Goal: Task Accomplishment & Management: Manage account settings

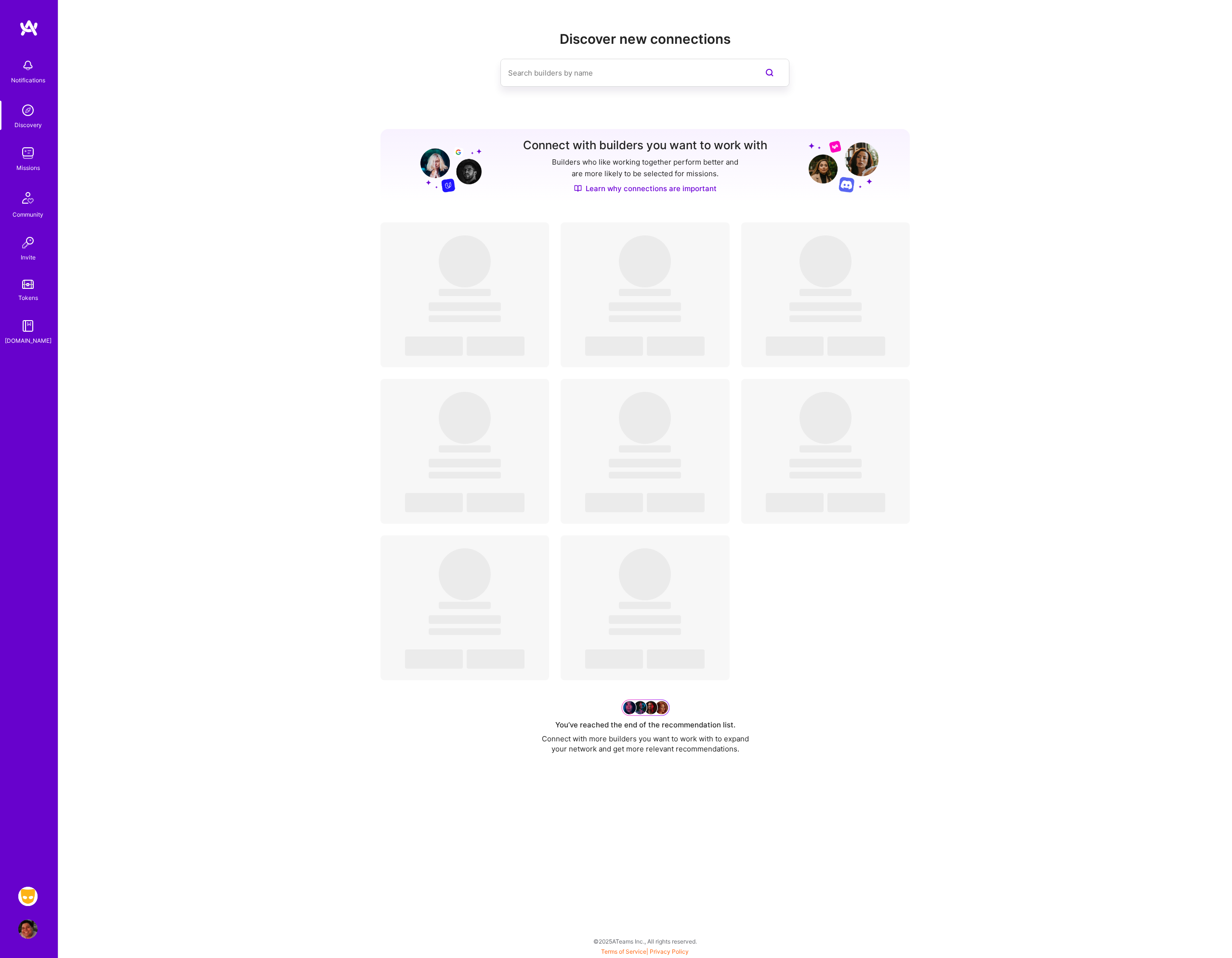
click at [22, 892] on img at bounding box center [28, 896] width 19 height 19
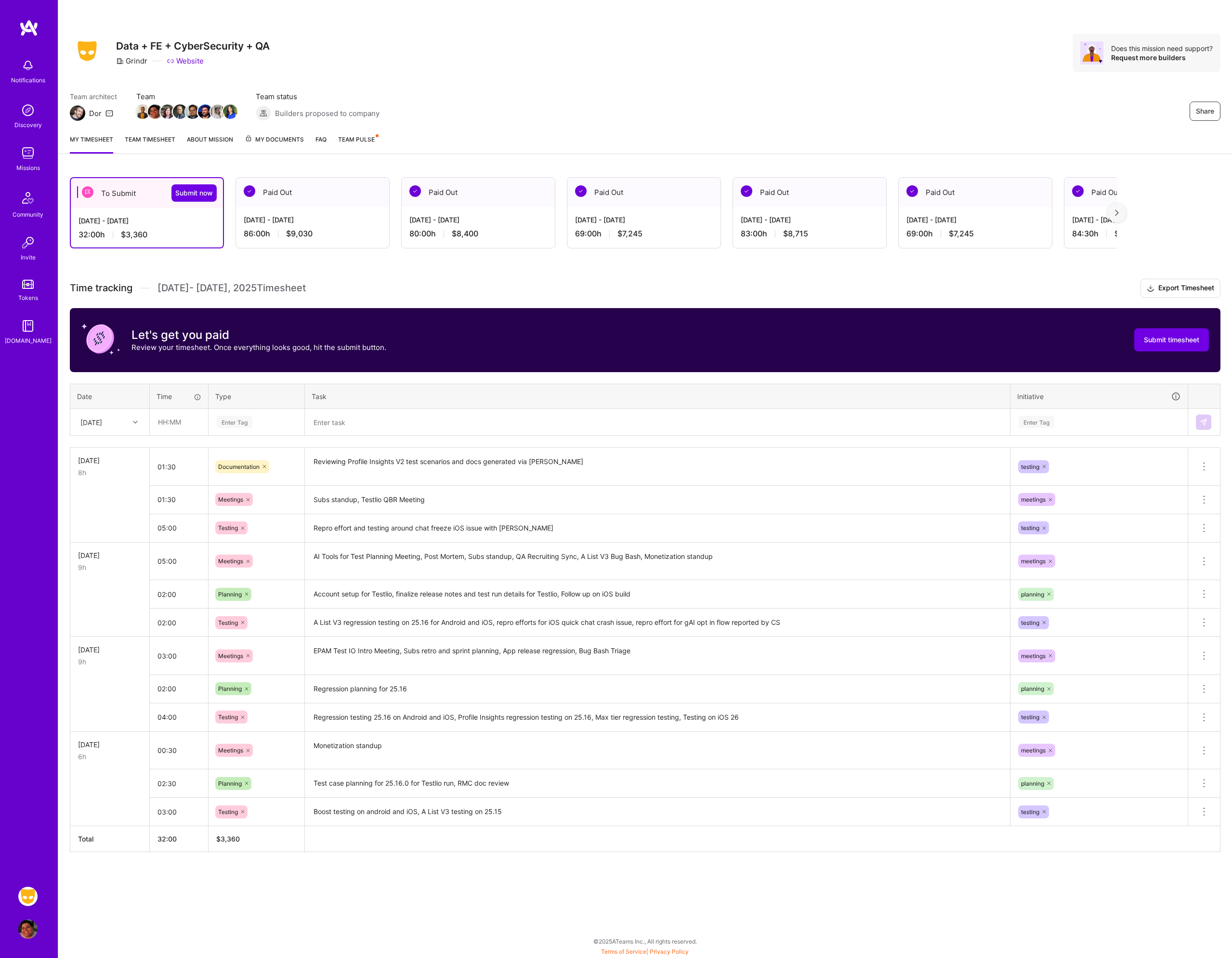
click at [101, 418] on div "[DATE]" at bounding box center [91, 422] width 22 height 10
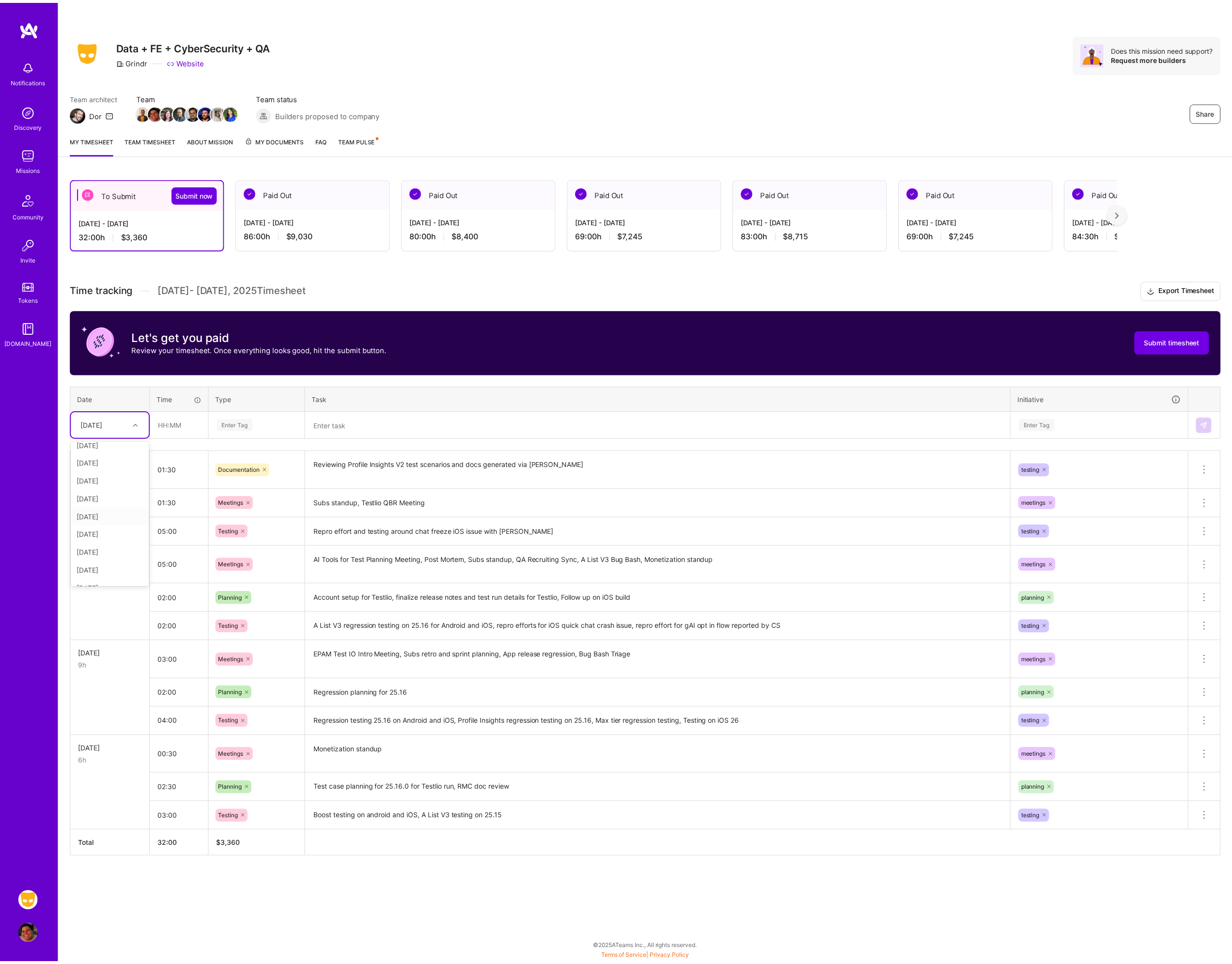
scroll to position [110, 0]
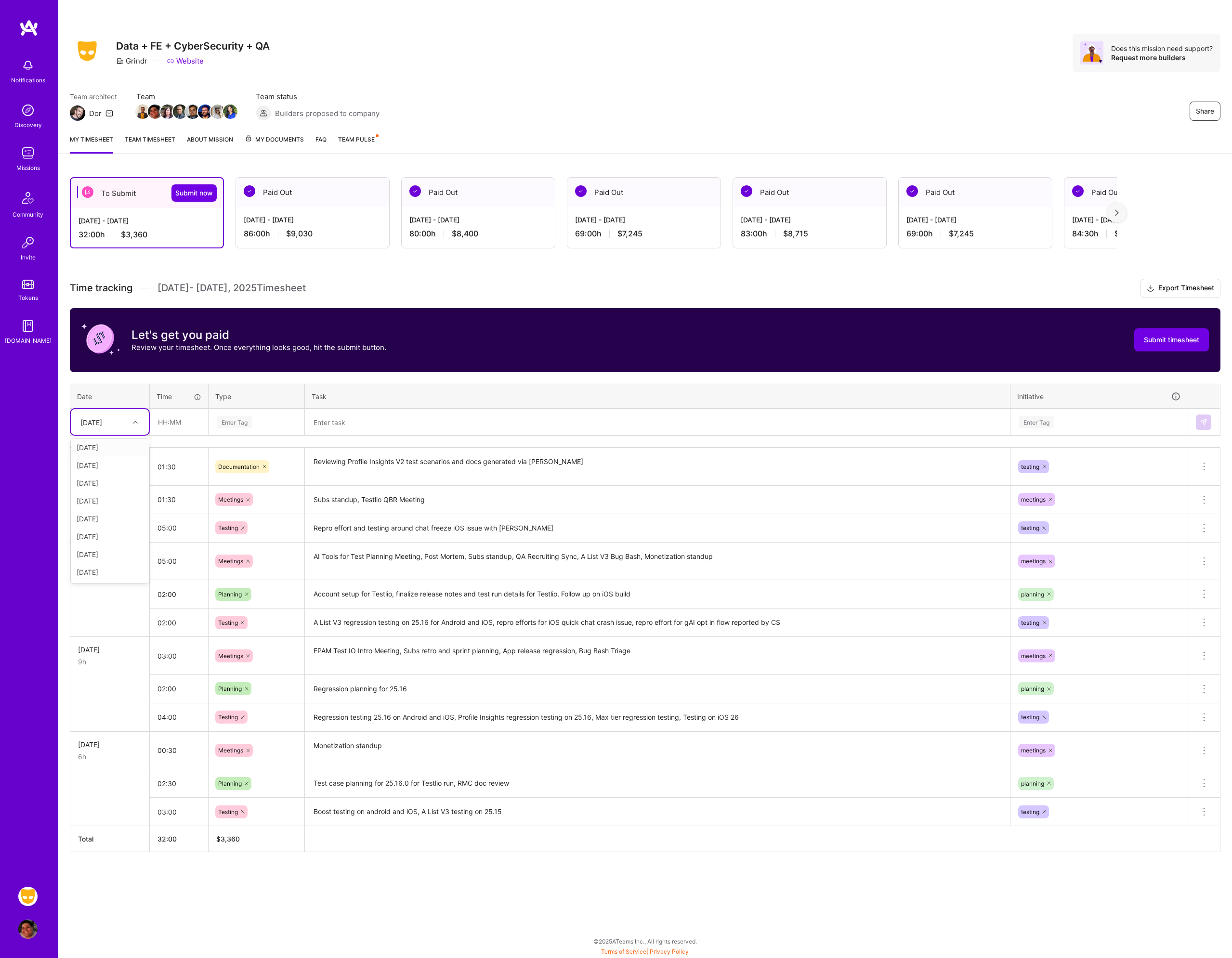
click at [107, 450] on div "[DATE]" at bounding box center [109, 447] width 78 height 18
click at [183, 420] on input "text" at bounding box center [179, 422] width 57 height 25
click at [181, 418] on input "text" at bounding box center [179, 422] width 57 height 25
type input "03:00"
type input "mee"
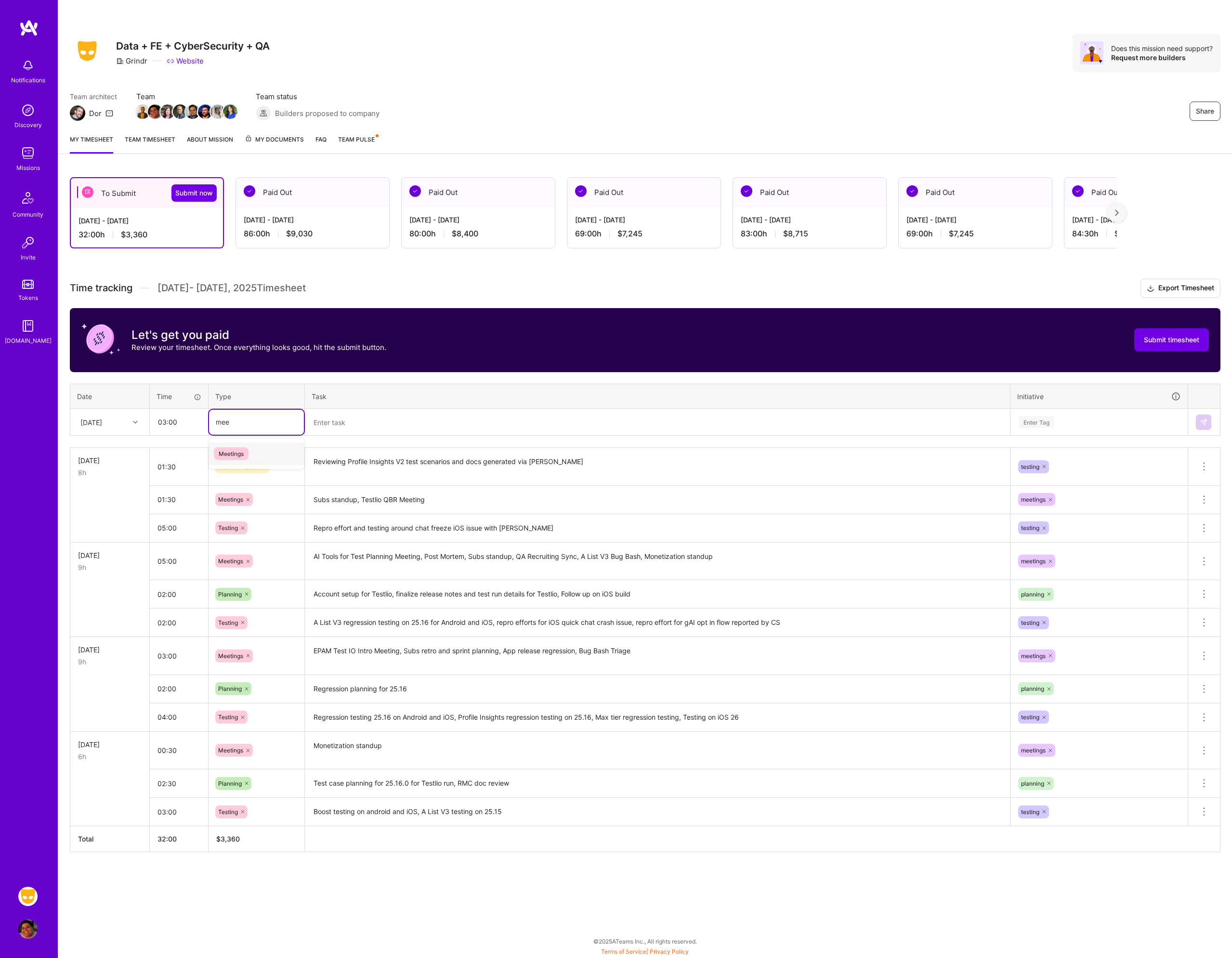
click at [237, 457] on span "Meetings" at bounding box center [231, 454] width 34 height 13
click at [333, 420] on textarea at bounding box center [658, 423] width 703 height 25
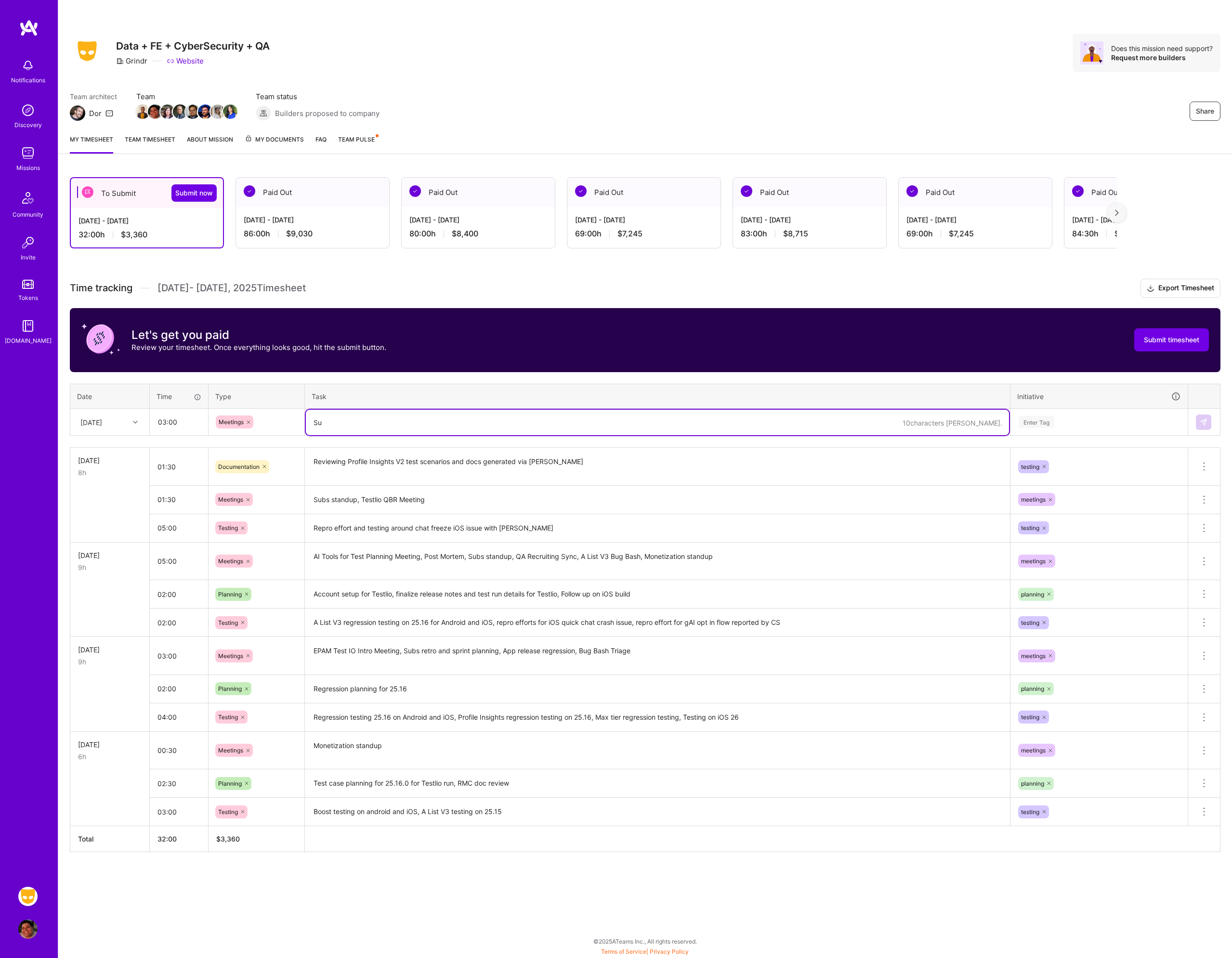
type textarea "S"
type textarea "Release Management Committee, Subs standup, [PERSON_NAME] with [PERSON_NAME], M…"
click at [1068, 429] on div "Enter Tag" at bounding box center [1099, 423] width 176 height 25
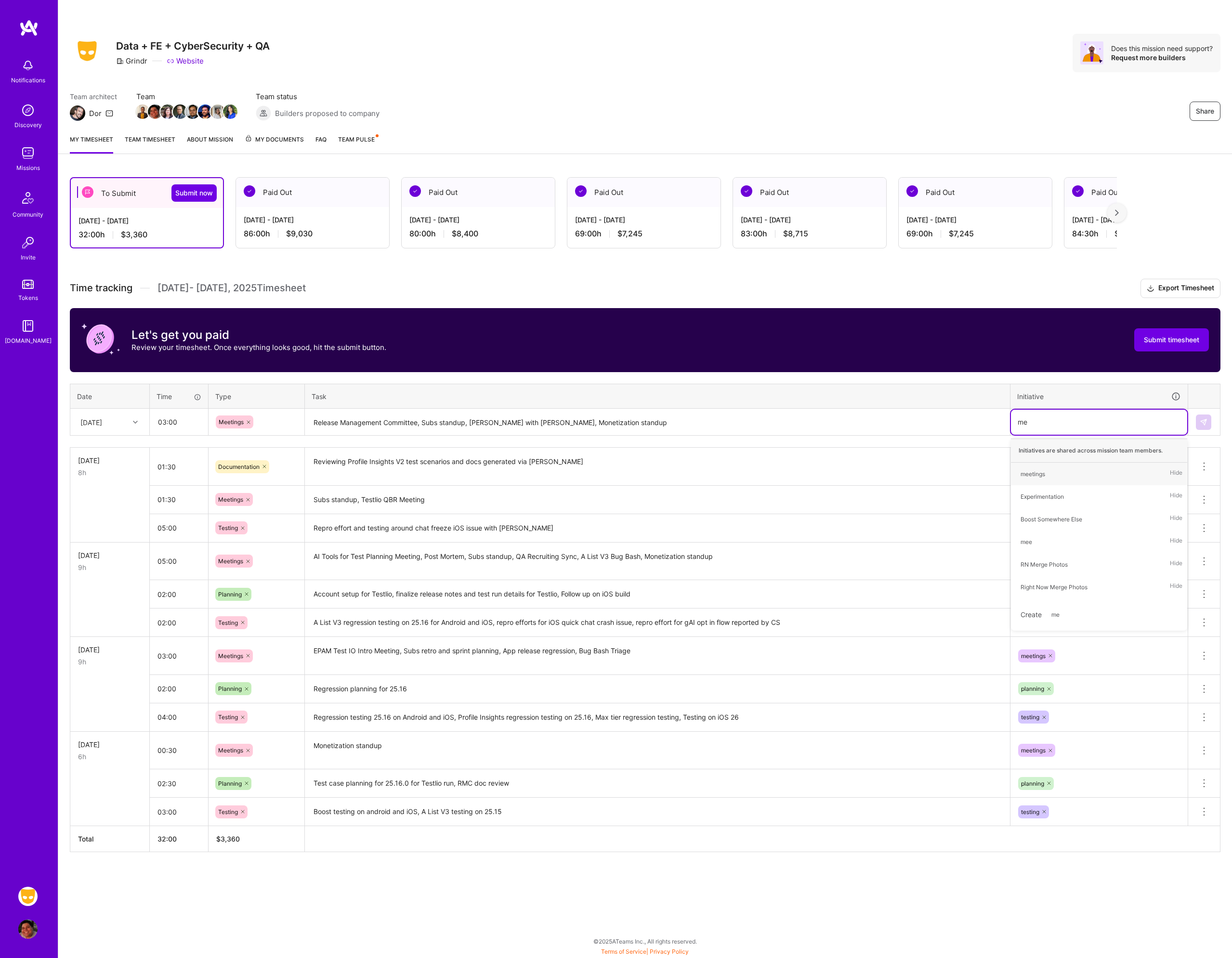
type input "mee"
click at [1057, 466] on div "meetings Hide" at bounding box center [1099, 474] width 176 height 23
click at [1209, 427] on button at bounding box center [1203, 422] width 15 height 15
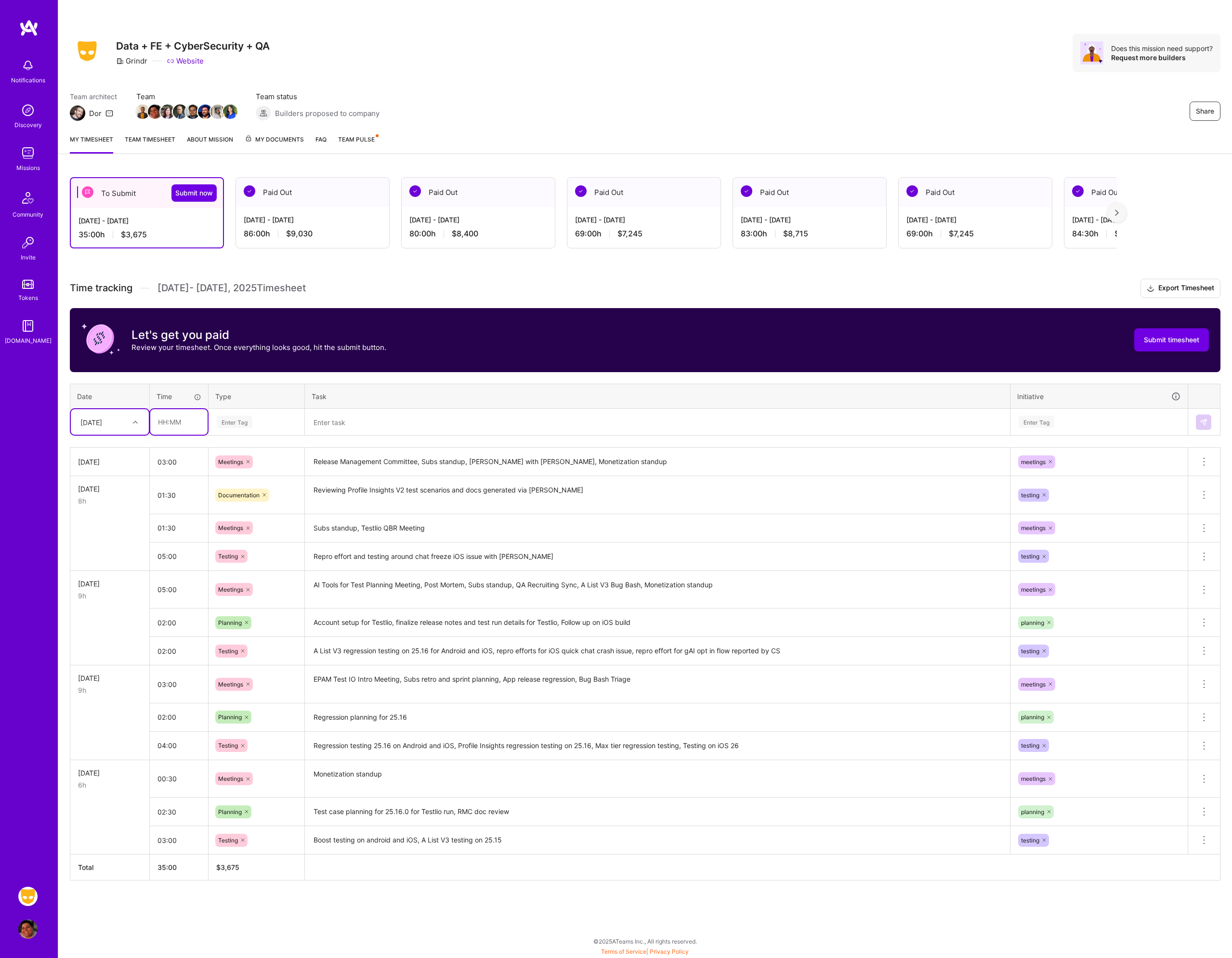
click at [184, 431] on input "text" at bounding box center [179, 422] width 57 height 25
click at [197, 424] on input "text" at bounding box center [179, 422] width 57 height 25
type input "05:00"
click at [237, 425] on div "Enter Tag" at bounding box center [234, 422] width 35 height 15
type input "tes"
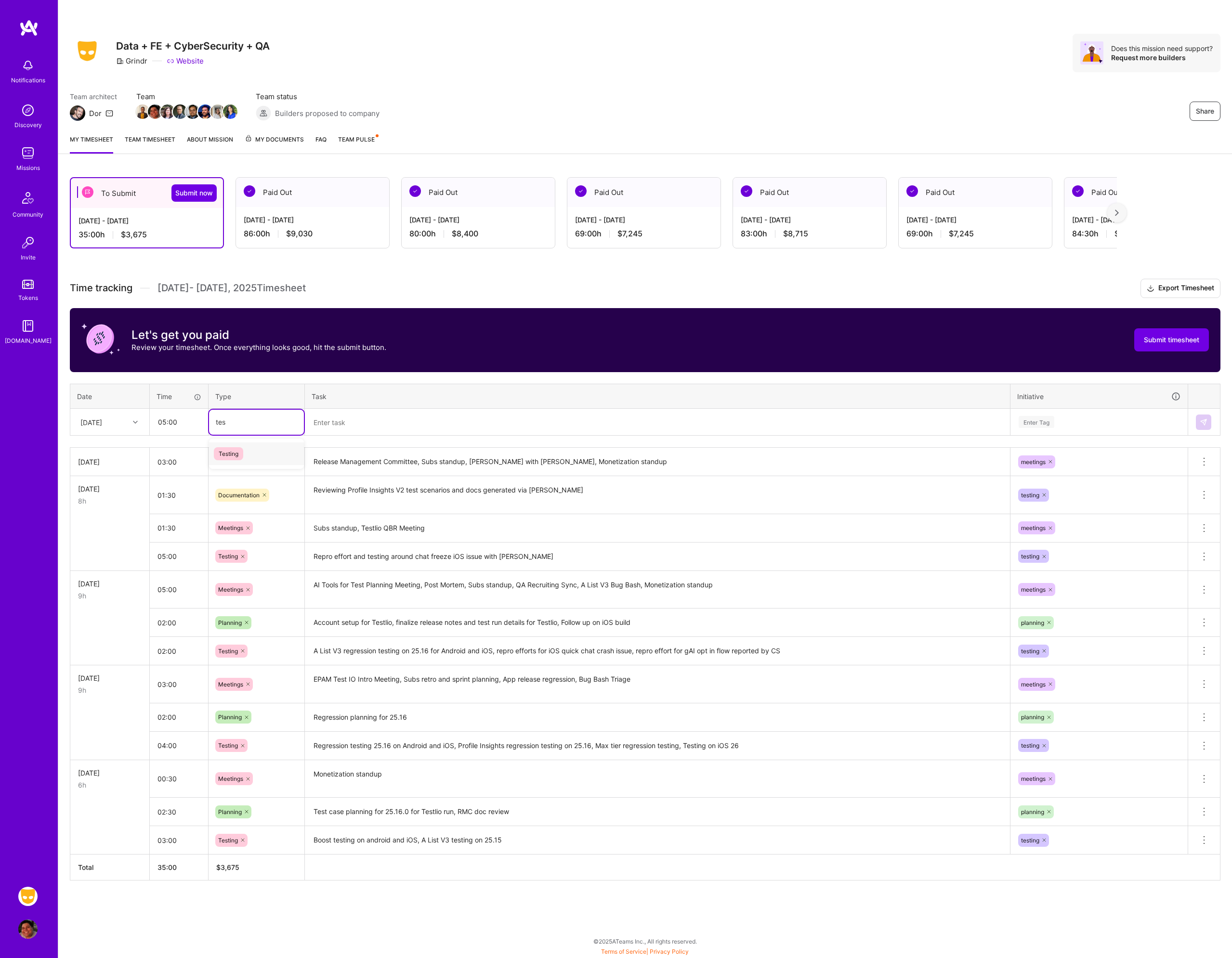
click at [235, 450] on span "Testing" at bounding box center [228, 454] width 29 height 13
click at [349, 429] on textarea at bounding box center [658, 423] width 703 height 25
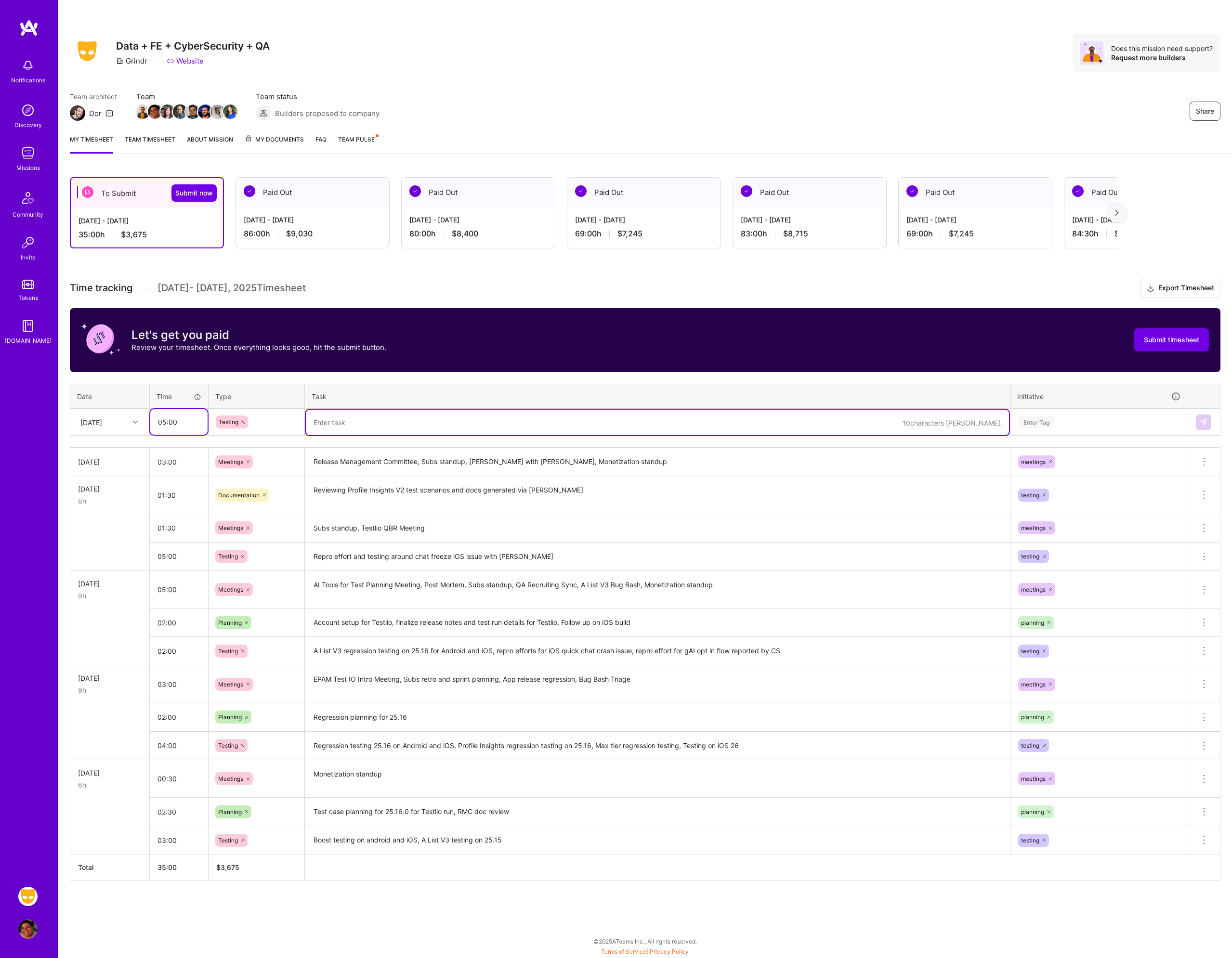
click at [184, 424] on input "05:00" at bounding box center [179, 422] width 57 height 25
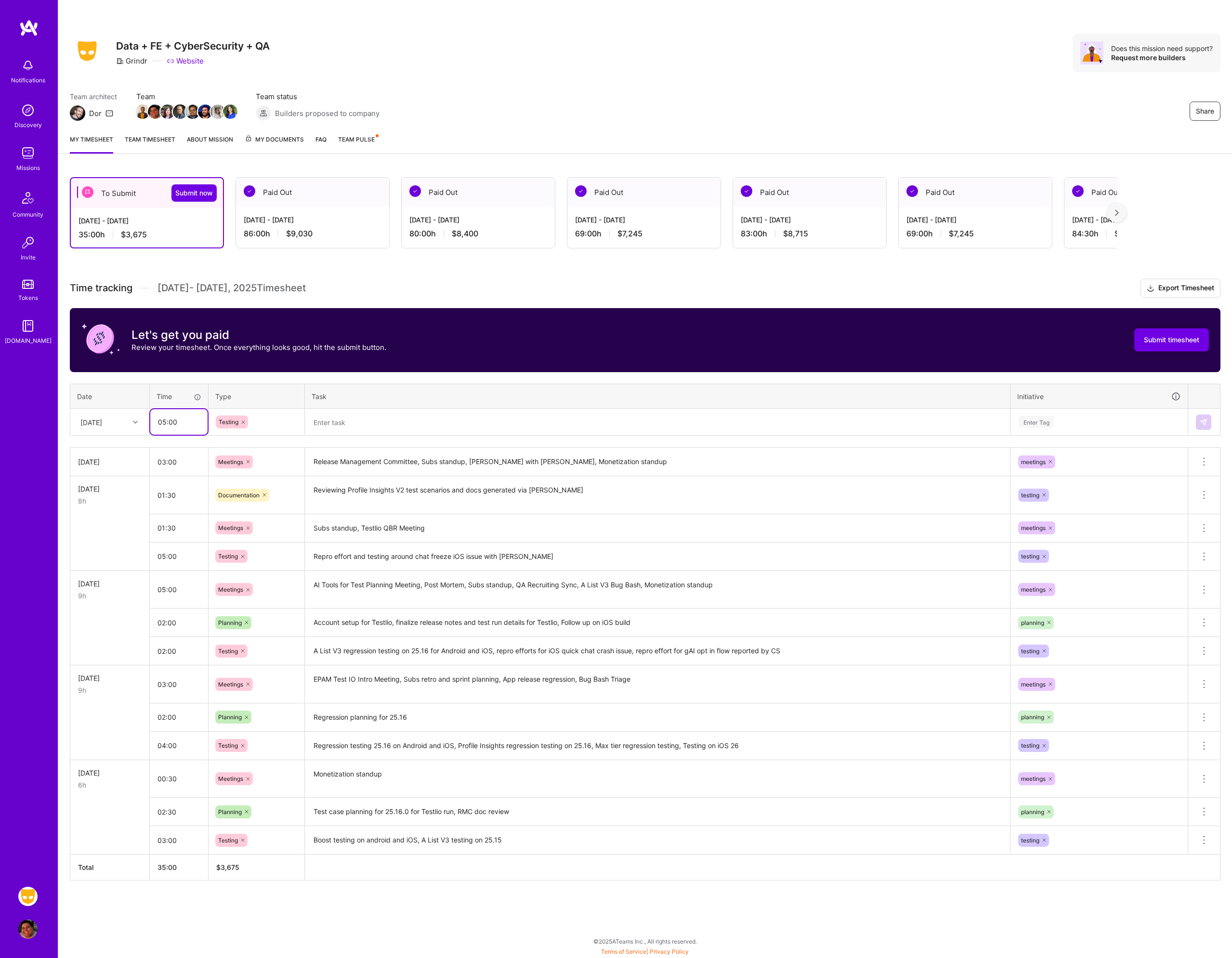
click at [184, 424] on input "05:00" at bounding box center [179, 422] width 57 height 25
type input "04:00"
click at [321, 424] on textarea at bounding box center [658, 423] width 703 height 25
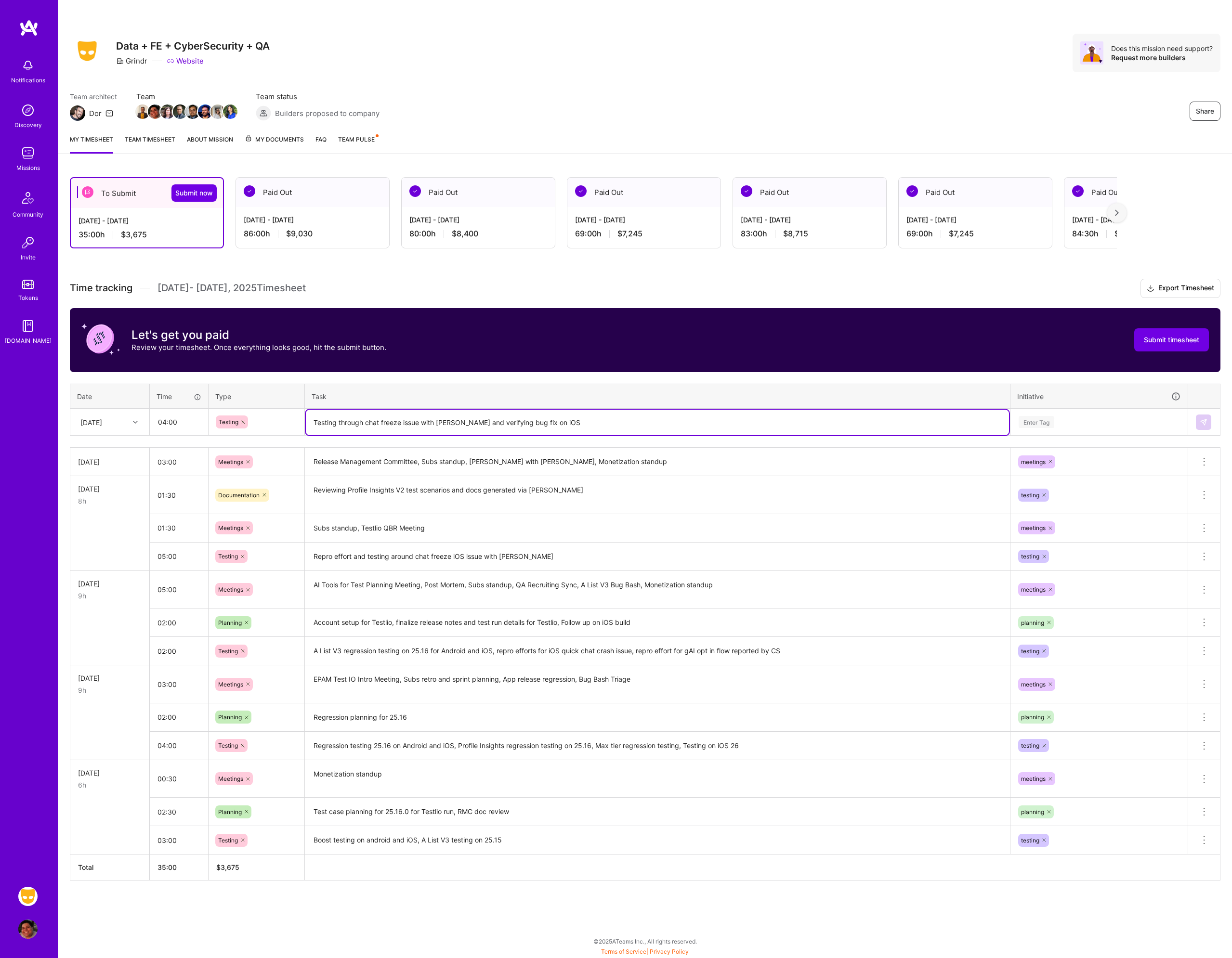
type textarea "Testing through chat freeze issue with [PERSON_NAME] and verifying bug fix on i…"
click at [158, 418] on input "04:00" at bounding box center [179, 422] width 57 height 25
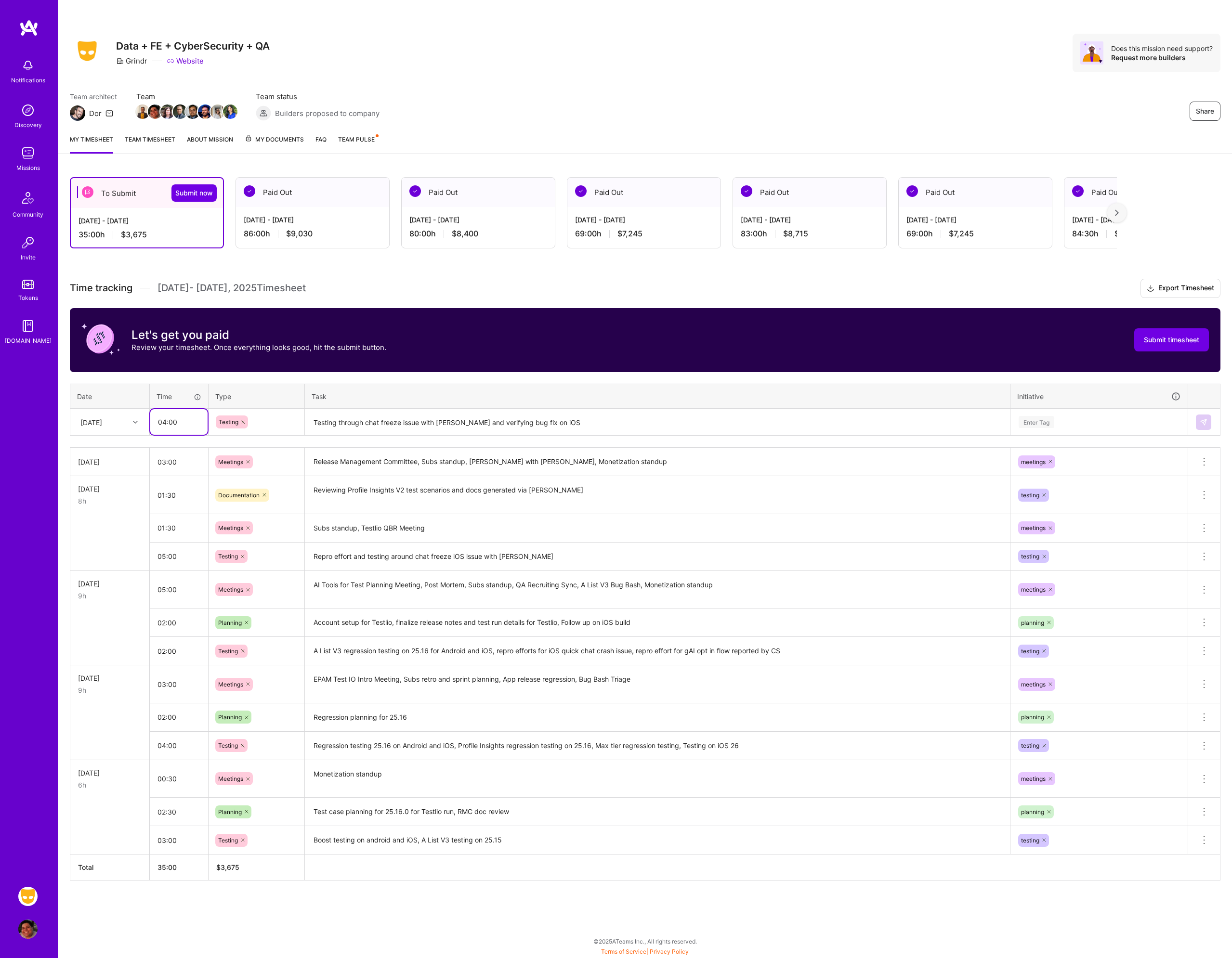
click at [158, 418] on input "04:00" at bounding box center [179, 422] width 57 height 25
type input "03:00"
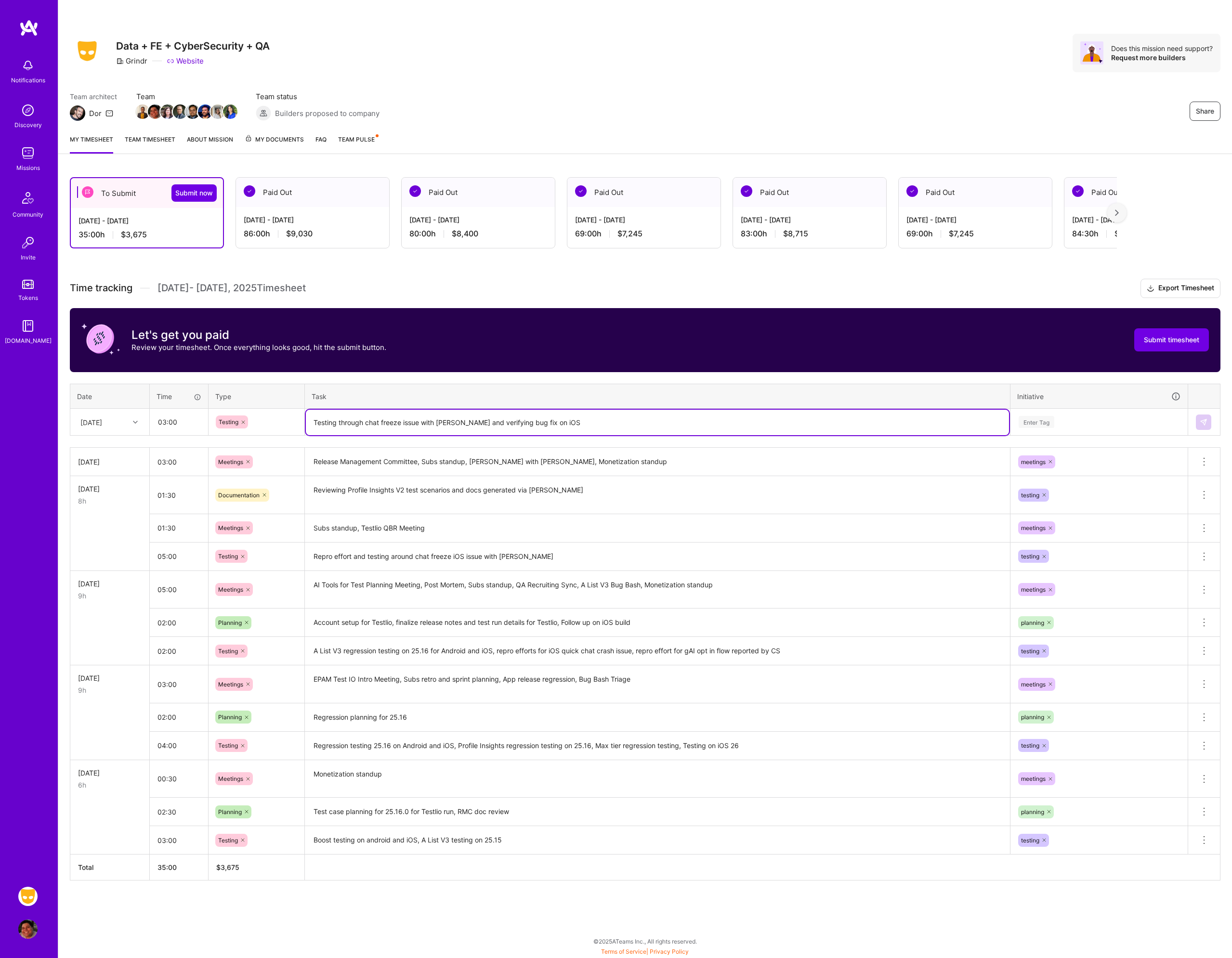
click at [557, 423] on textarea "Testing through chat freeze issue with [PERSON_NAME] and verifying bug fix on i…" at bounding box center [658, 423] width 703 height 25
type textarea "Testing through chat freeze issue with [PERSON_NAME] and verifying bug fix on i…"
click at [1076, 420] on div "Enter Tag" at bounding box center [1099, 422] width 163 height 12
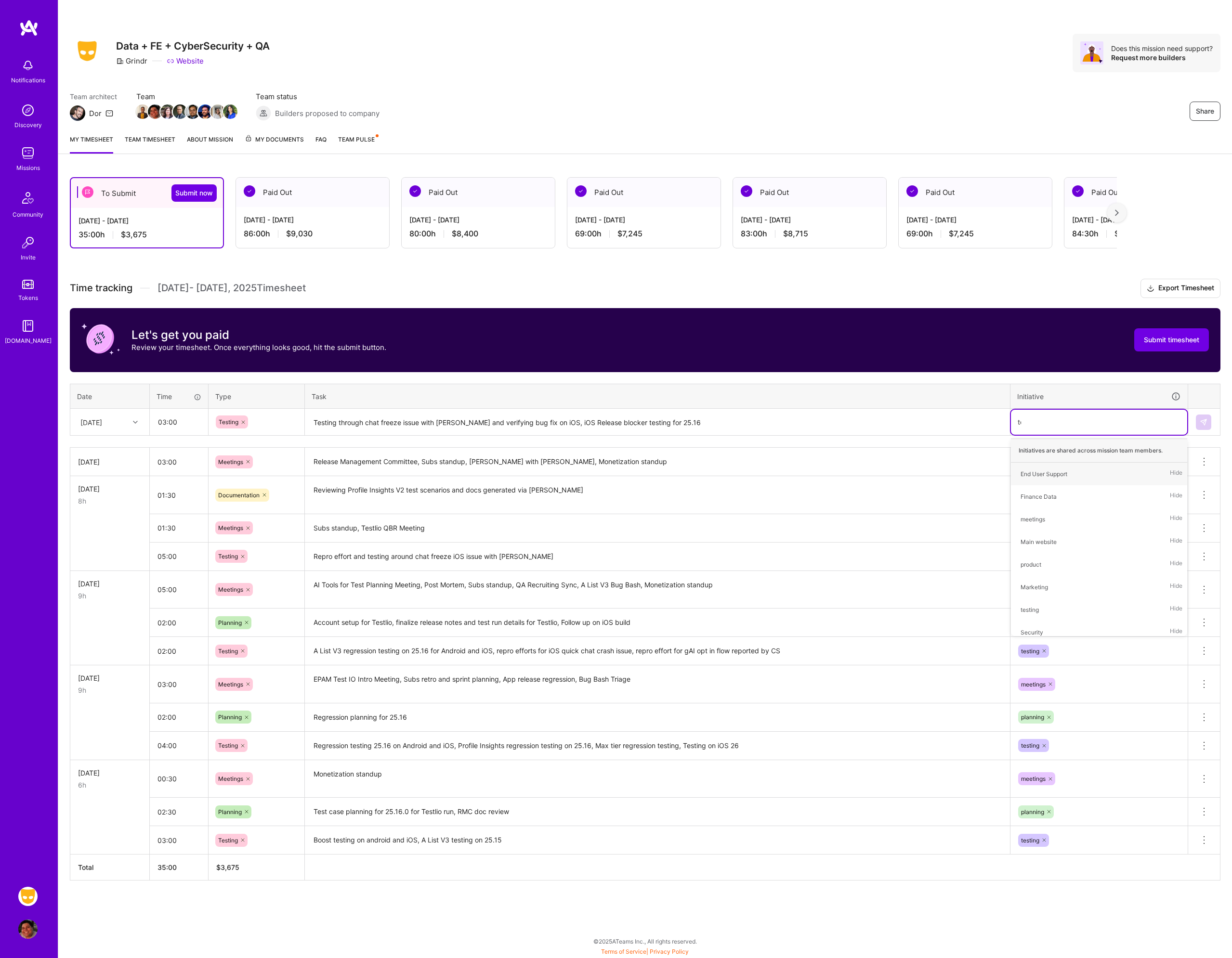
type input "tes"
click at [1058, 470] on div "testing Hide" at bounding box center [1099, 474] width 176 height 23
click at [1199, 425] on img at bounding box center [1203, 422] width 8 height 8
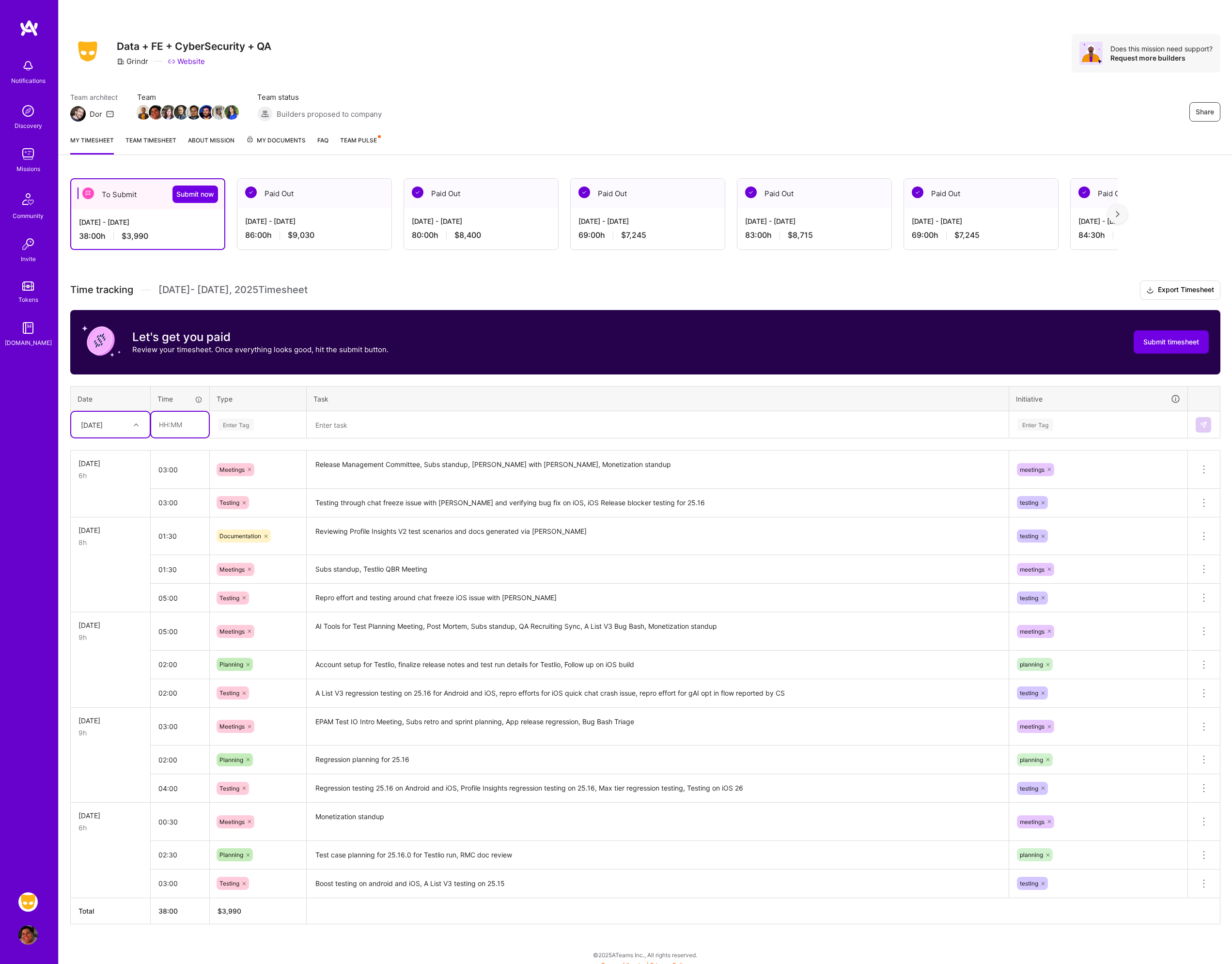
click at [171, 427] on input "text" at bounding box center [180, 425] width 57 height 25
type input "01:00"
click at [258, 426] on div "Enter Tag" at bounding box center [257, 425] width 82 height 12
type input "plann"
click at [235, 454] on span "Planning" at bounding box center [232, 457] width 34 height 14
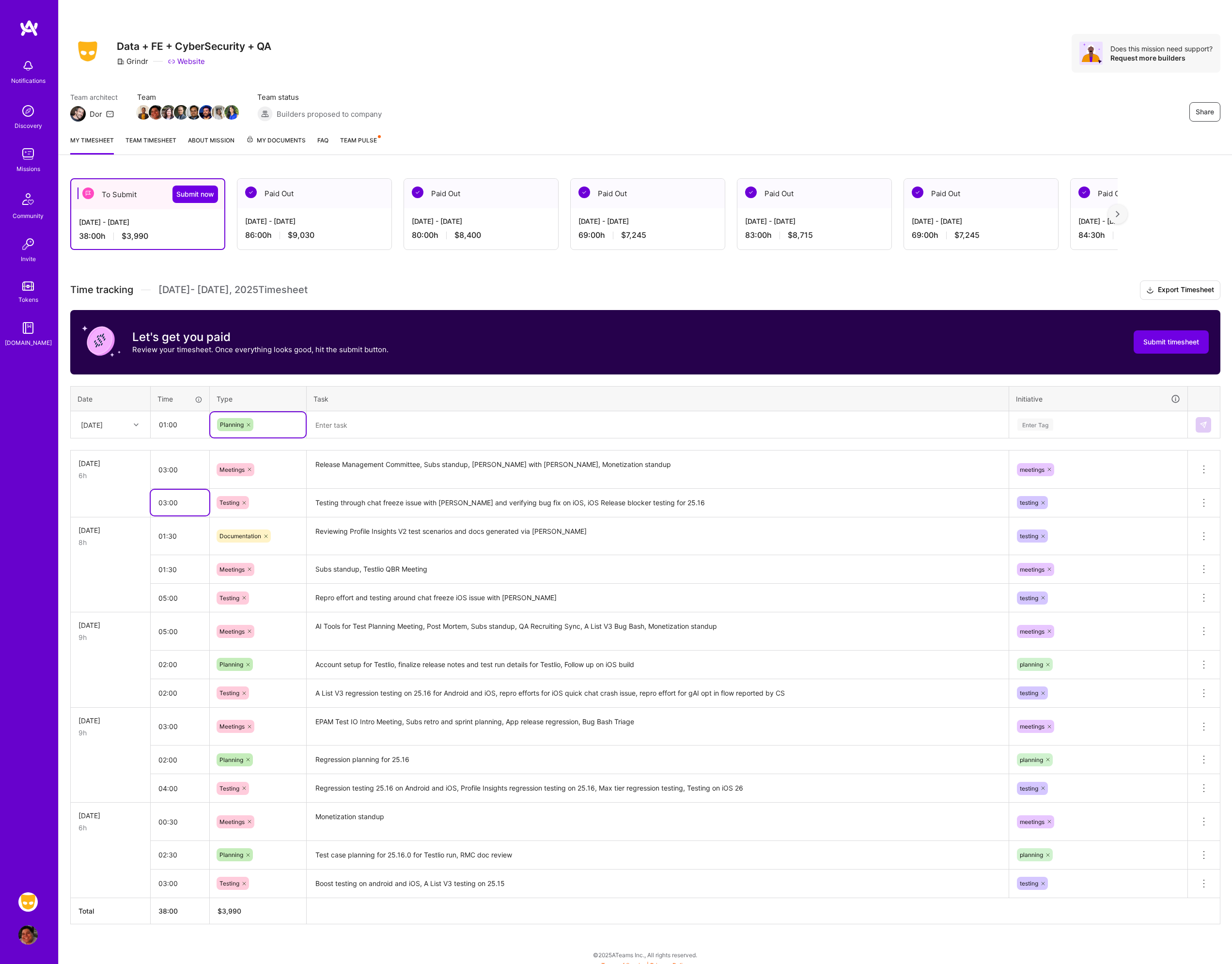
click at [194, 501] on input "03:00" at bounding box center [180, 502] width 58 height 25
type input "04:00"
click at [697, 511] on textarea "Testing through chat freeze issue with [PERSON_NAME] and verifying bug fix on i…" at bounding box center [658, 503] width 700 height 27
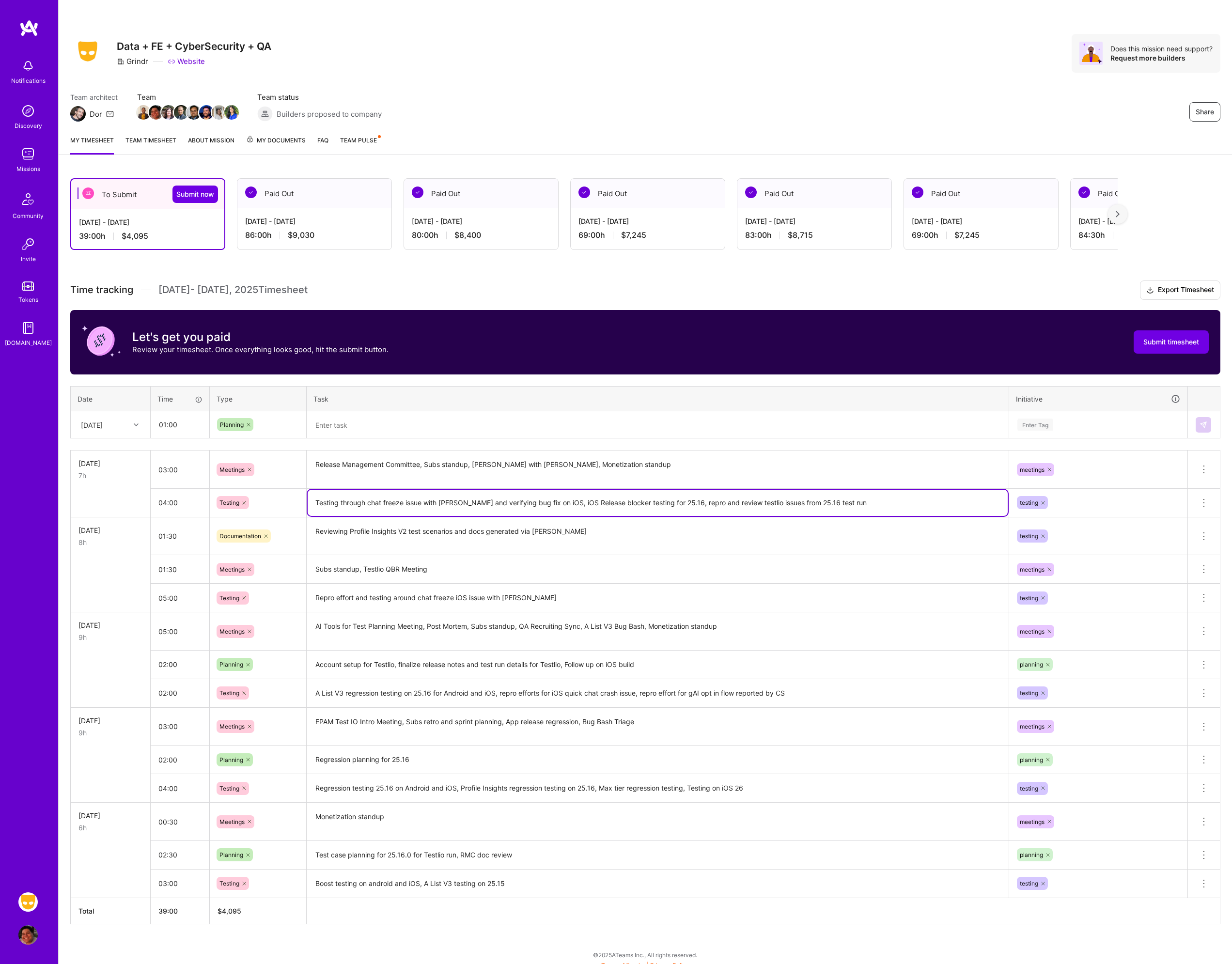
type textarea "Testing through chat freeze issue with [PERSON_NAME] and verifying bug fix on i…"
click at [331, 420] on textarea at bounding box center [658, 425] width 700 height 25
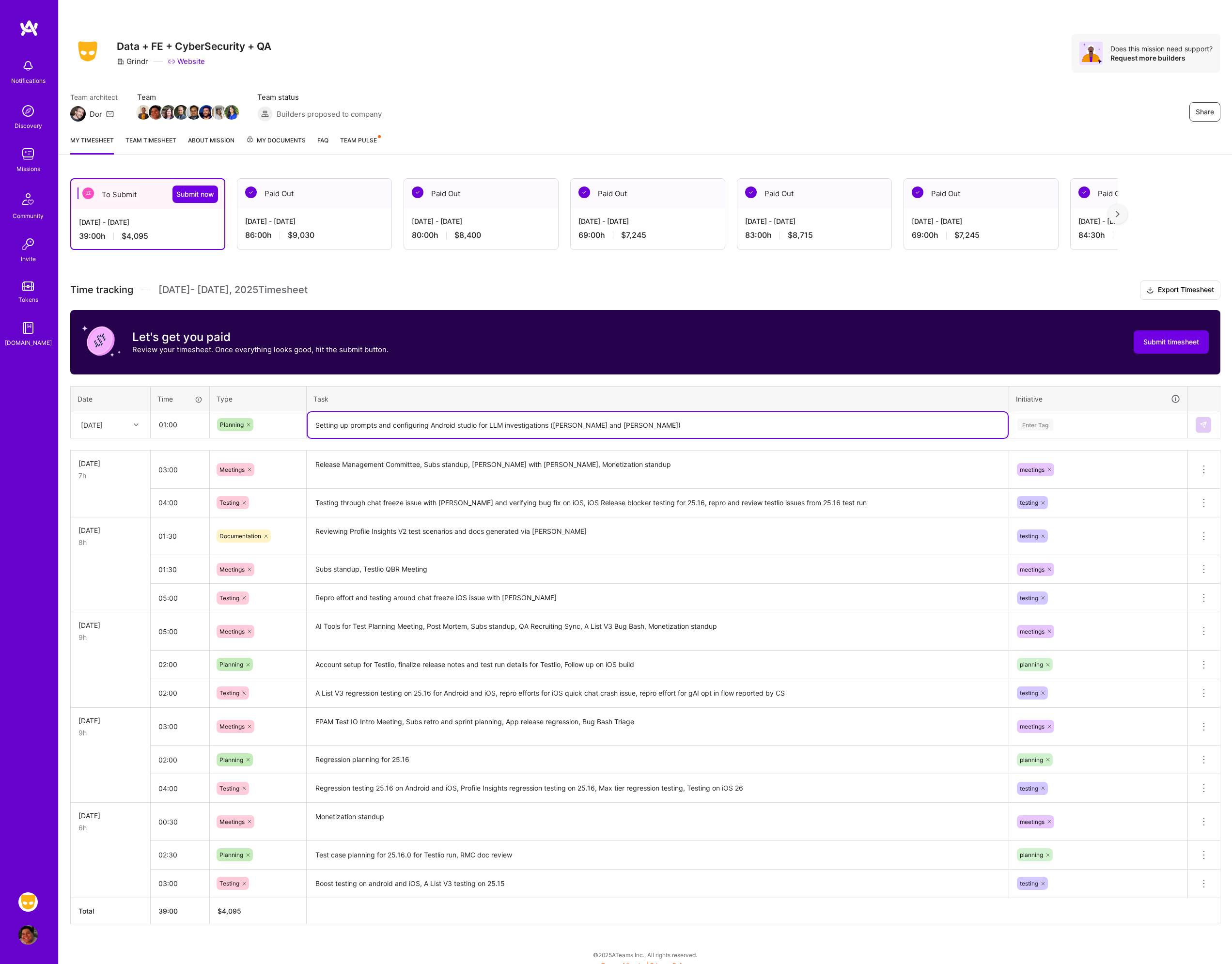
drag, startPoint x: 630, startPoint y: 427, endPoint x: 433, endPoint y: 420, distance: 197.1
click at [433, 420] on textarea "Setting up prompts and configuring Android studio for LLM investigations ([PERS…" at bounding box center [658, 425] width 700 height 25
type textarea "Setting up prompts and configuring [PERSON_NAME] for investigations into analys…"
click at [1064, 429] on div "Enter Tag" at bounding box center [1098, 425] width 164 height 12
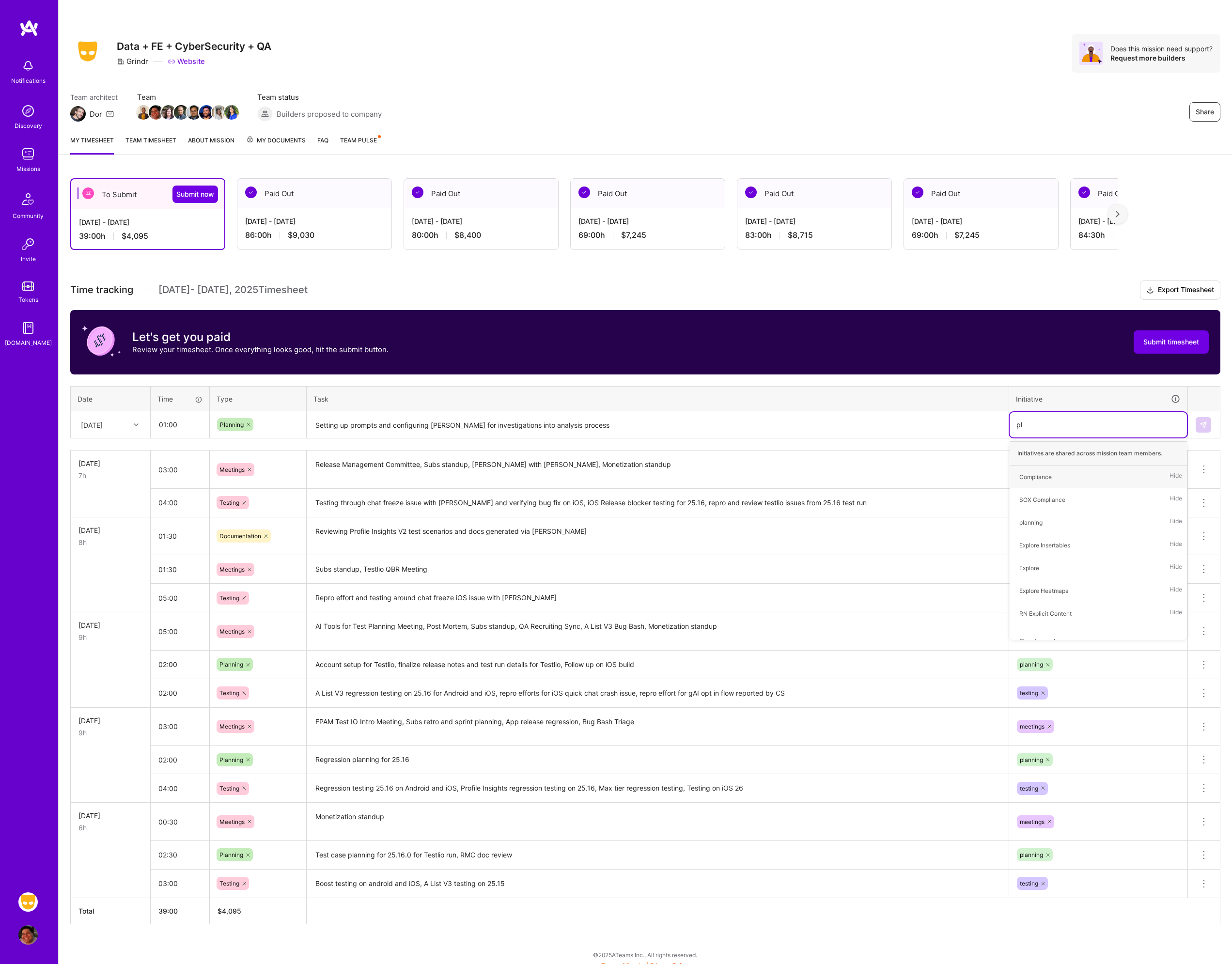
type input "pla"
click at [1035, 478] on div "planning" at bounding box center [1031, 477] width 24 height 10
click at [1199, 426] on img at bounding box center [1202, 425] width 8 height 8
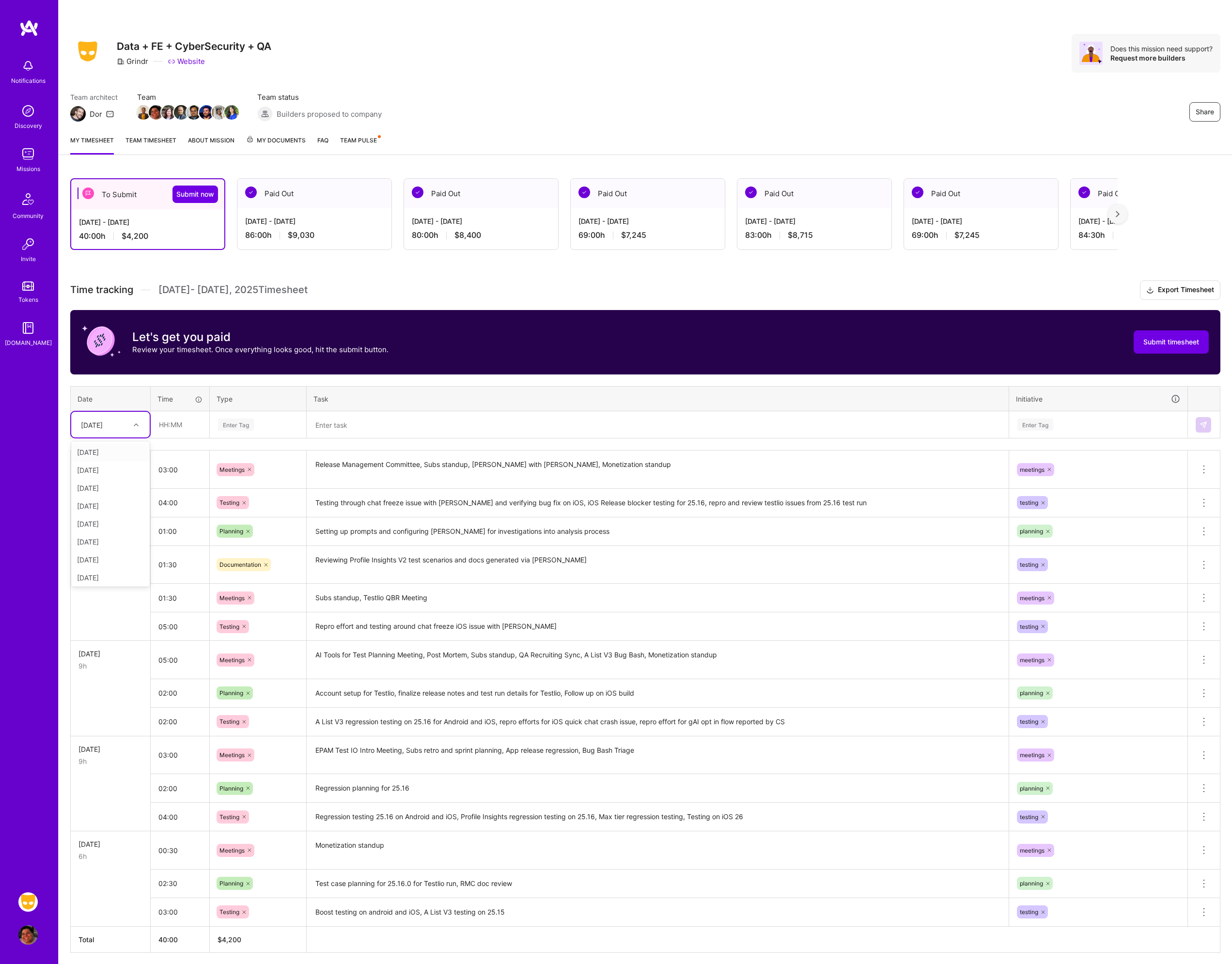
click at [125, 428] on div "[DATE]" at bounding box center [103, 425] width 54 height 16
click at [103, 561] on div "[DATE]" at bounding box center [110, 560] width 78 height 18
click at [172, 428] on input "text" at bounding box center [180, 425] width 57 height 25
click at [193, 421] on input "text" at bounding box center [180, 425] width 57 height 25
type input "03:00"
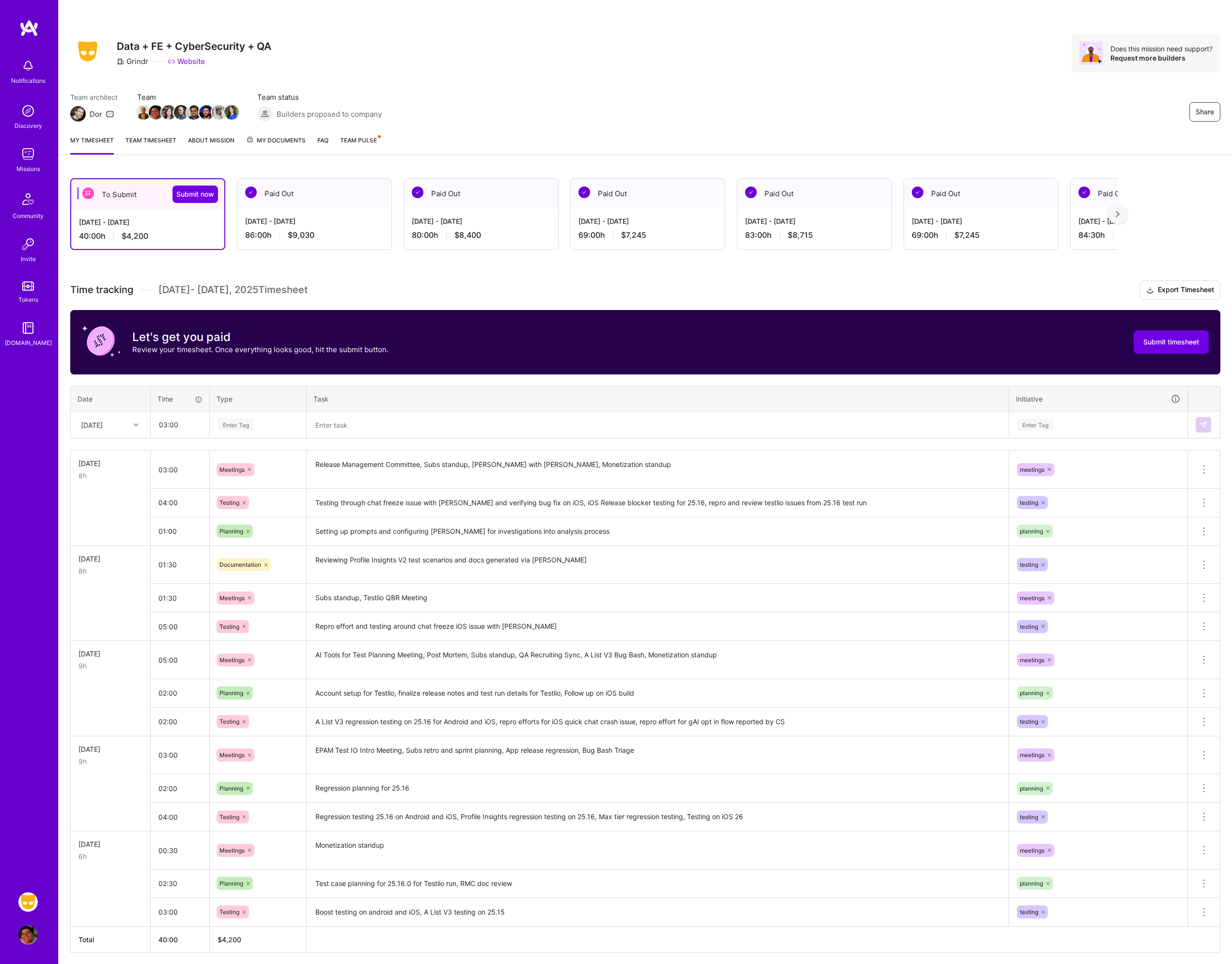
click at [285, 425] on div "Enter Tag" at bounding box center [257, 425] width 82 height 12
type input "mee"
click at [247, 452] on span "Meetings" at bounding box center [232, 457] width 35 height 14
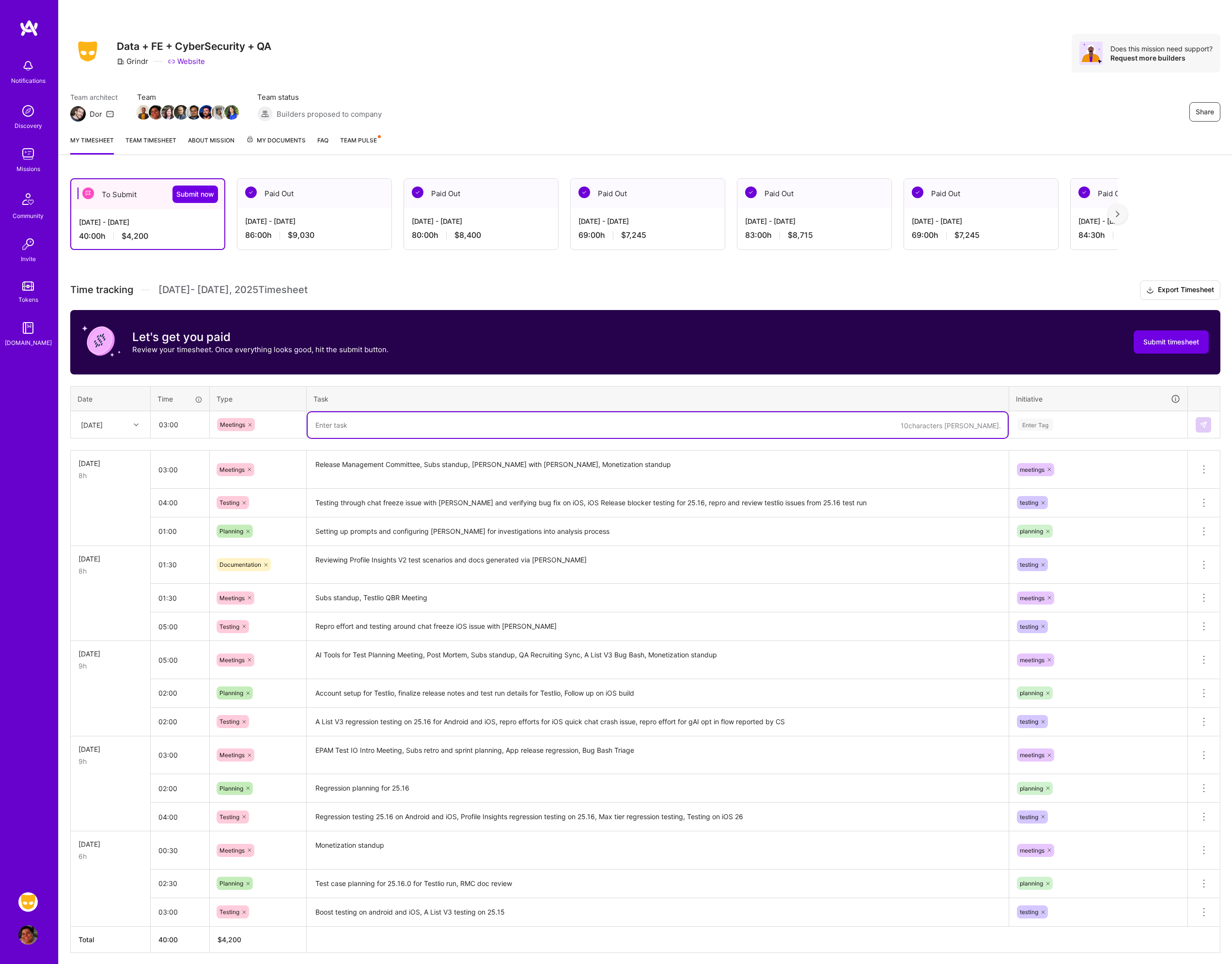
click at [370, 422] on textarea at bounding box center [658, 425] width 700 height 25
type textarea "Weekly QA Meeting, Subs standup, A List V3 Prod Bug Bash, Monetization standup"
click at [1037, 421] on div "Enter Tag" at bounding box center [1035, 425] width 35 height 15
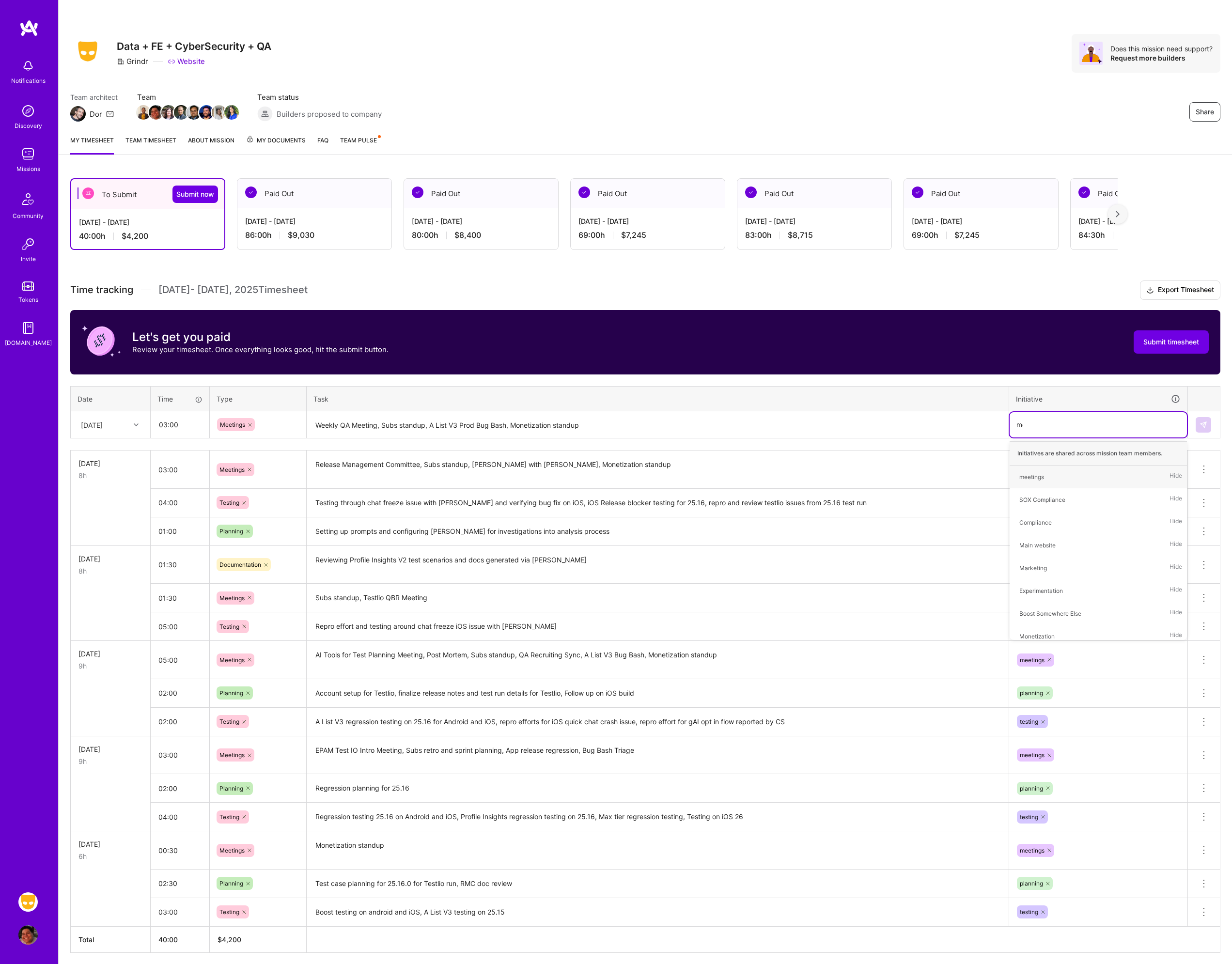
type input "mee"
click at [1038, 470] on span "meetings" at bounding box center [1031, 477] width 35 height 14
click at [1209, 423] on button at bounding box center [1203, 425] width 15 height 15
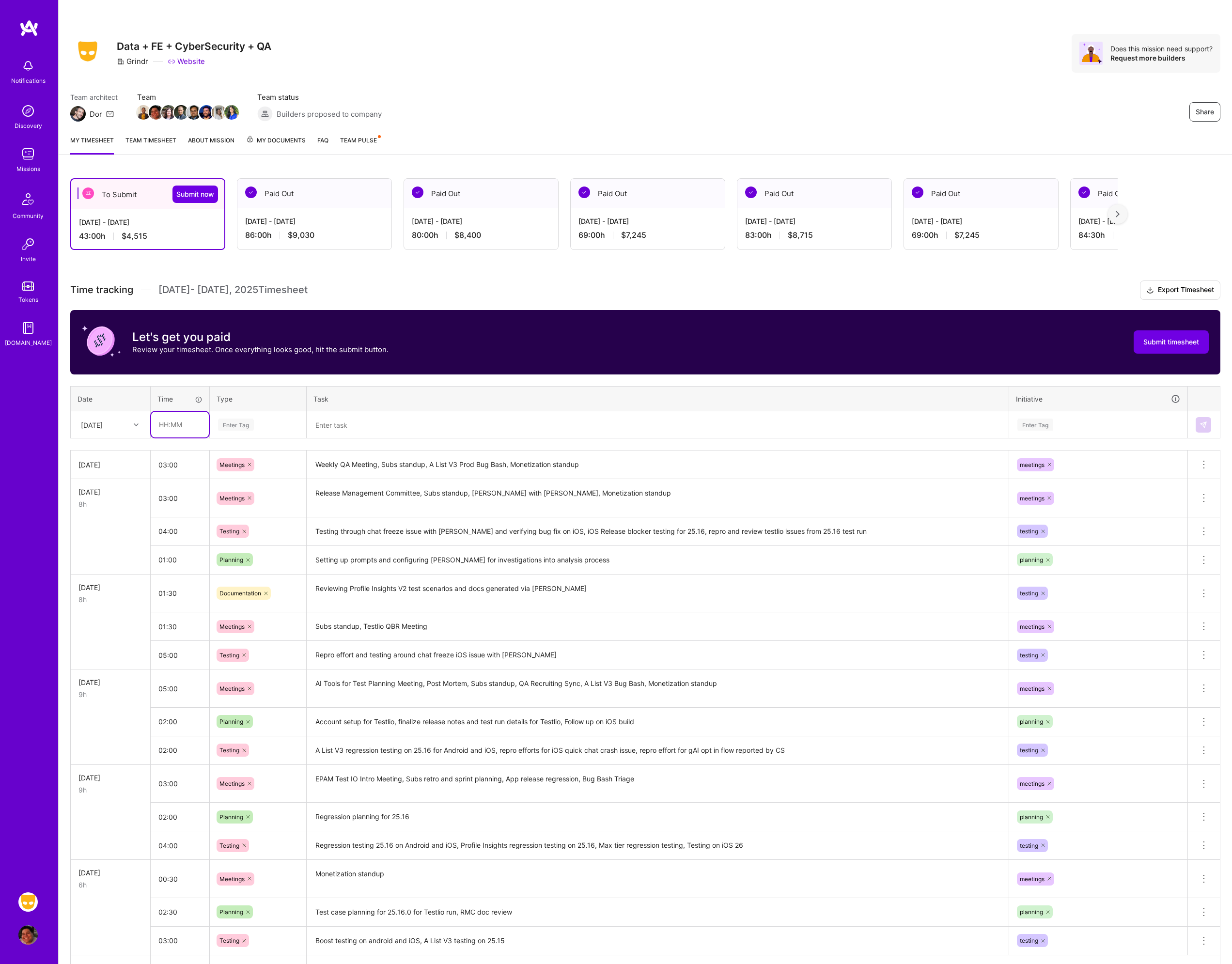
click at [176, 425] on input "text" at bounding box center [180, 425] width 57 height 25
type input "05:00"
click at [257, 431] on div "Enter Tag" at bounding box center [257, 425] width 82 height 12
type input "tes"
click at [238, 453] on span "Testing" at bounding box center [230, 457] width 30 height 14
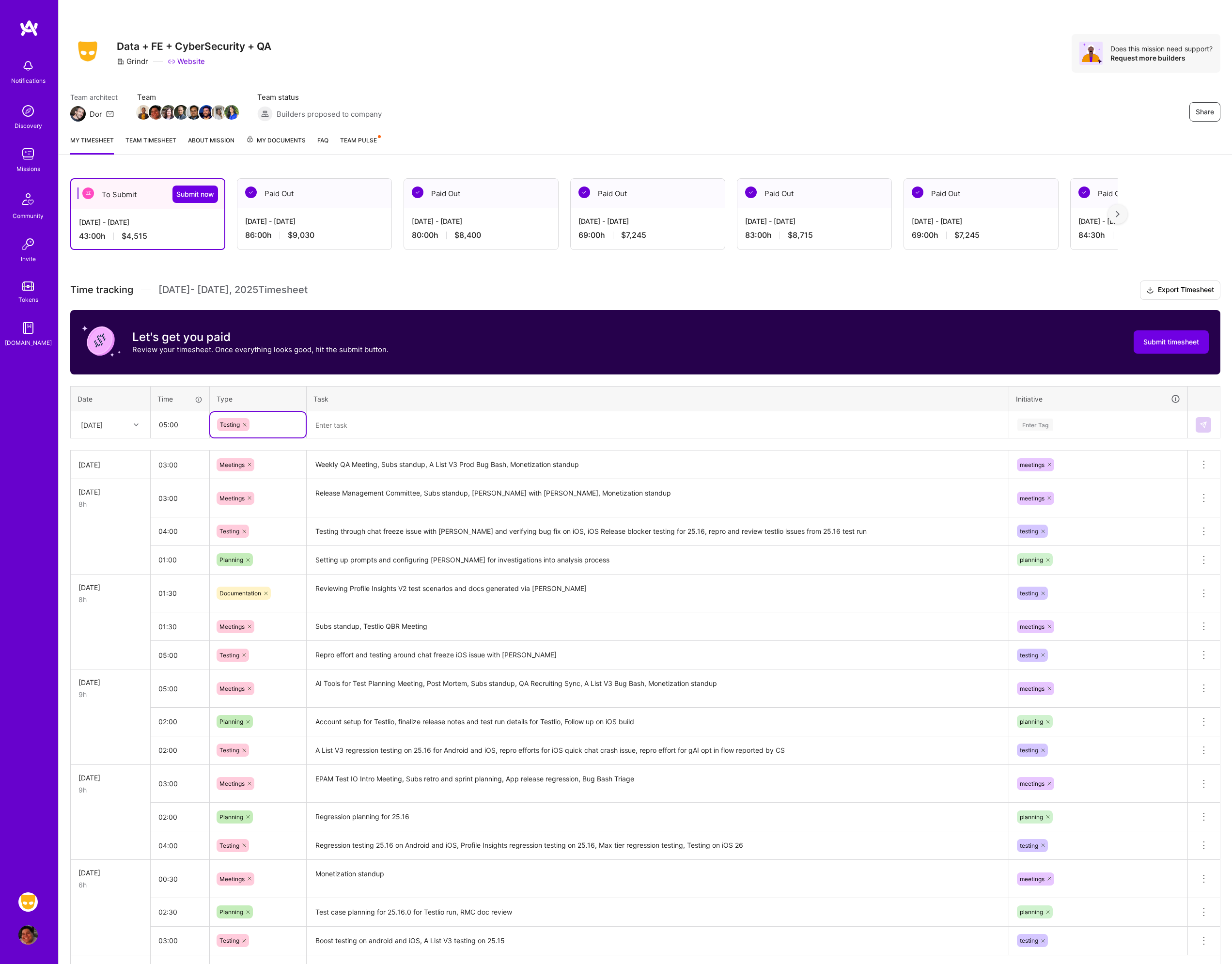
click at [341, 437] on textarea at bounding box center [658, 425] width 700 height 25
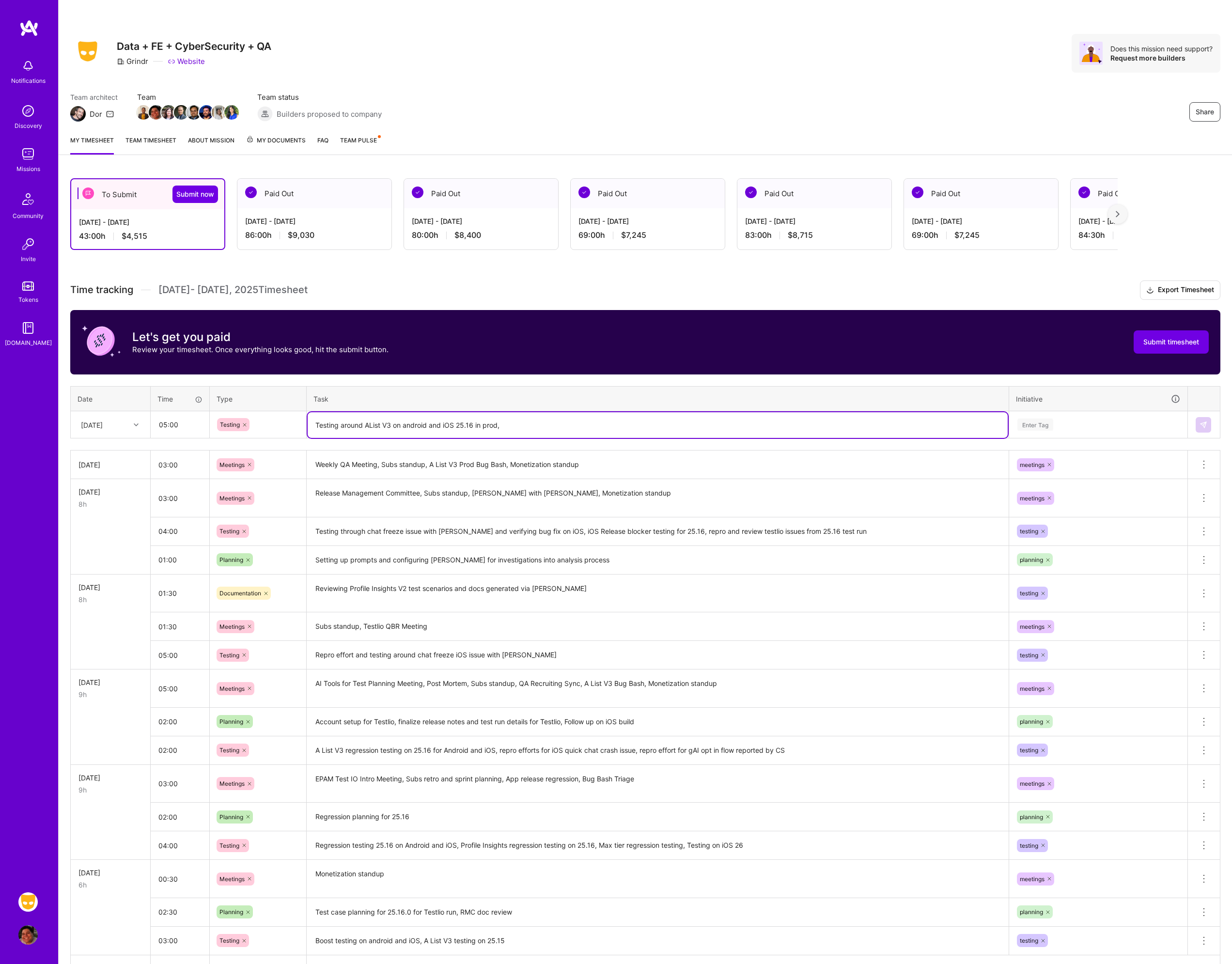
click at [505, 427] on textarea "Testing around AList V3 on android and iOS 25.16 in prod," at bounding box center [658, 425] width 700 height 25
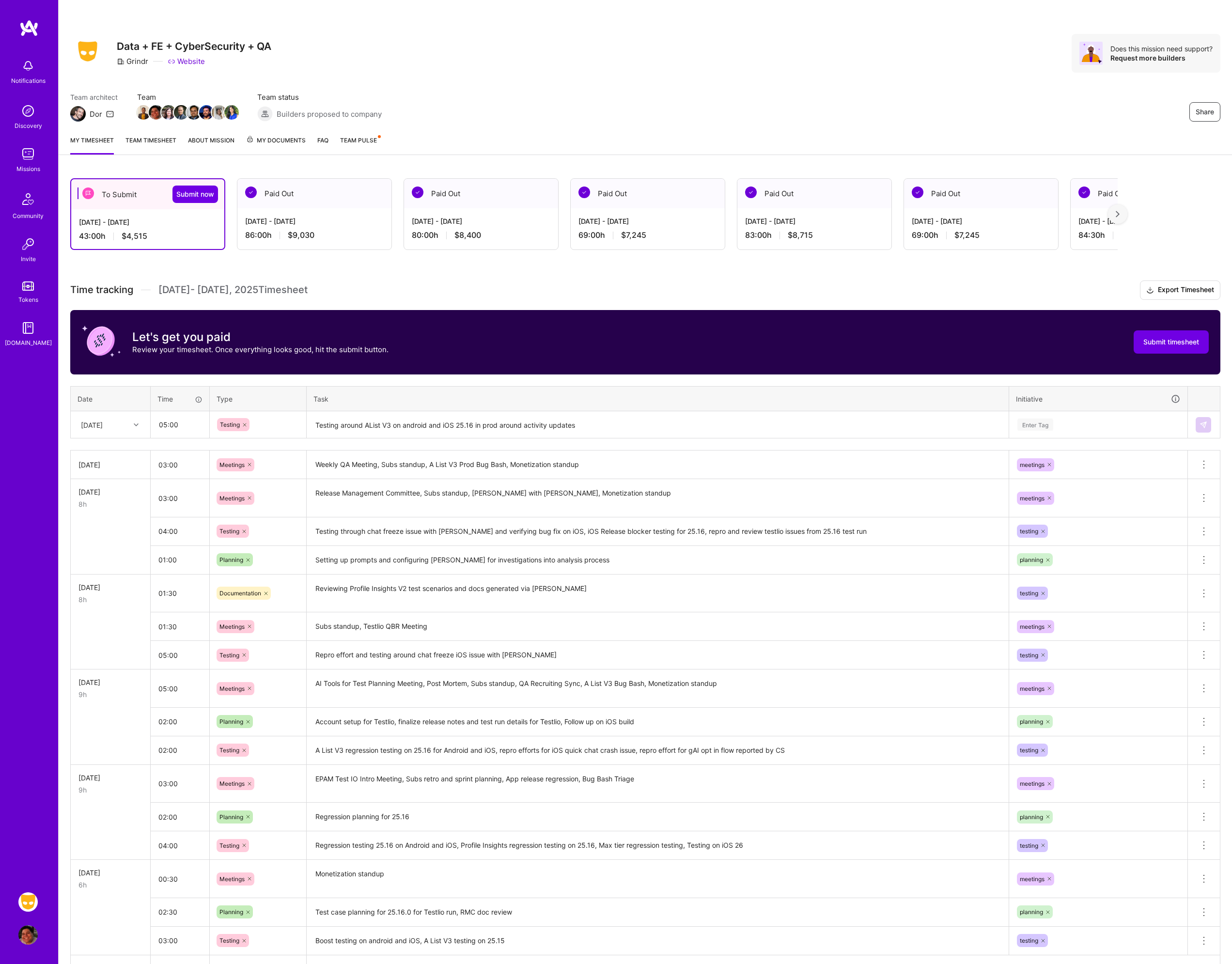
click at [656, 427] on textarea "Testing around AList V3 on android and iOS 25.16 in prod around activity updates" at bounding box center [658, 425] width 700 height 25
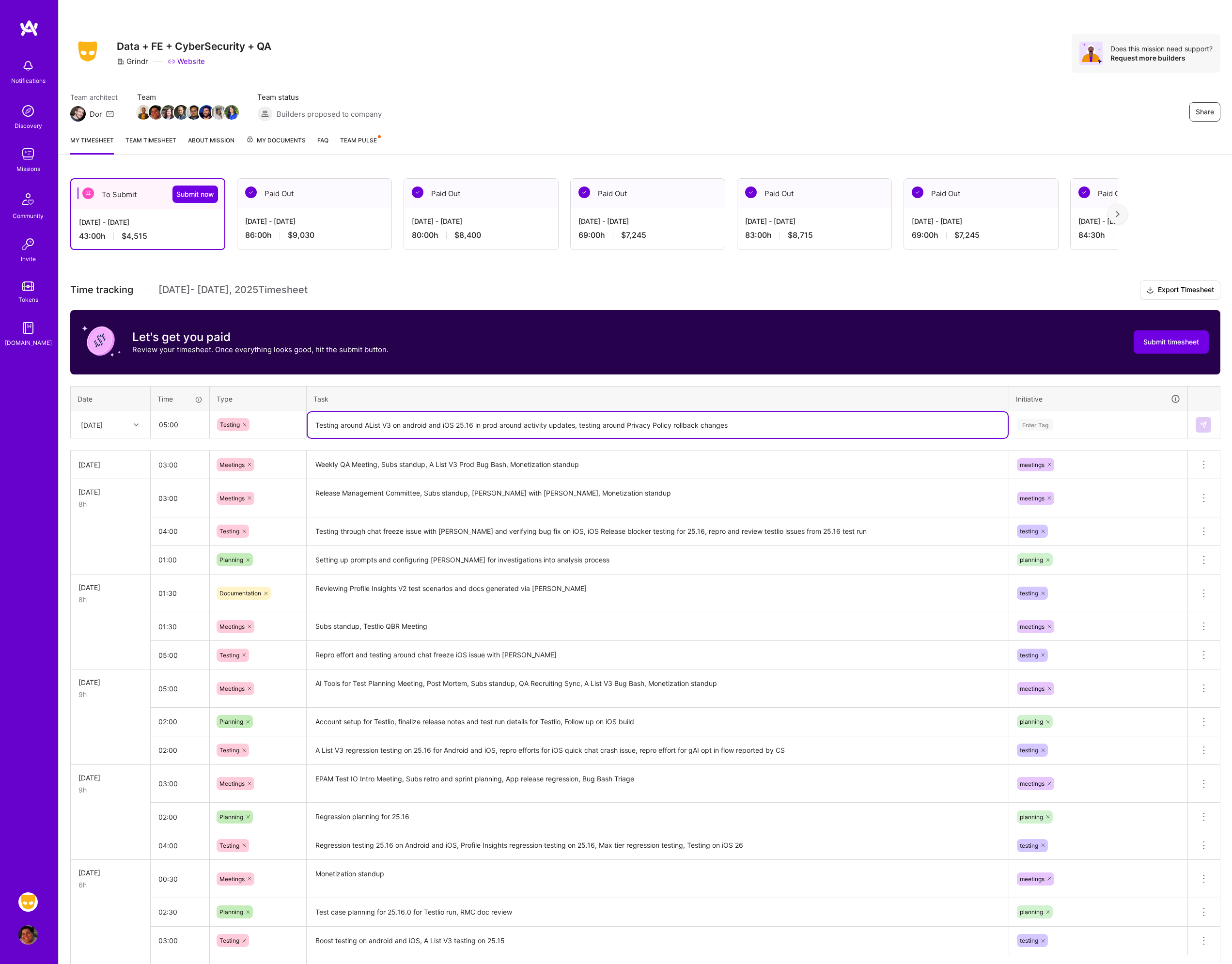
type textarea "Testing around AList V3 on android and iOS 25.16 in prod around activity update…"
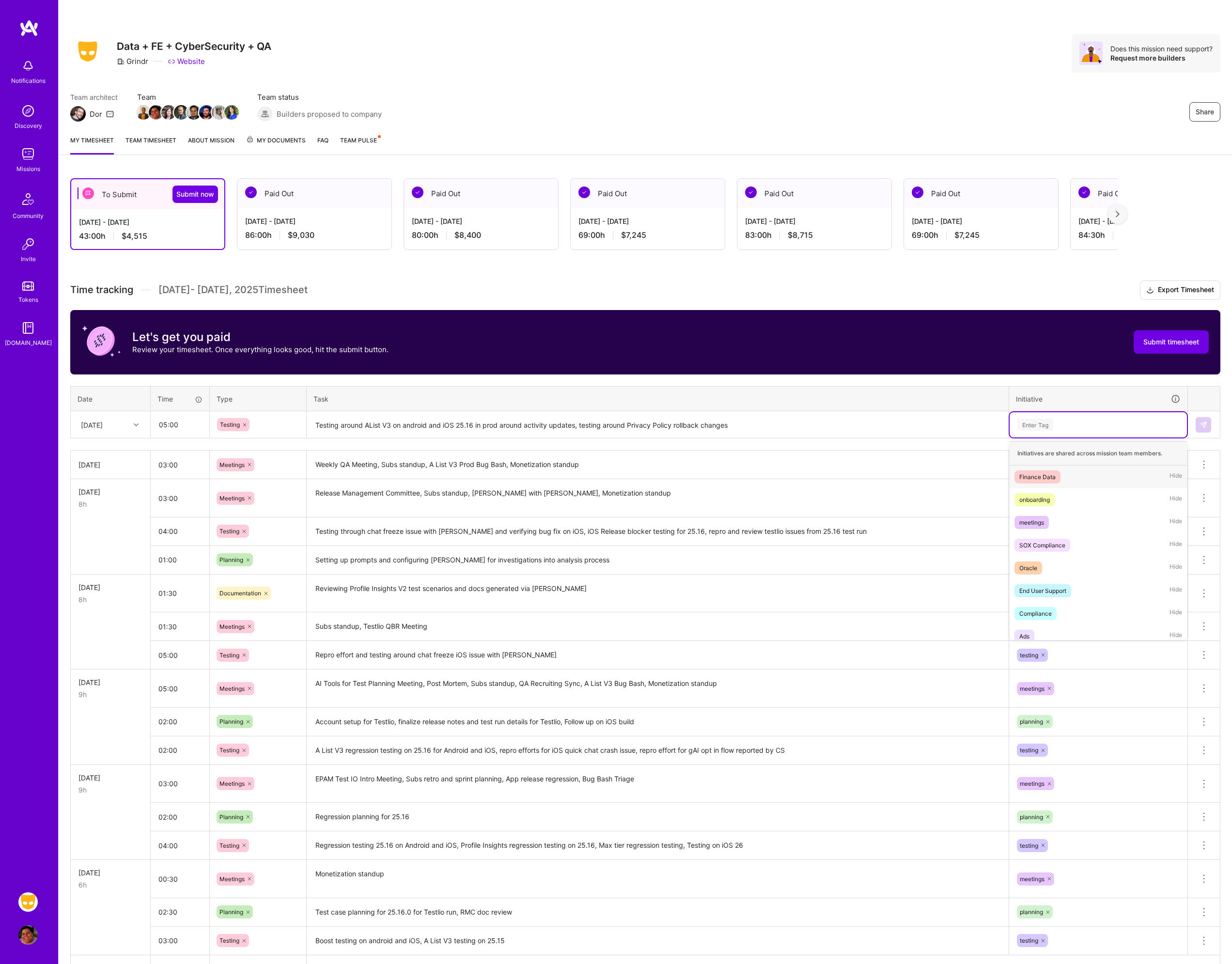
click at [1081, 423] on div "Enter Tag" at bounding box center [1098, 425] width 164 height 12
type input "tes"
click at [1045, 474] on div "testing Hide" at bounding box center [1098, 477] width 177 height 23
click at [1197, 428] on button at bounding box center [1203, 425] width 15 height 15
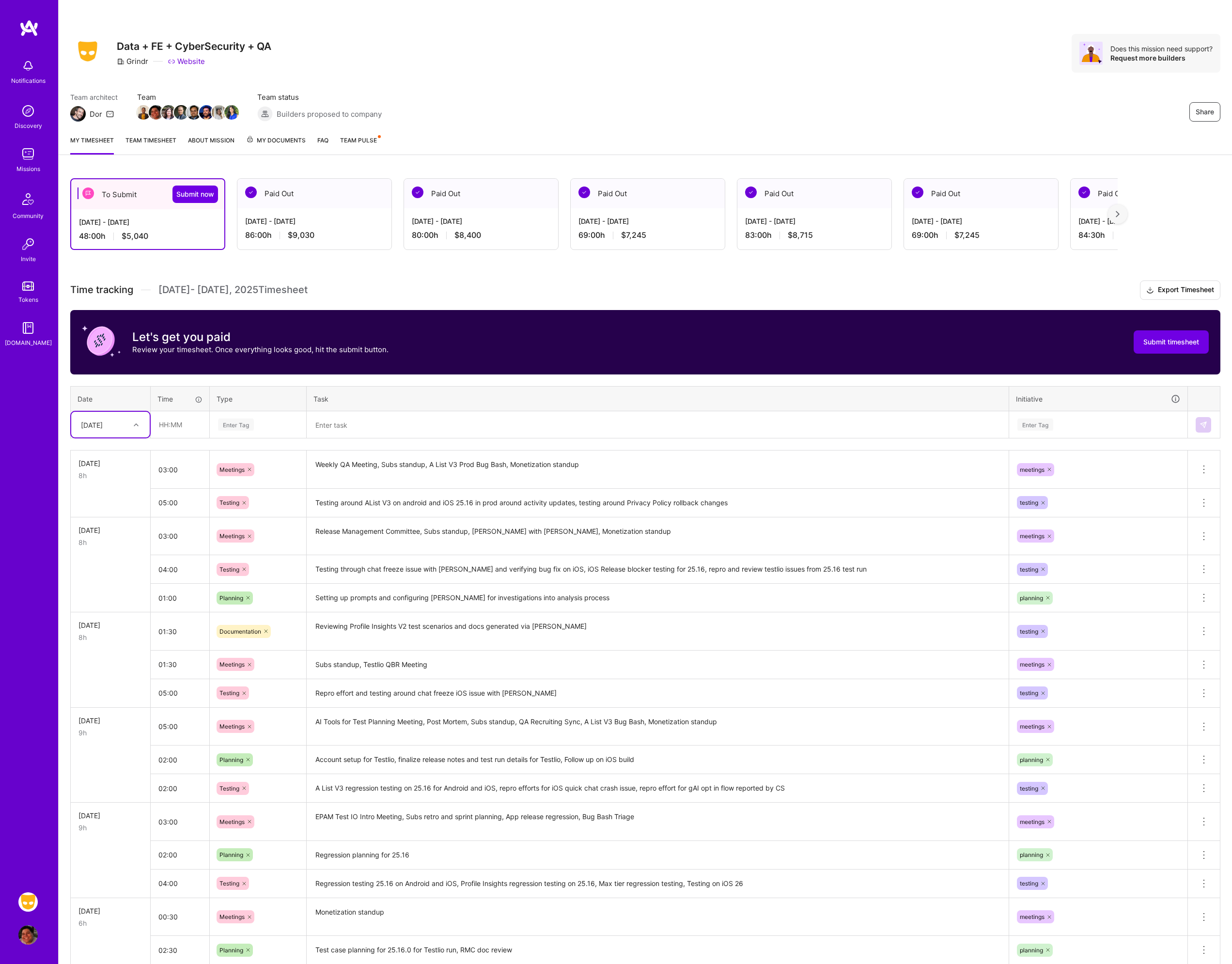
click at [120, 421] on div "[DATE]" at bounding box center [110, 425] width 78 height 25
click at [105, 526] on div "[DATE]" at bounding box center [110, 529] width 78 height 18
click at [183, 420] on input "text" at bounding box center [180, 425] width 57 height 25
type input "03:00"
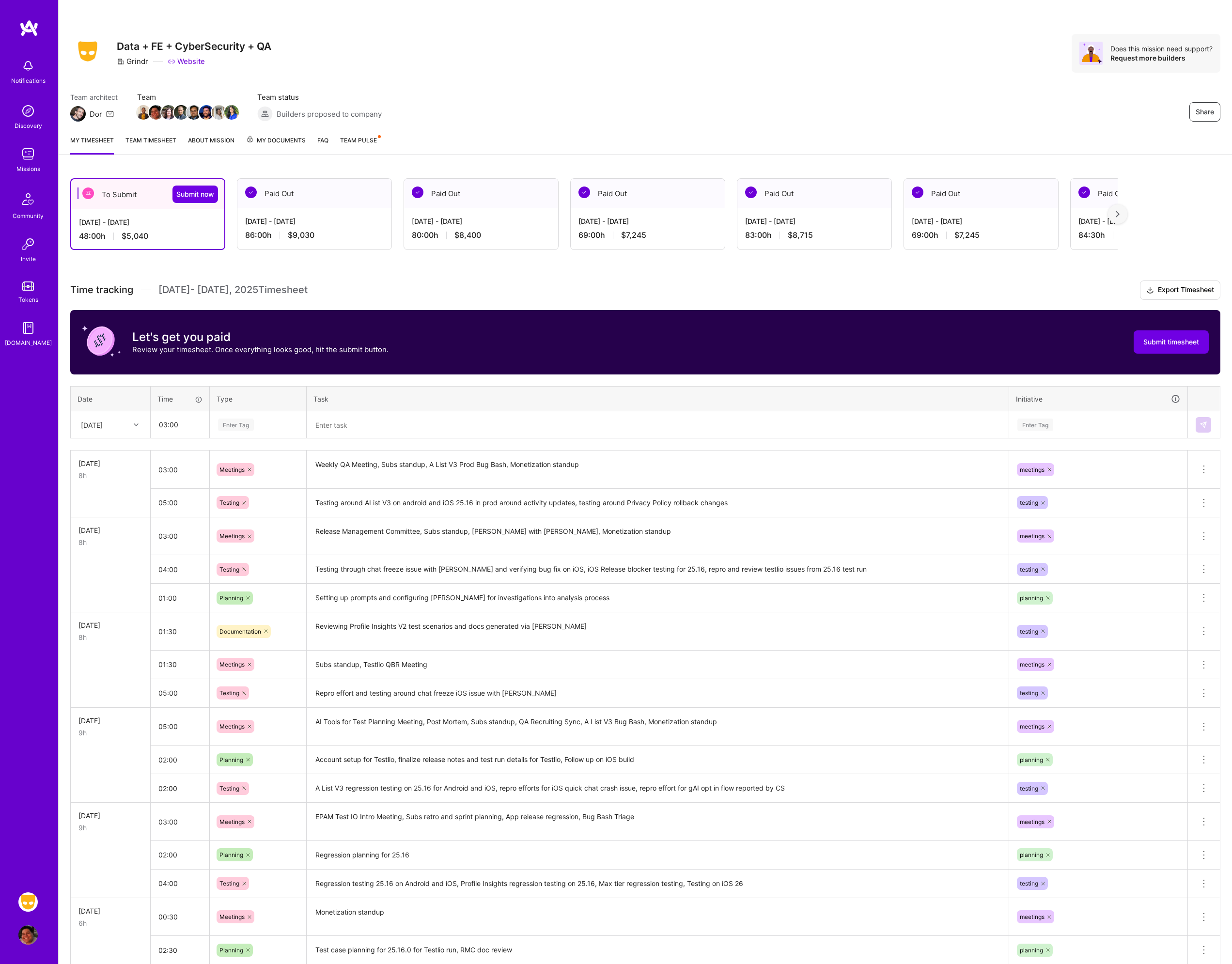
click at [236, 421] on div "Enter Tag" at bounding box center [235, 425] width 35 height 15
type input "mee"
click at [246, 454] on span "Meetings" at bounding box center [232, 457] width 35 height 14
click at [352, 415] on textarea at bounding box center [658, 425] width 700 height 25
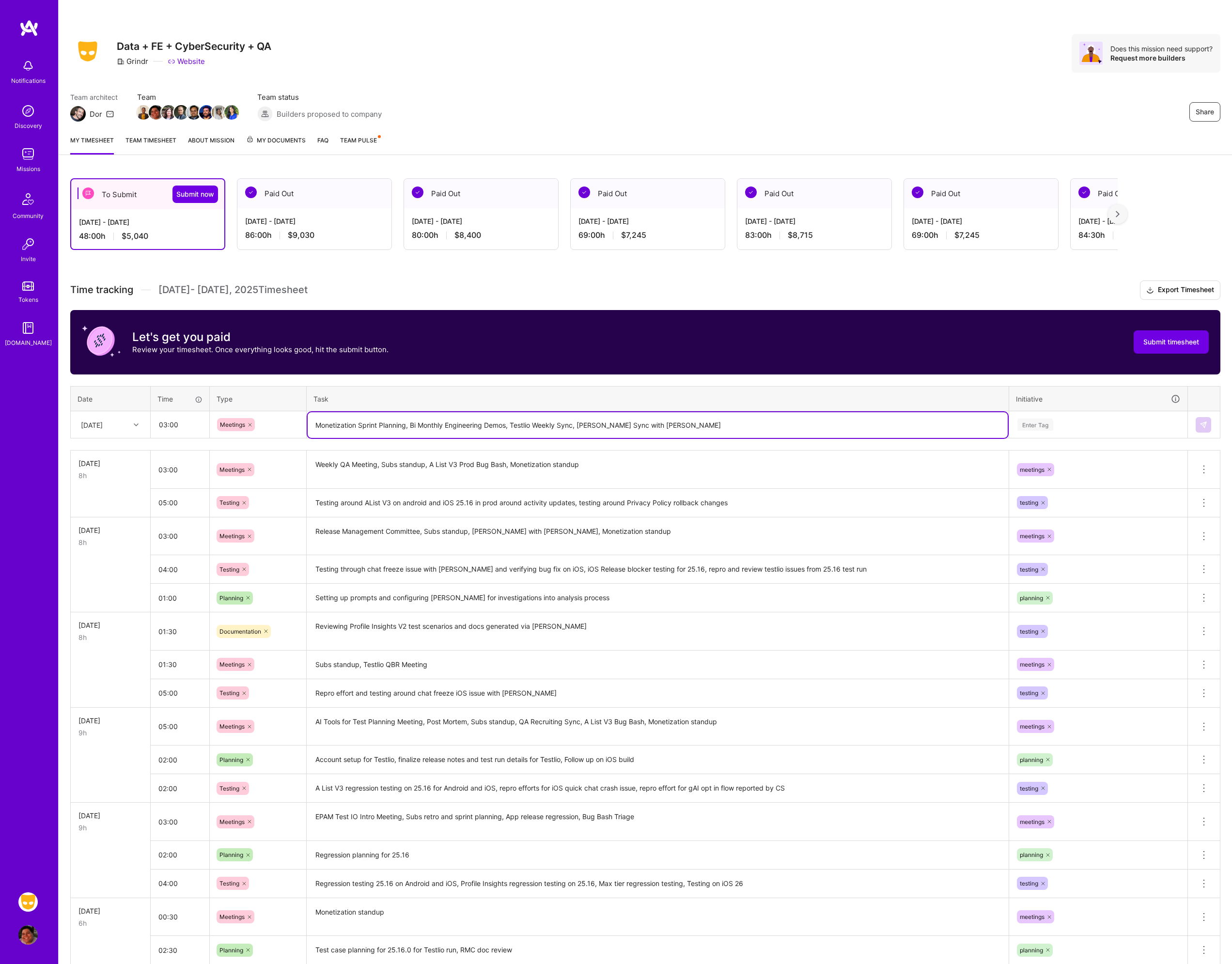
type textarea "Monetization Sprint Planning, Bi Monthly Engineering Demos, Testlio Weekly Sync…"
click at [1068, 422] on div "Enter Tag" at bounding box center [1098, 425] width 164 height 12
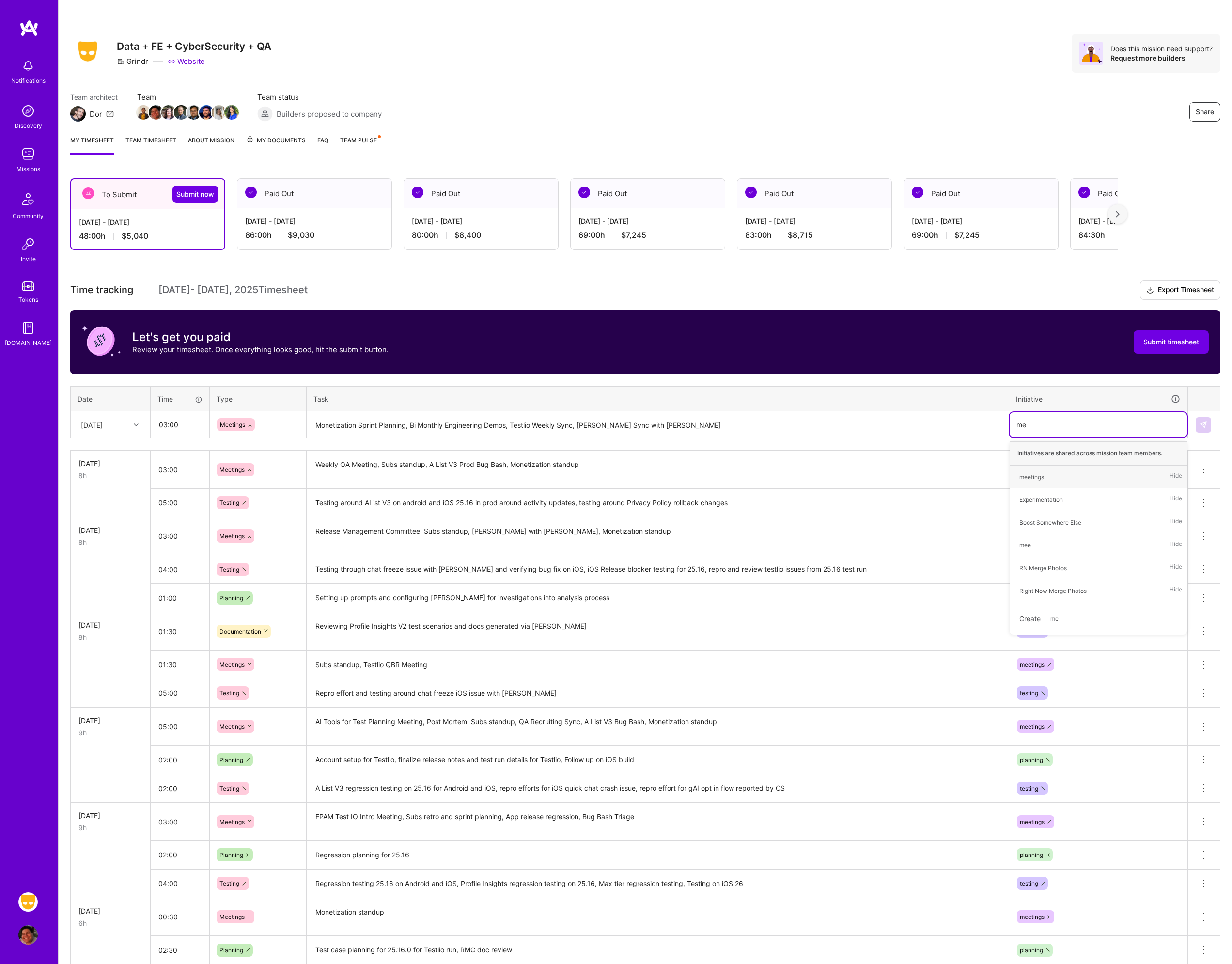
type input "mee"
click at [1032, 479] on div "meetings" at bounding box center [1031, 477] width 24 height 10
click at [1202, 431] on button at bounding box center [1203, 425] width 15 height 15
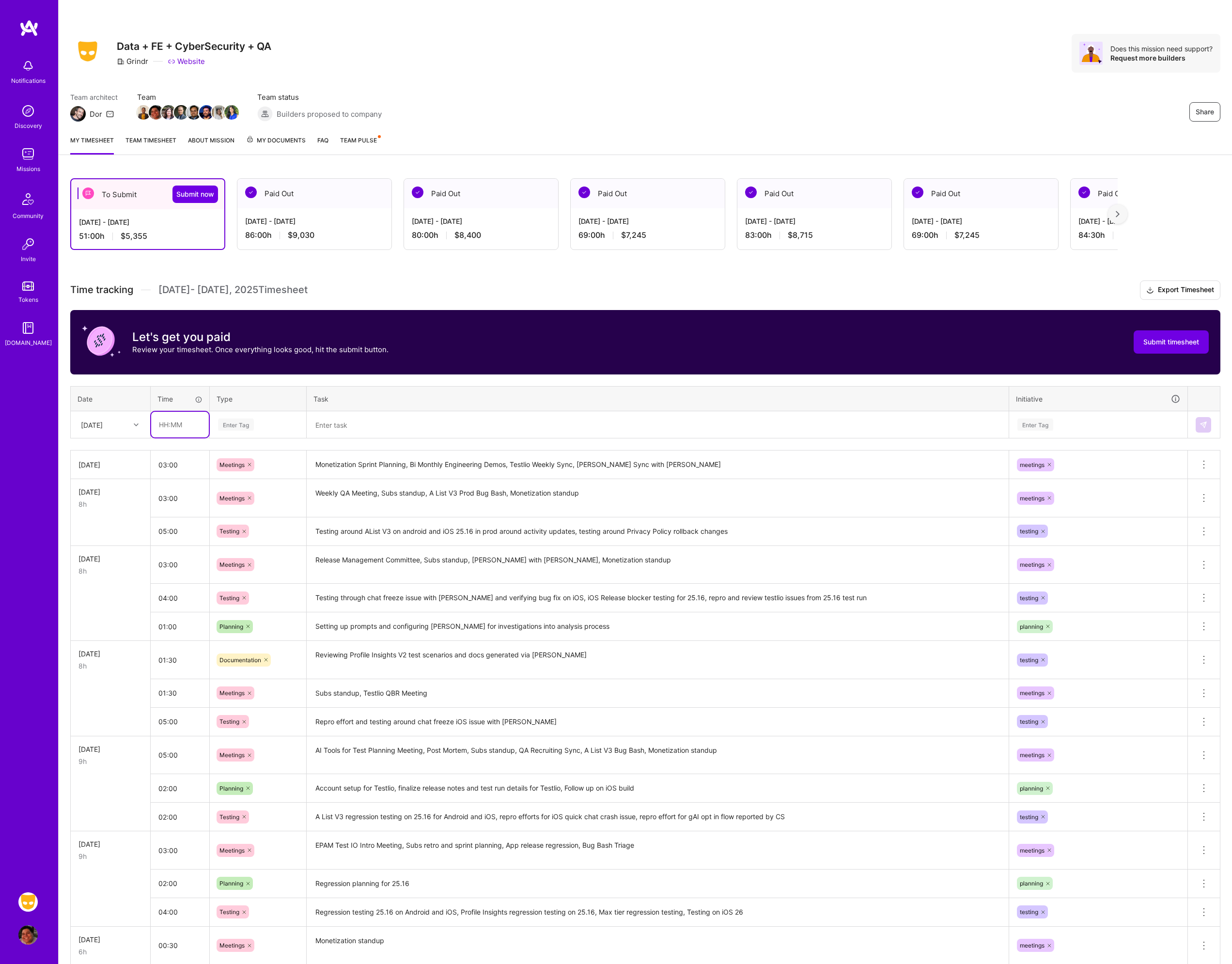
click at [169, 420] on input "text" at bounding box center [180, 425] width 57 height 25
click at [189, 430] on input "2" at bounding box center [180, 425] width 57 height 25
type input "03:00"
click at [243, 421] on div "Enter Tag" at bounding box center [235, 425] width 35 height 15
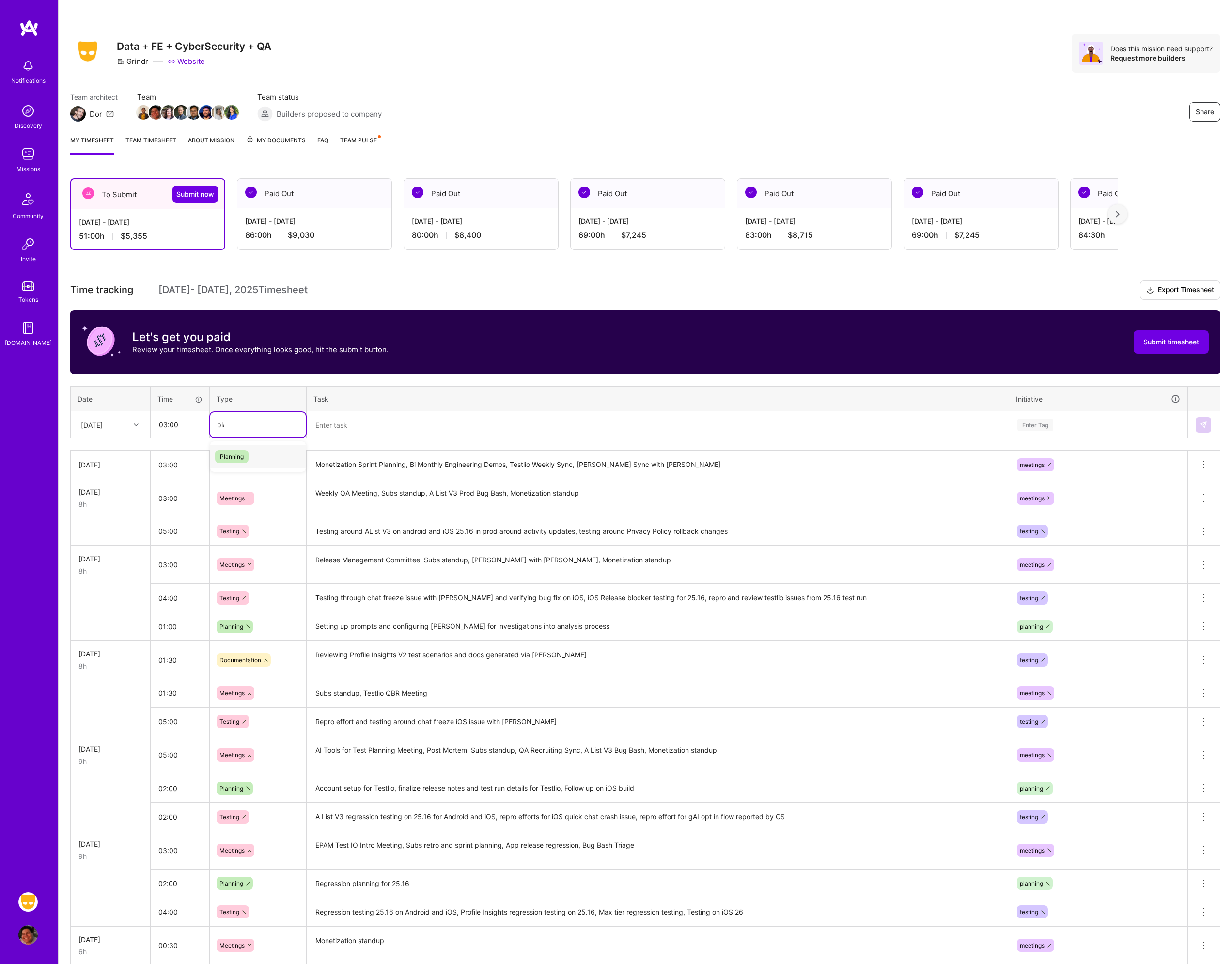
type input "plan"
click at [240, 452] on span "Planning" at bounding box center [232, 457] width 34 height 14
drag, startPoint x: 343, startPoint y: 441, endPoint x: 361, endPoint y: 423, distance: 25.5
click at [346, 437] on div "Time tracking [DATE] - [DATE] Timesheet Export Timesheet Let's get you paid Rev…" at bounding box center [645, 663] width 1150 height 767
click at [373, 414] on textarea at bounding box center [658, 425] width 700 height 25
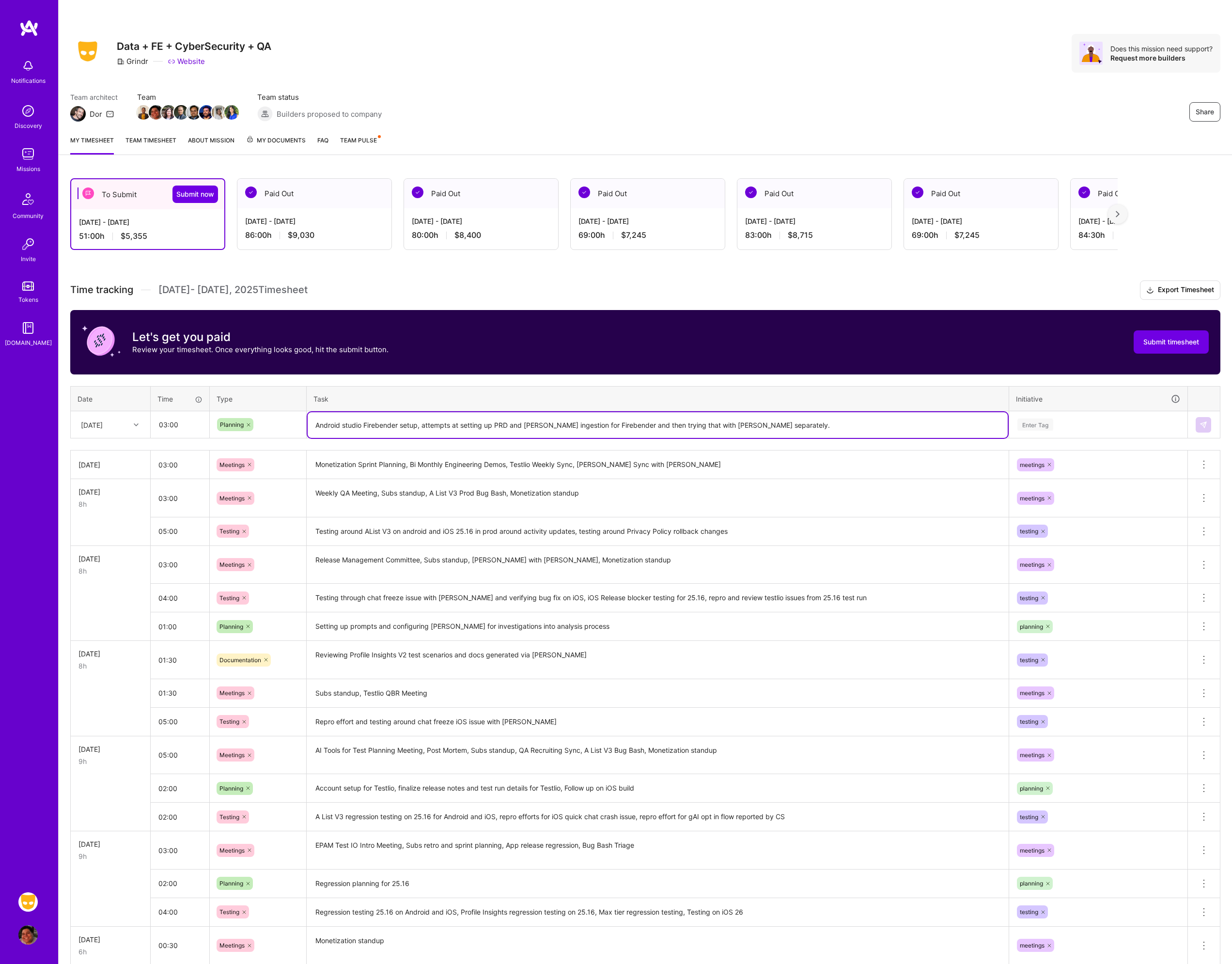
type textarea "Android studio Firebender setup, attempts at setting up PRD and [PERSON_NAME] i…"
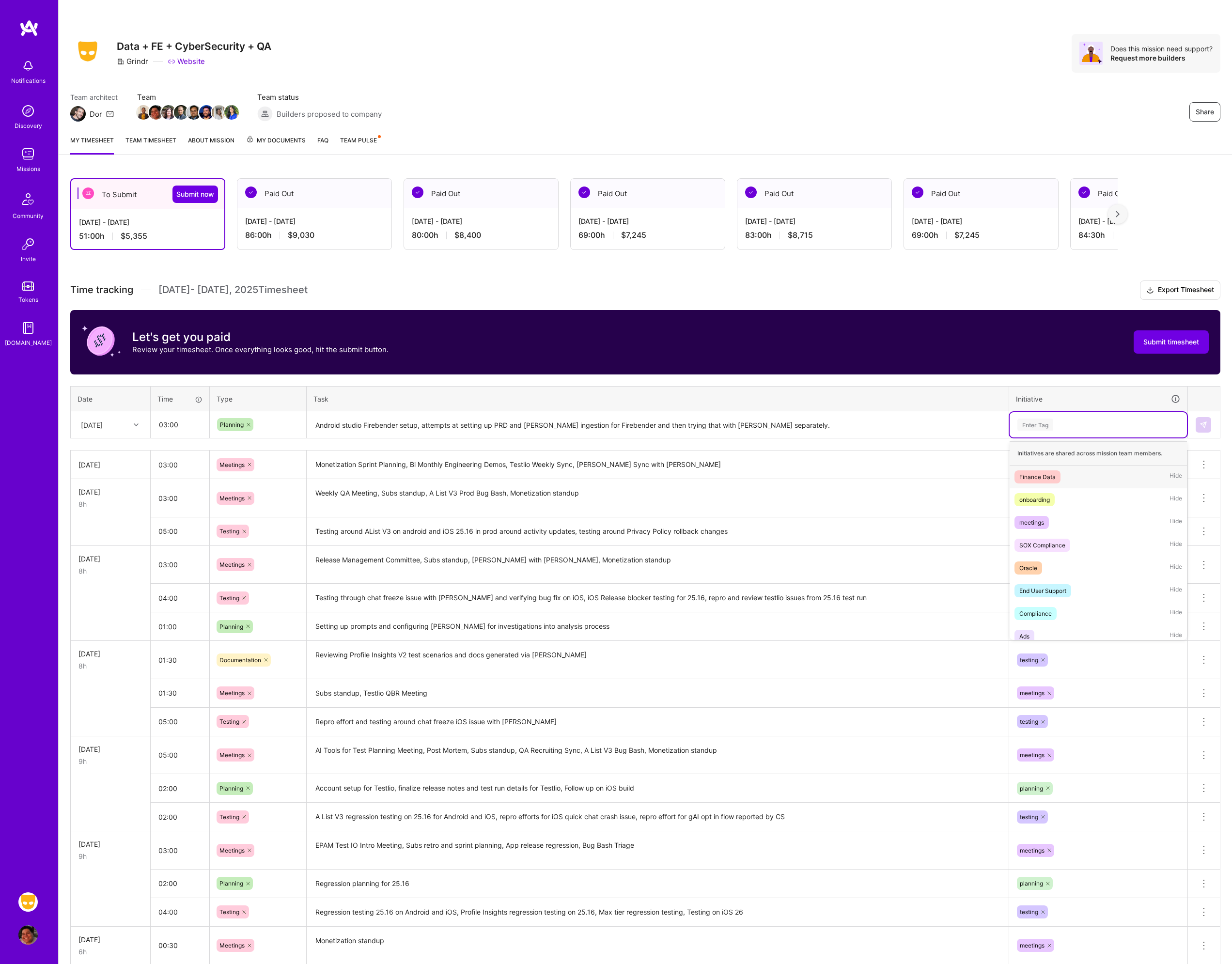
click at [1048, 414] on div "Enter Tag" at bounding box center [1098, 425] width 177 height 25
type input "plann"
click at [1064, 474] on div "planning Hide" at bounding box center [1098, 477] width 177 height 23
click at [1200, 425] on img at bounding box center [1202, 425] width 8 height 8
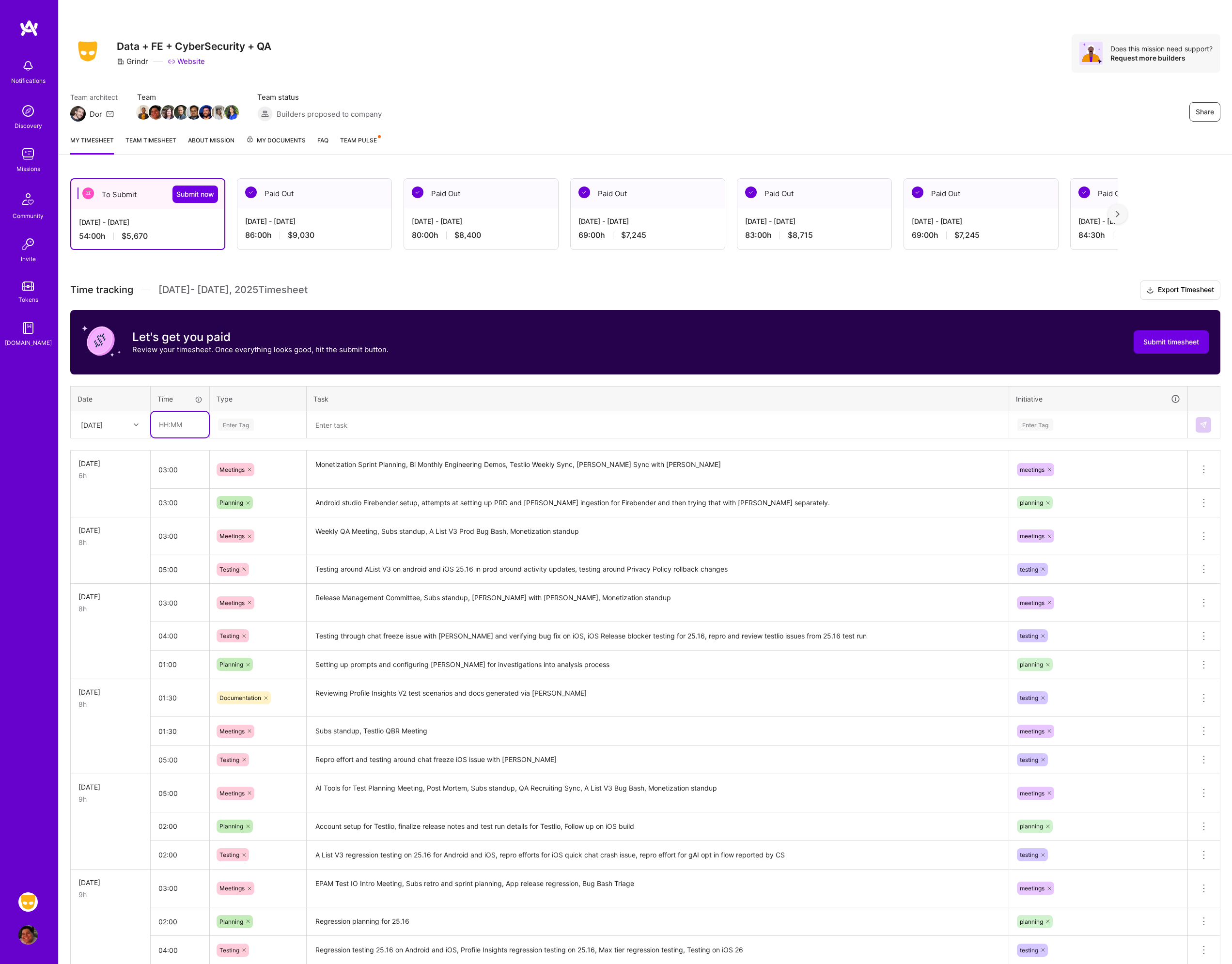
click at [197, 429] on input "text" at bounding box center [180, 425] width 57 height 25
type input "02:00"
click at [257, 428] on div "Enter Tag" at bounding box center [257, 425] width 82 height 12
type input "tes"
click at [257, 456] on div "Testing" at bounding box center [257, 457] width 95 height 23
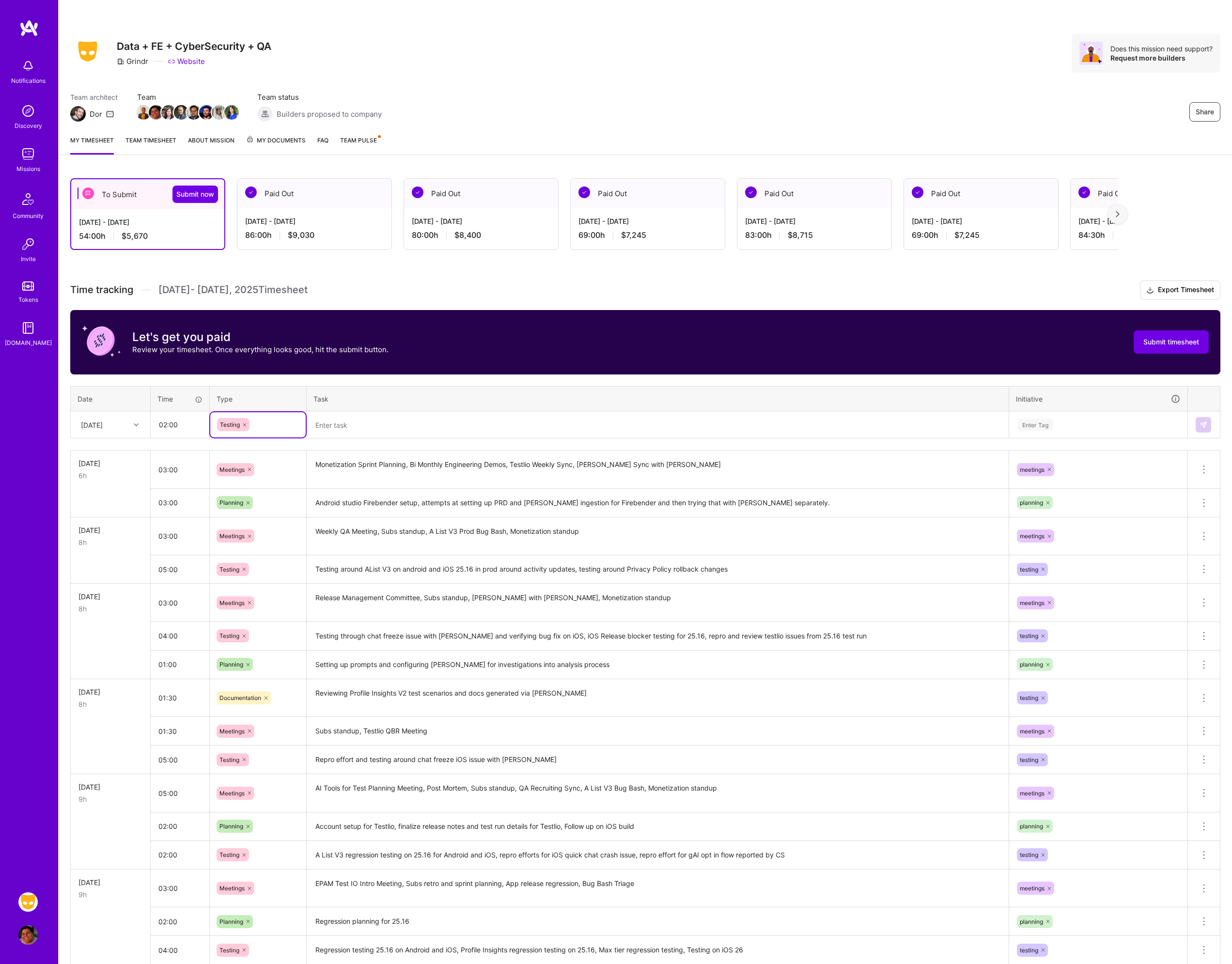
click at [318, 439] on div "Time tracking [DATE] - [DATE] Timesheet Export Timesheet Let's get you paid Rev…" at bounding box center [645, 683] width 1150 height 806
click at [345, 432] on textarea at bounding box center [658, 425] width 700 height 25
click at [490, 428] on textarea "AList V3 testing and follow up on backend issues," at bounding box center [658, 425] width 700 height 25
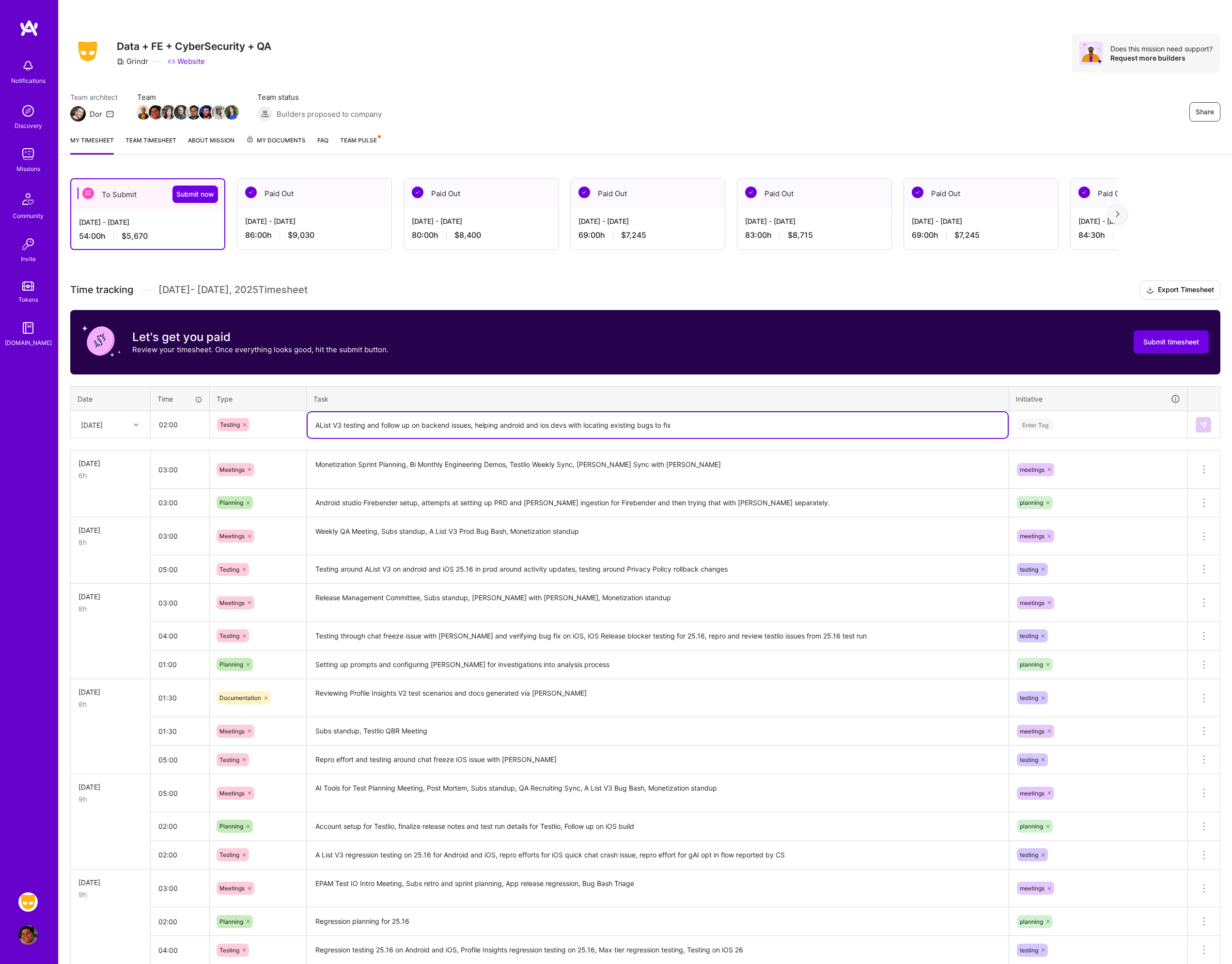
type textarea "AList V3 testing and follow up on backend issues, helping android and ios devs …"
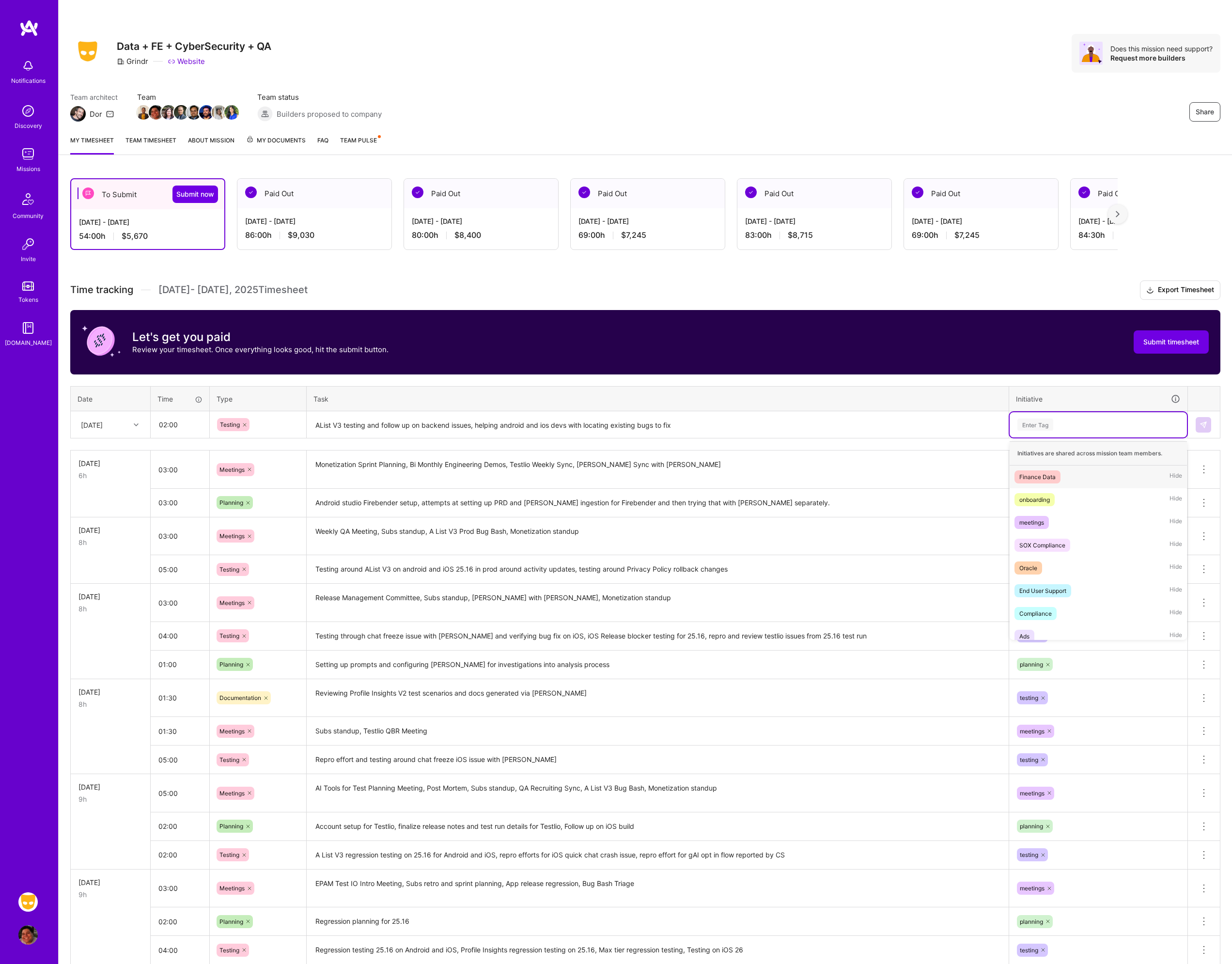
click at [1045, 420] on div "Enter Tag" at bounding box center [1035, 425] width 35 height 15
type input "tes"
click at [1037, 474] on div "testing" at bounding box center [1029, 477] width 19 height 10
click at [1204, 423] on img at bounding box center [1202, 425] width 8 height 8
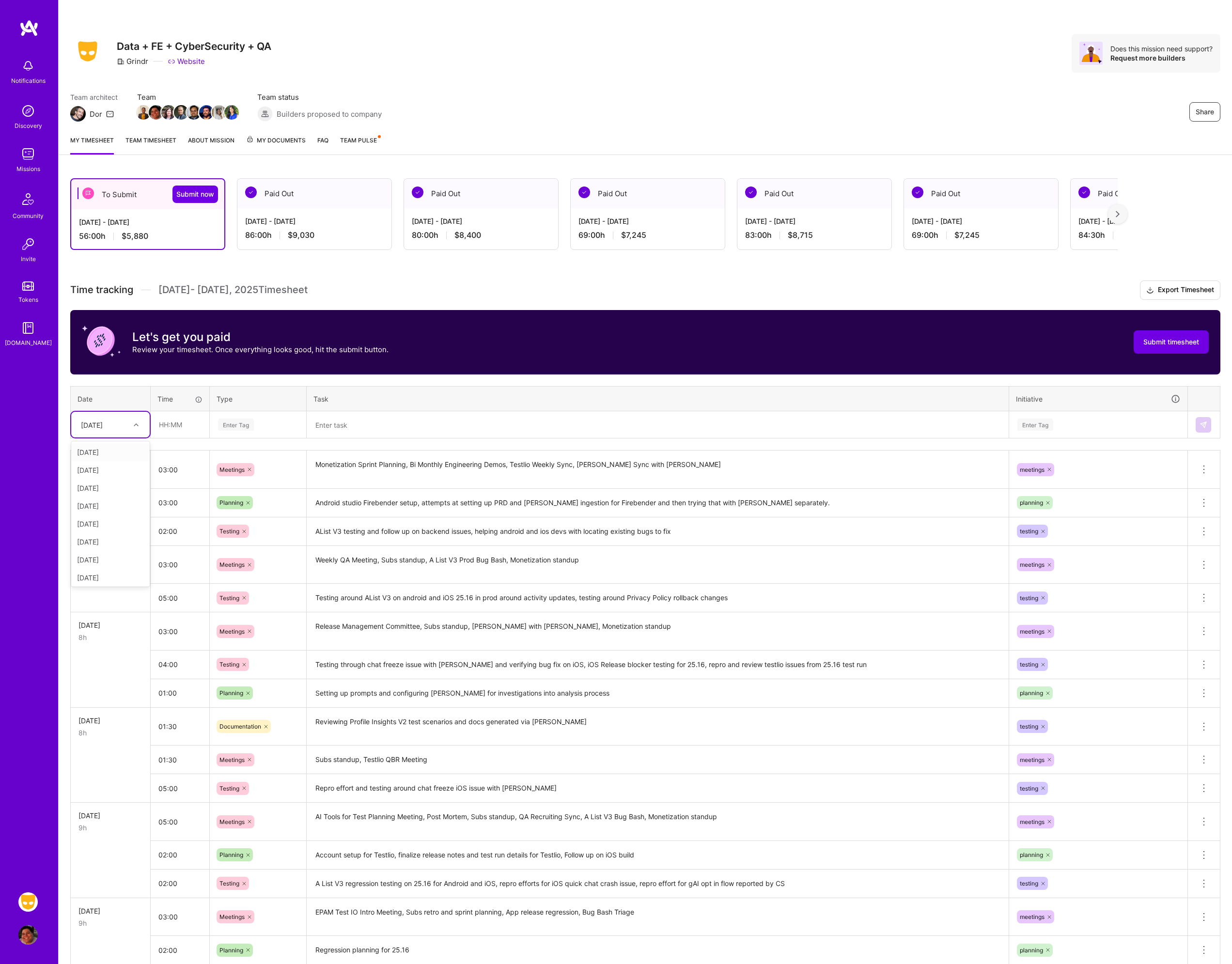
click at [98, 413] on div "[DATE]" at bounding box center [110, 425] width 78 height 25
click at [107, 490] on div "[DATE]" at bounding box center [110, 485] width 78 height 18
click at [184, 425] on input "text" at bounding box center [180, 425] width 57 height 25
type input "01:00"
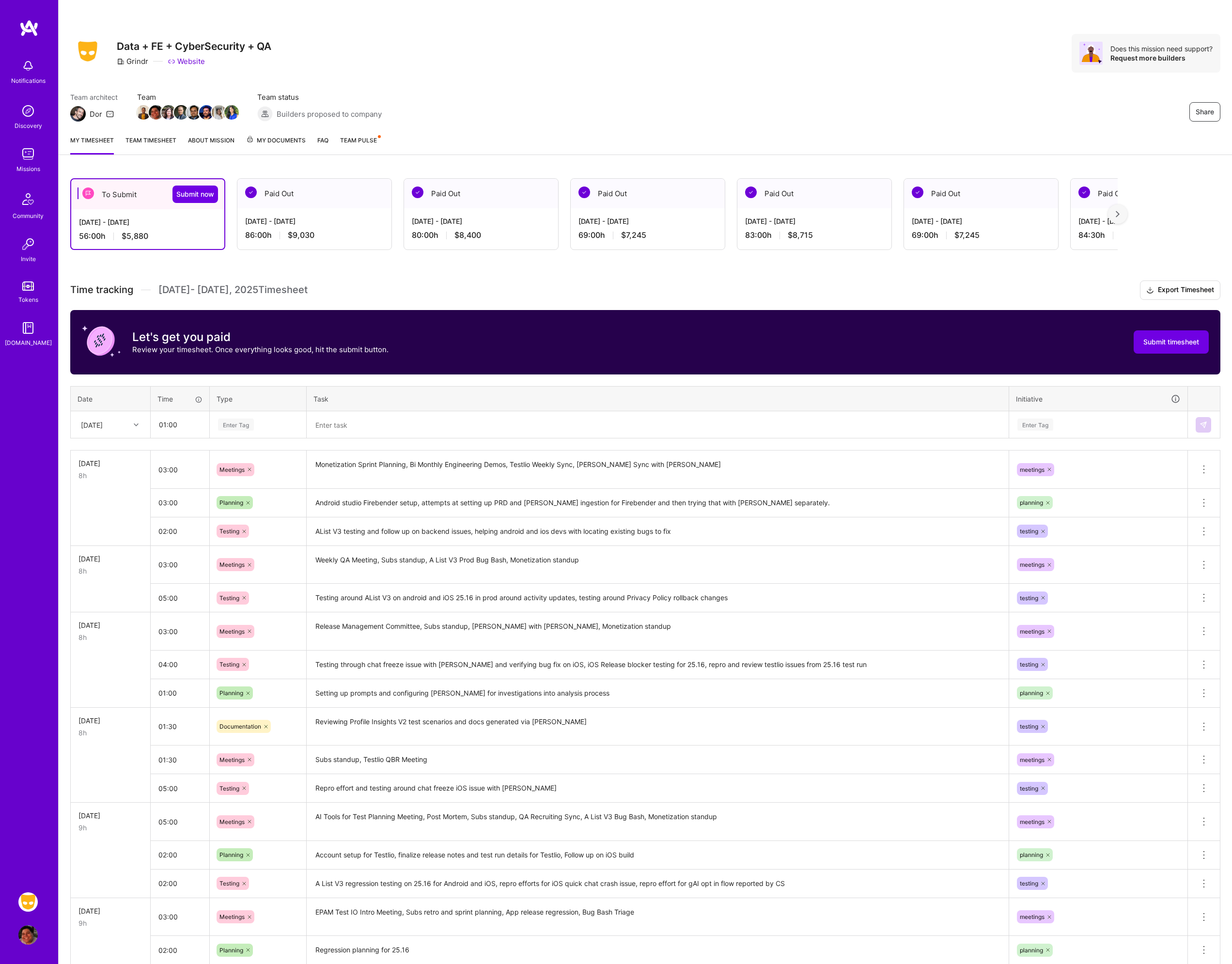
click at [234, 425] on div "Enter Tag" at bounding box center [235, 425] width 35 height 15
type input "mee"
click at [253, 452] on div "Meetings" at bounding box center [257, 457] width 95 height 23
click at [340, 425] on textarea at bounding box center [658, 425] width 700 height 25
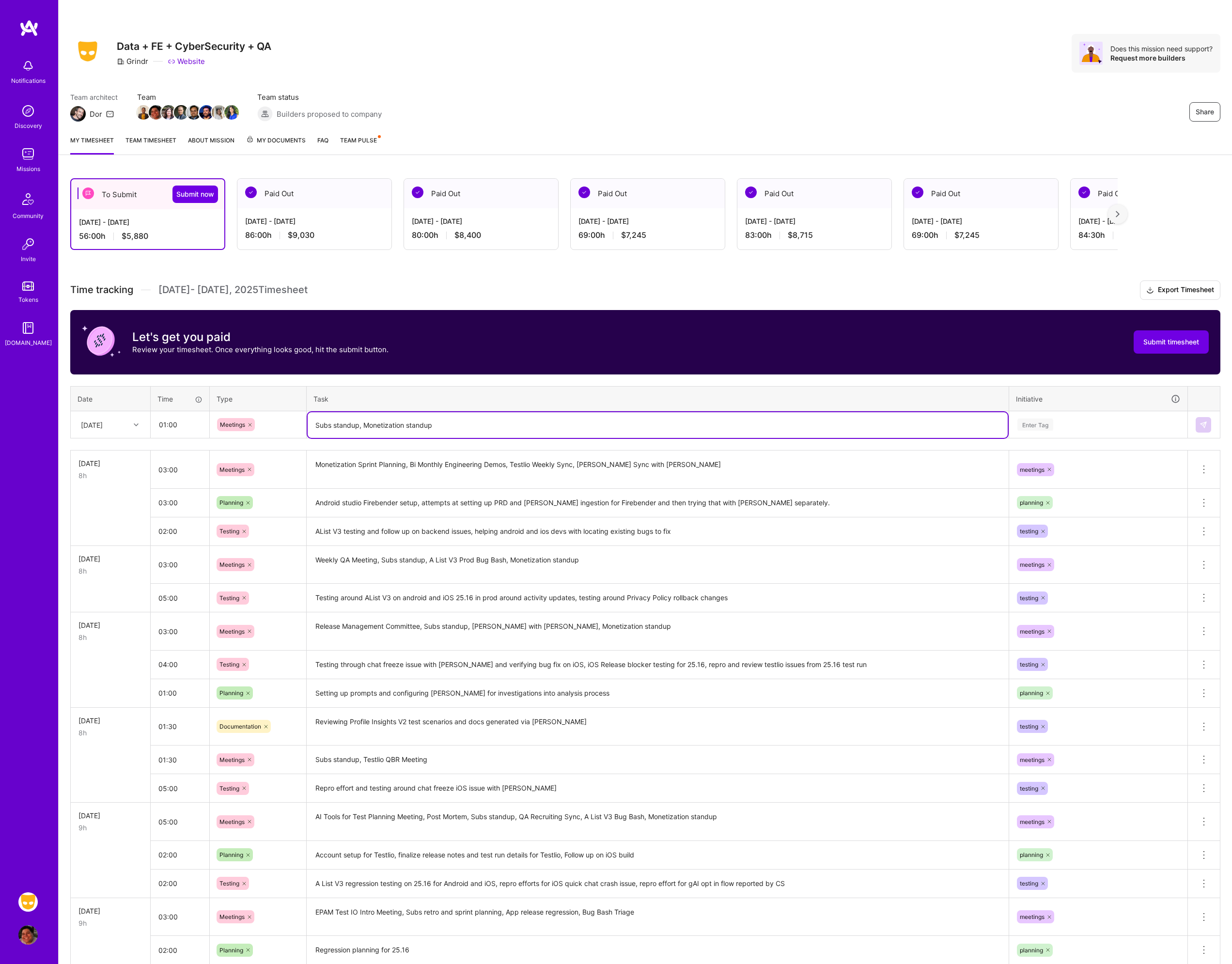
type textarea "Subs standup, Monetization standup"
click at [1037, 428] on div "Enter Tag" at bounding box center [1035, 425] width 35 height 15
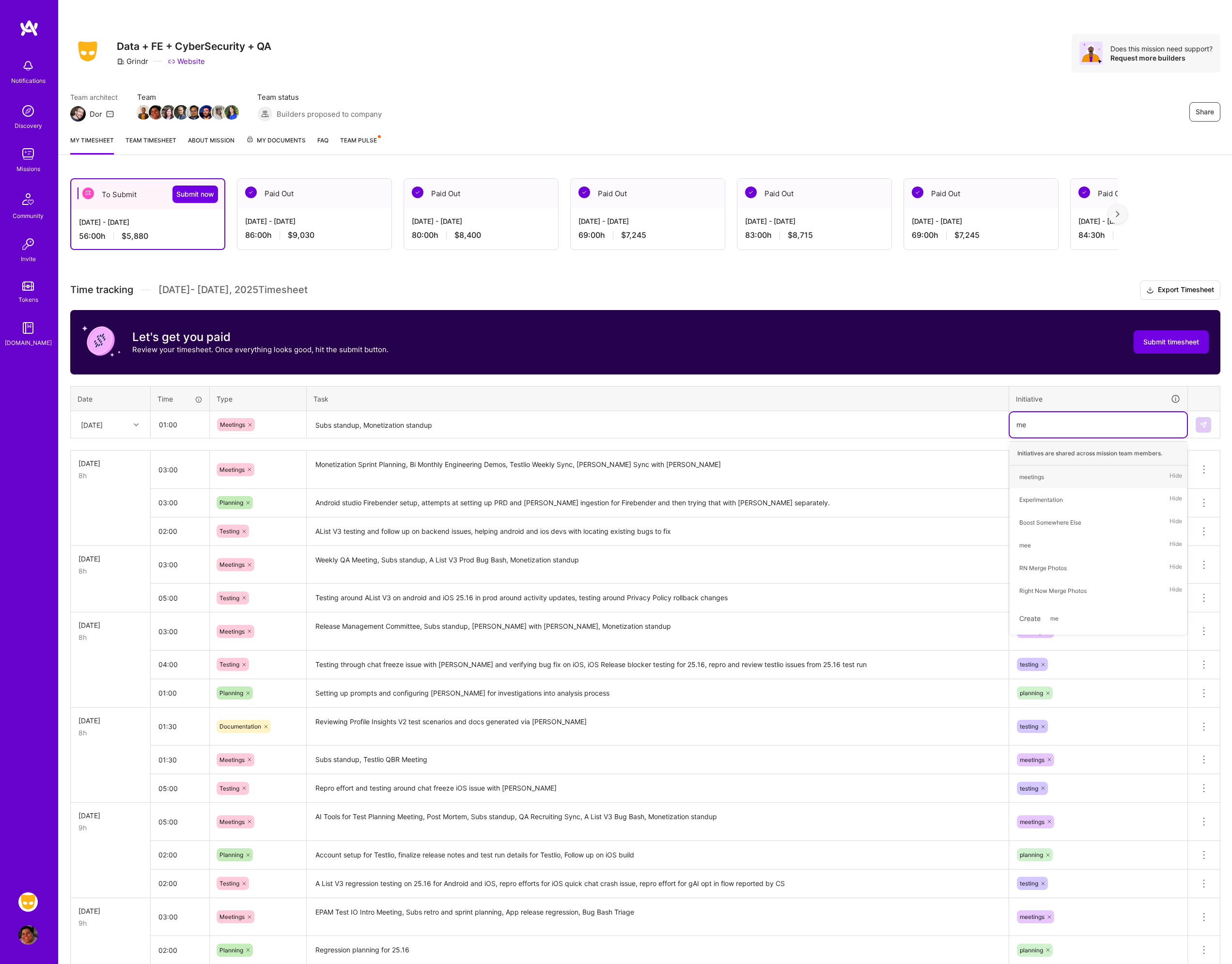
type input "mee"
click at [1056, 473] on div "meetings Hide" at bounding box center [1098, 477] width 177 height 23
drag, startPoint x: 1213, startPoint y: 420, endPoint x: 1205, endPoint y: 423, distance: 8.5
click at [1213, 420] on td at bounding box center [1204, 425] width 32 height 27
click at [1205, 424] on img at bounding box center [1202, 425] width 8 height 8
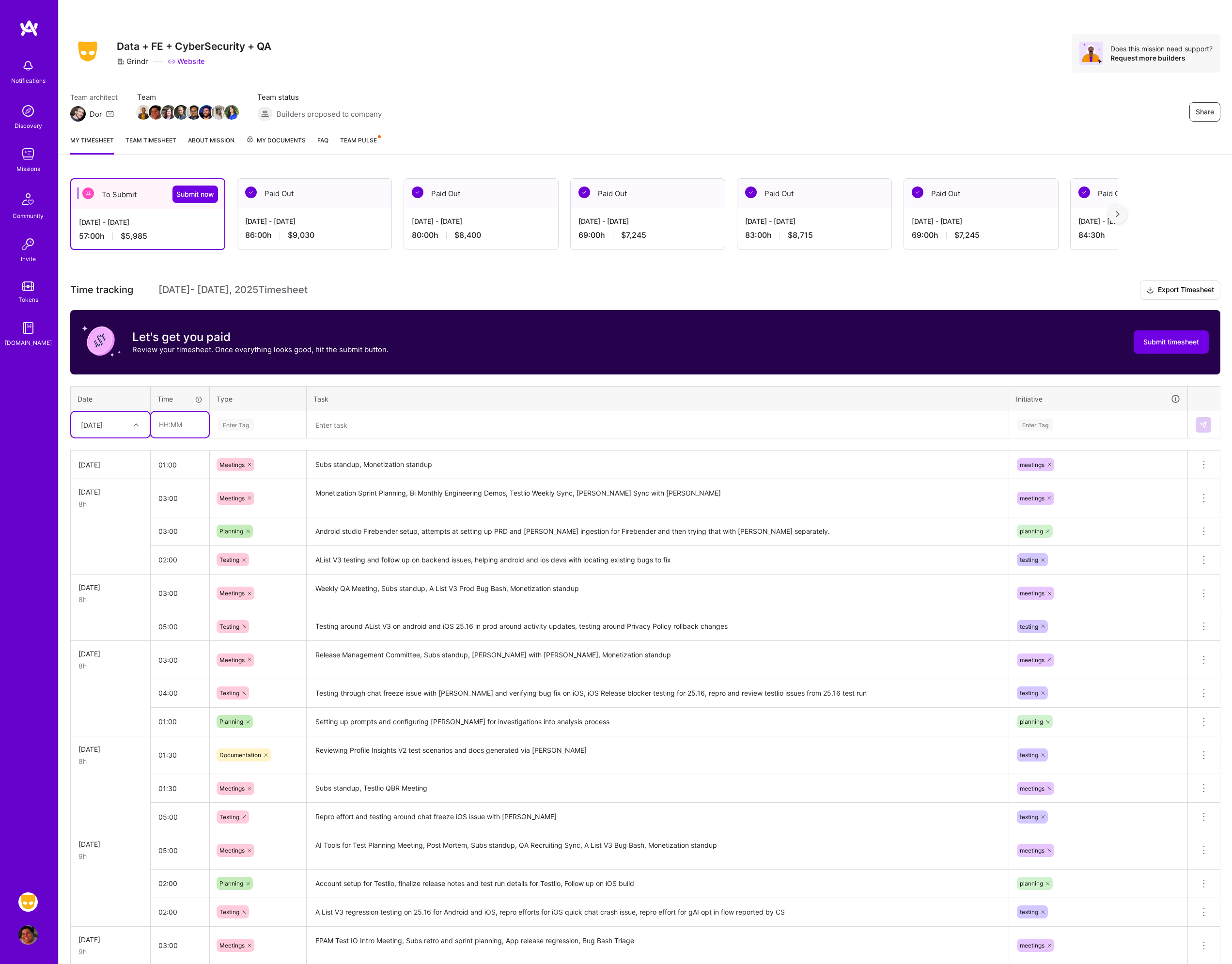
click at [181, 425] on input "text" at bounding box center [180, 425] width 57 height 25
type input "03:00"
click at [240, 423] on div "Enter Tag" at bounding box center [235, 425] width 35 height 15
click at [250, 522] on span "Engineering" at bounding box center [235, 525] width 41 height 14
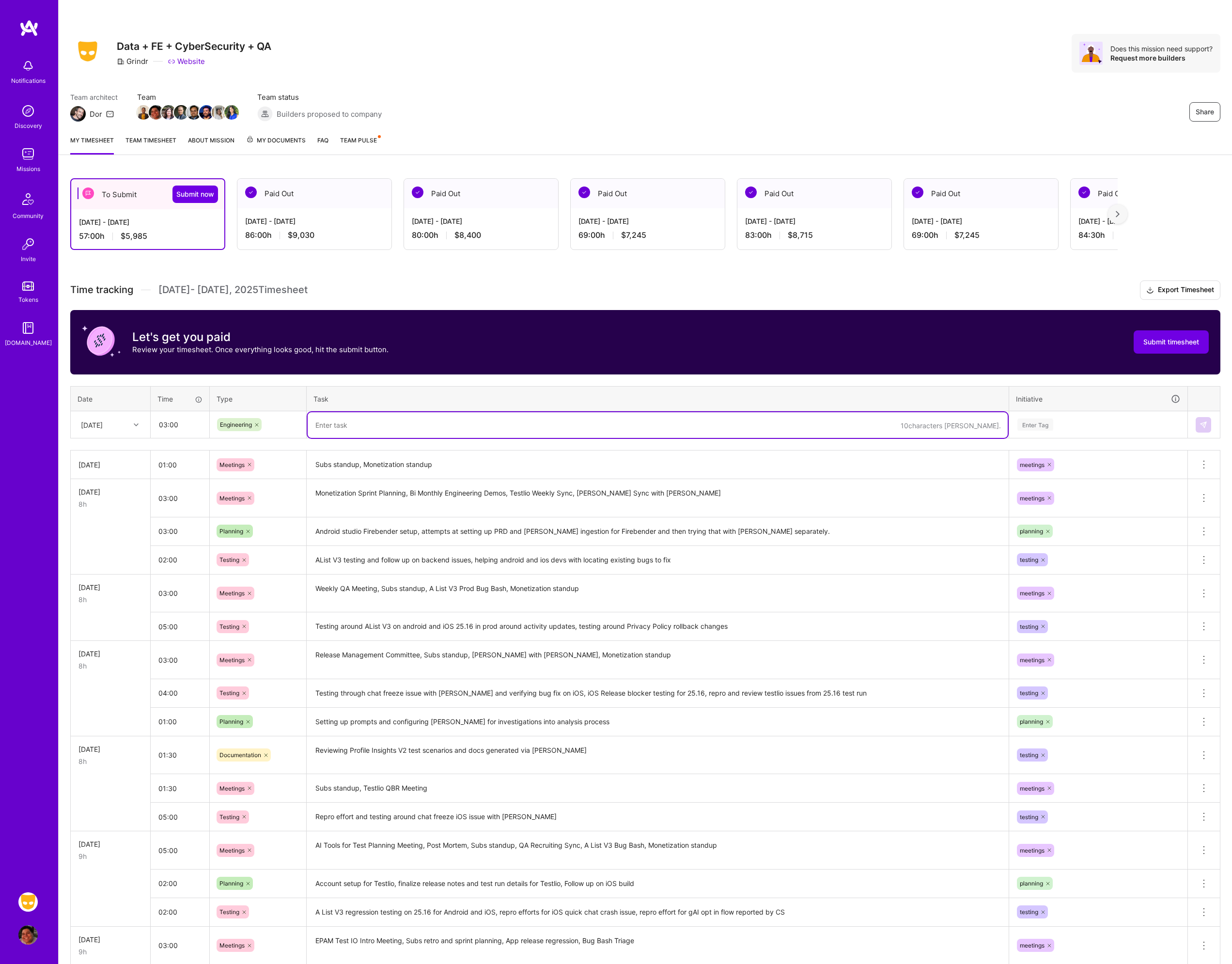
click at [344, 424] on textarea at bounding box center [658, 425] width 700 height 25
type textarea "Finalizing POC to sync with [PERSON_NAME] to collaborate on making use of the o…"
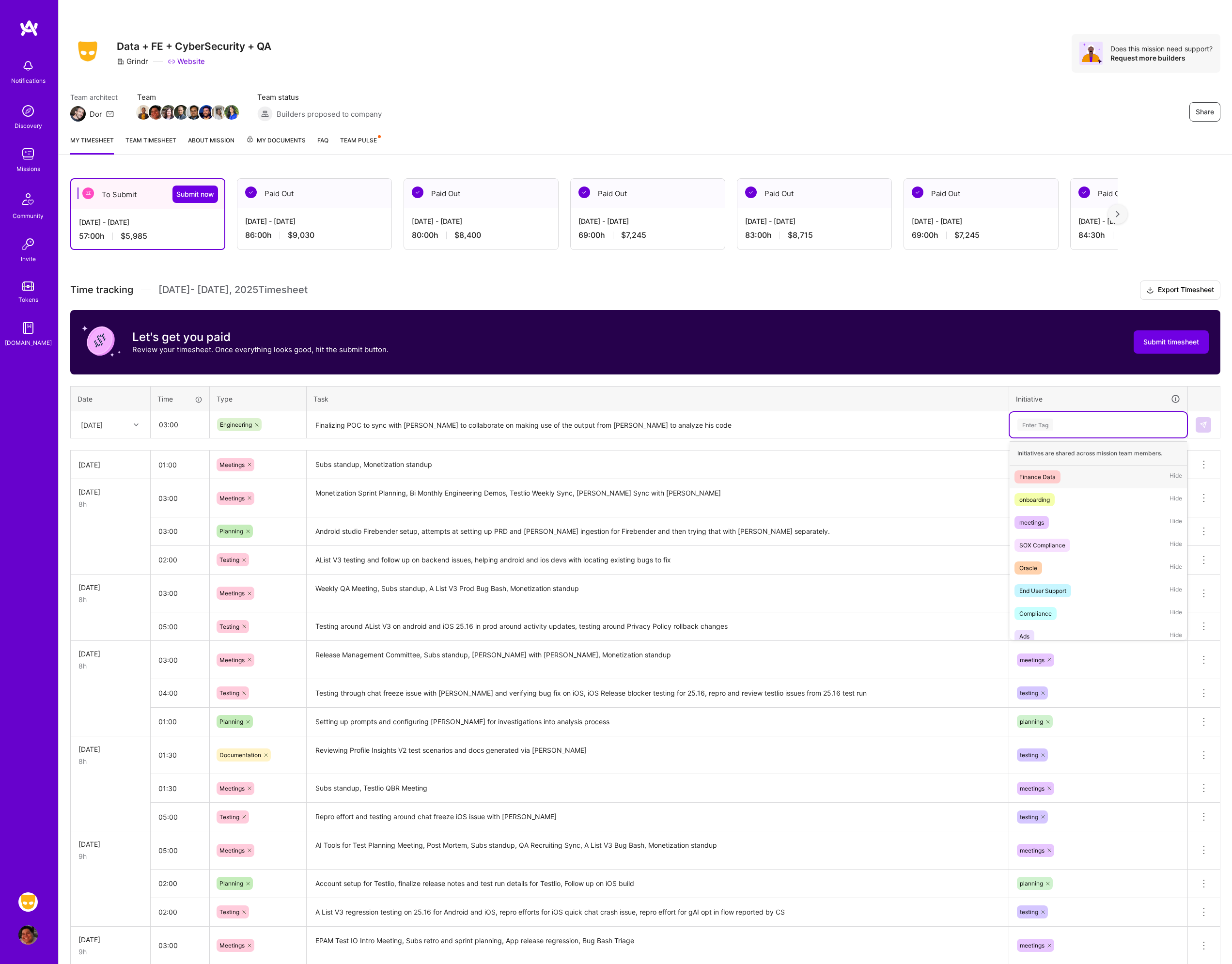
click at [1058, 428] on div "Enter Tag" at bounding box center [1098, 425] width 164 height 12
type input "p"
type input "tes"
click at [1034, 475] on div "testing" at bounding box center [1029, 477] width 19 height 10
click at [1203, 416] on td at bounding box center [1204, 425] width 32 height 27
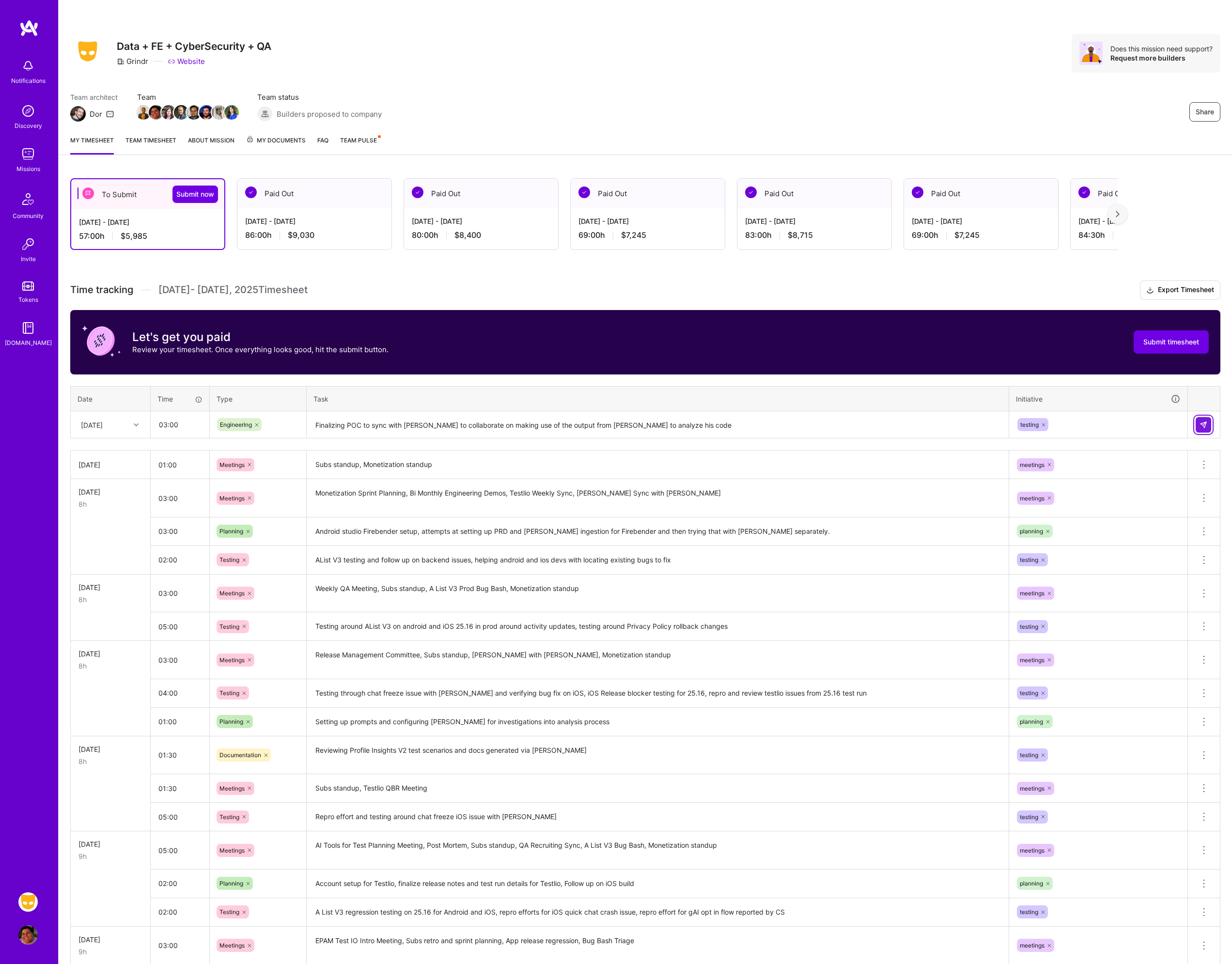
click at [1197, 425] on button at bounding box center [1203, 425] width 15 height 15
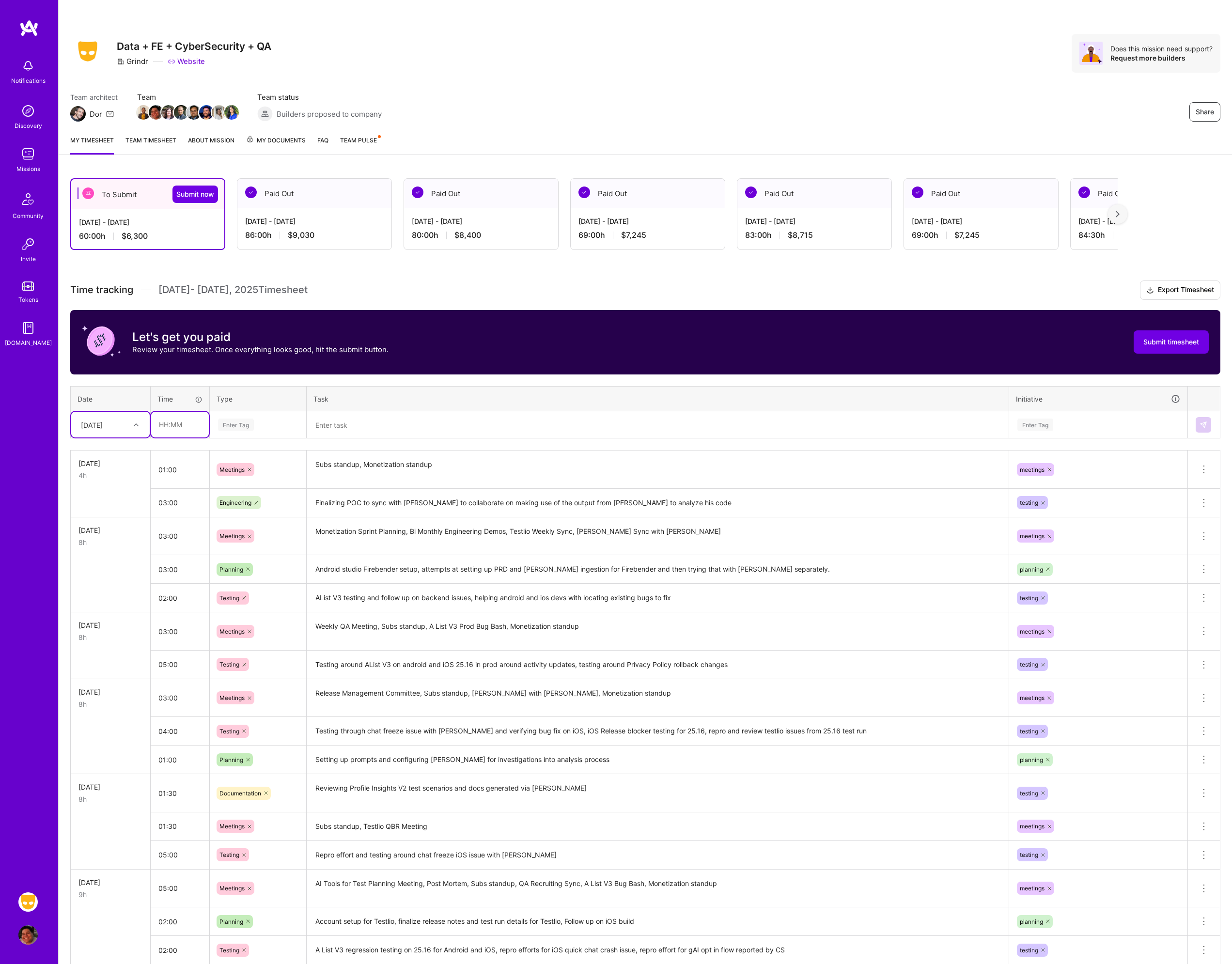
click at [195, 425] on input "text" at bounding box center [180, 425] width 57 height 25
type input "02:00"
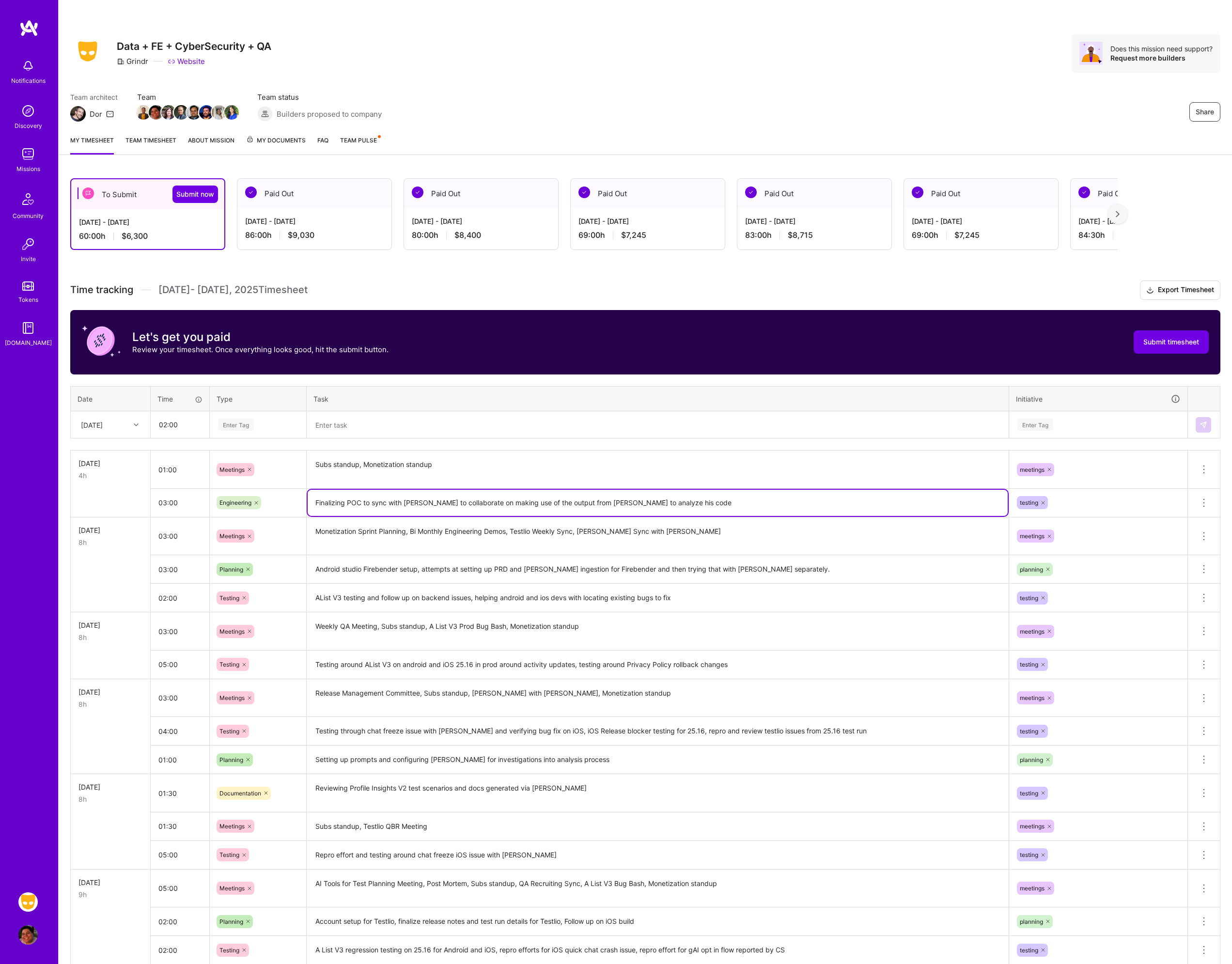
click at [691, 504] on textarea "Finalizing POC to sync with [PERSON_NAME] to collaborate on making use of the o…" at bounding box center [658, 502] width 700 height 26
click at [257, 503] on icon at bounding box center [256, 502] width 3 height 3
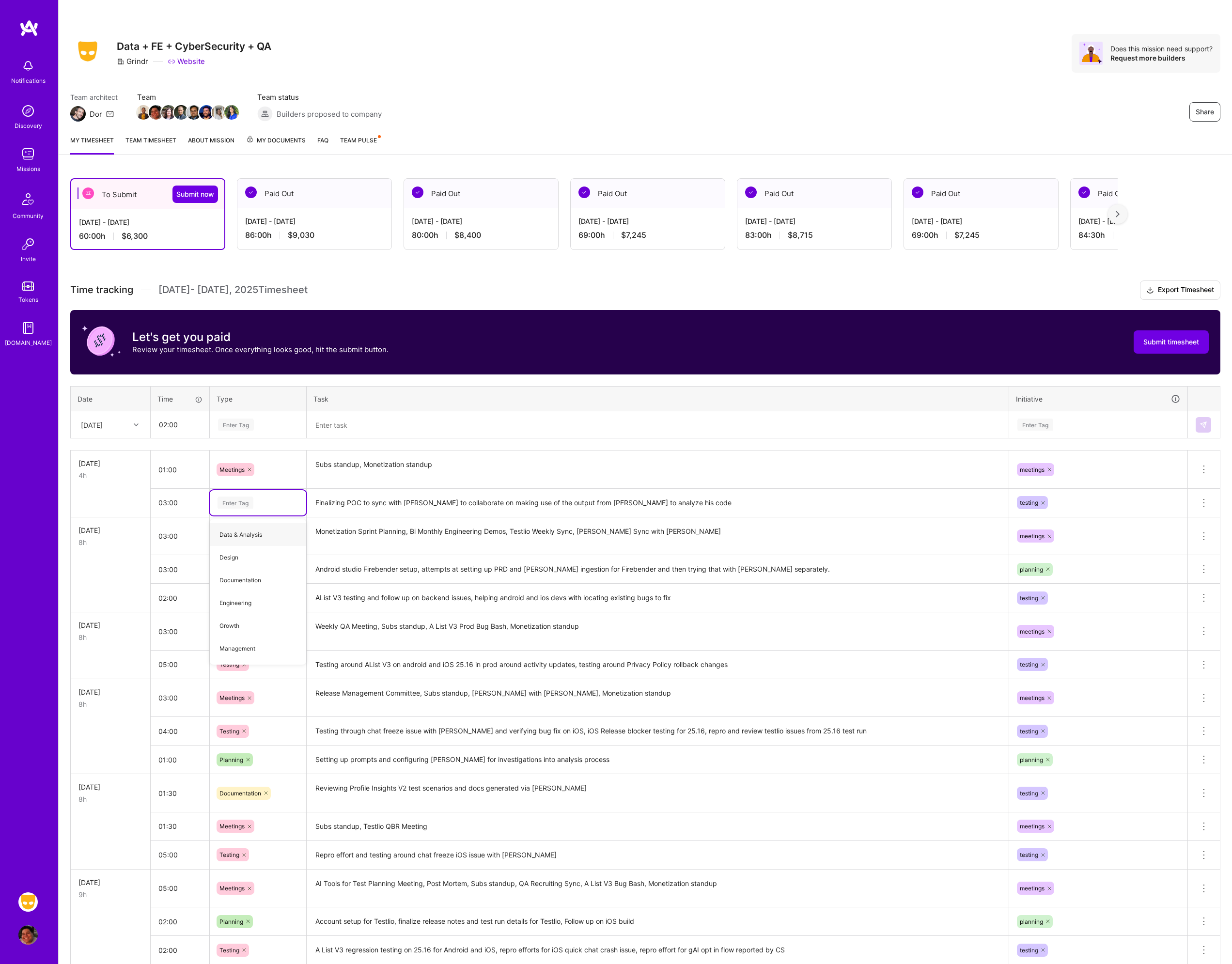
click at [257, 503] on div "Enter Tag" at bounding box center [258, 502] width 83 height 12
click at [244, 642] on span "Planning" at bounding box center [231, 643] width 34 height 14
click at [1042, 502] on icon at bounding box center [1043, 502] width 6 height 6
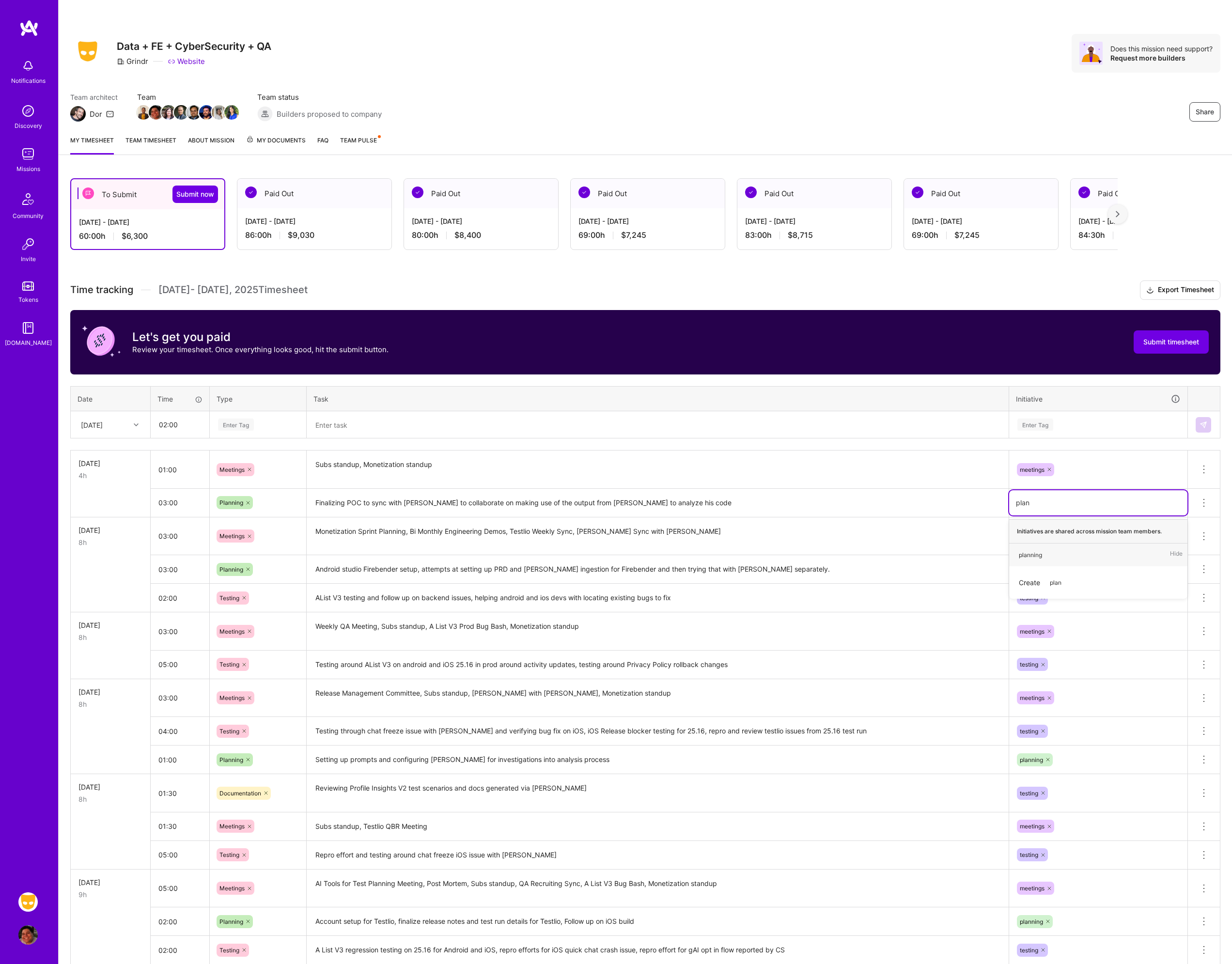
type input "plann"
click at [1040, 555] on div "planning" at bounding box center [1030, 555] width 24 height 10
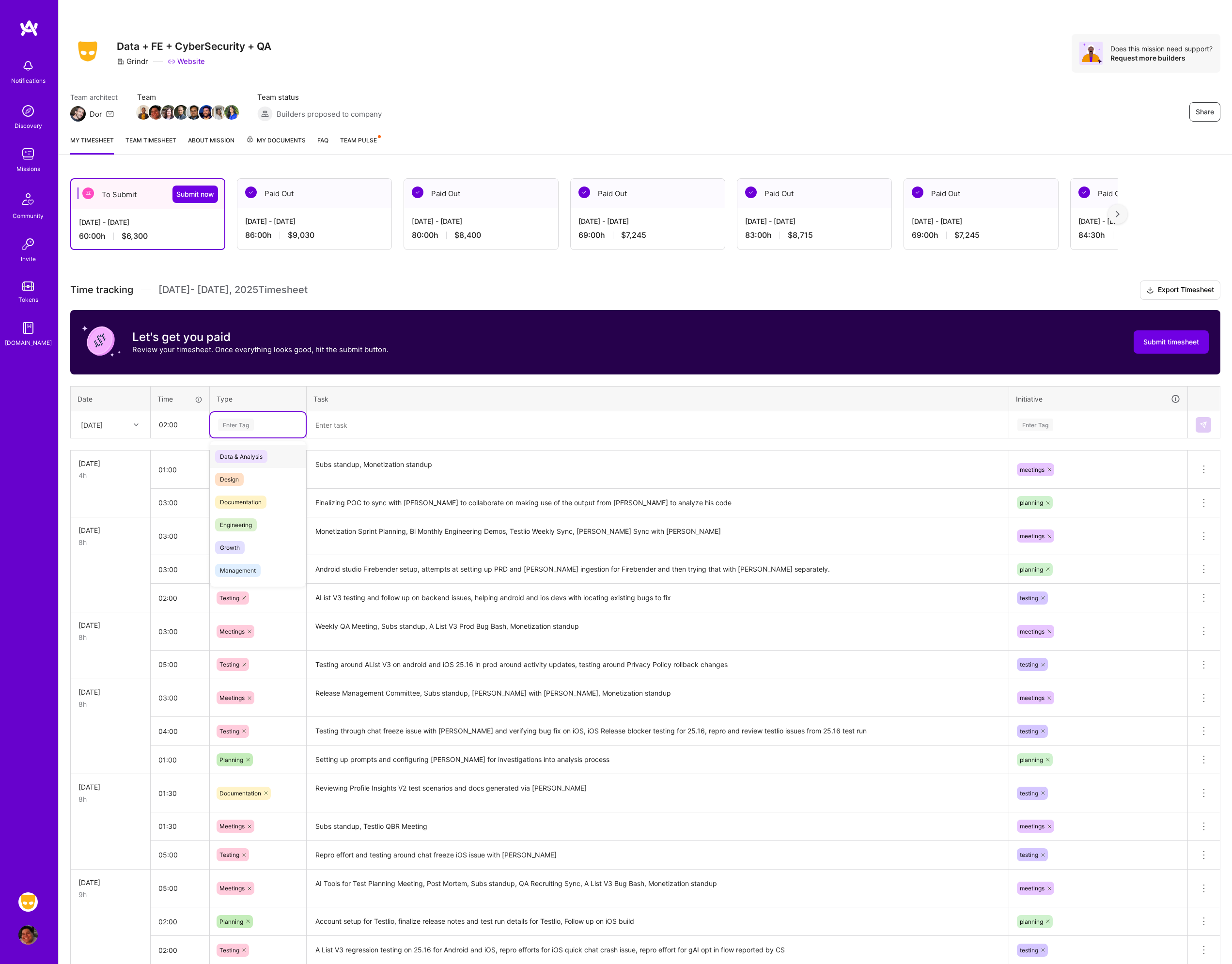
click at [243, 426] on div "Enter Tag" at bounding box center [235, 425] width 35 height 15
click at [366, 501] on textarea "Finalizing POC to sync with [PERSON_NAME] to collaborate on making use of the o…" at bounding box center [658, 503] width 700 height 27
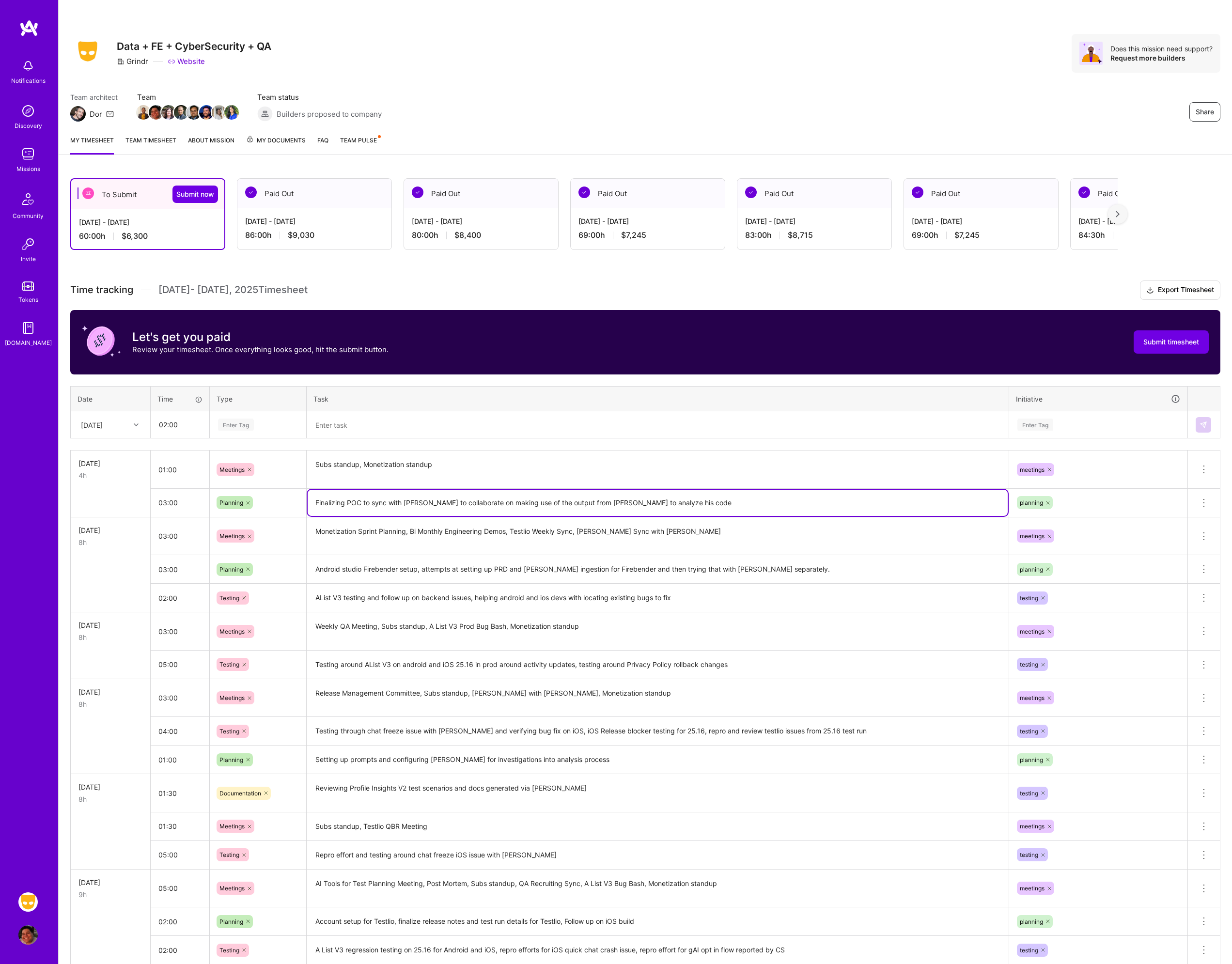
click at [685, 503] on textarea "Finalizing POC to sync with [PERSON_NAME] to collaborate on making use of the o…" at bounding box center [658, 502] width 700 height 26
type textarea "Finalizing POC to sync with [PERSON_NAME] to collaborate on making use of the o…"
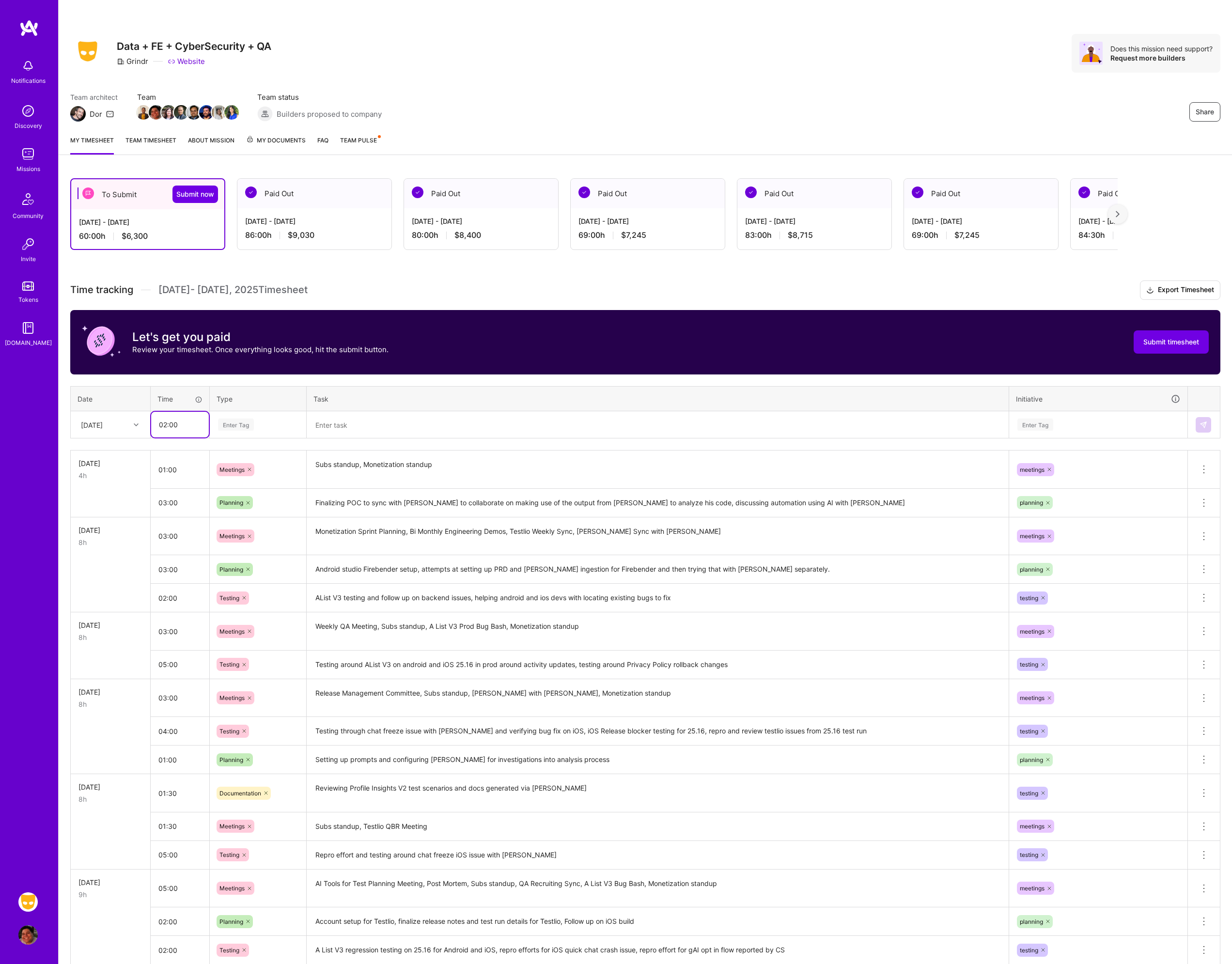
click at [189, 425] on input "02:00" at bounding box center [180, 425] width 57 height 25
click at [241, 426] on div "Enter Tag" at bounding box center [235, 425] width 35 height 15
click at [243, 541] on span "Testing" at bounding box center [230, 536] width 30 height 14
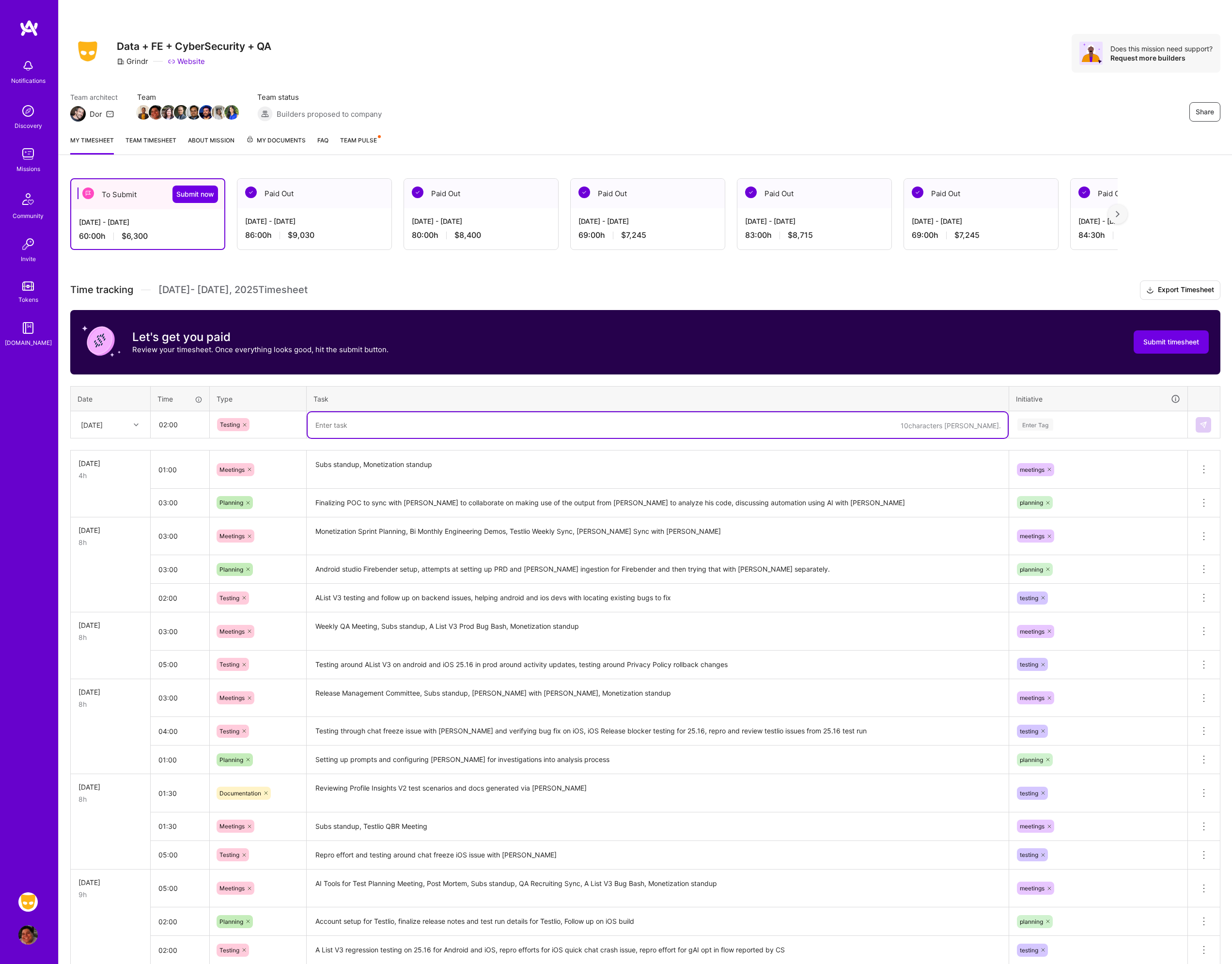
click at [338, 430] on textarea at bounding box center [658, 425] width 700 height 25
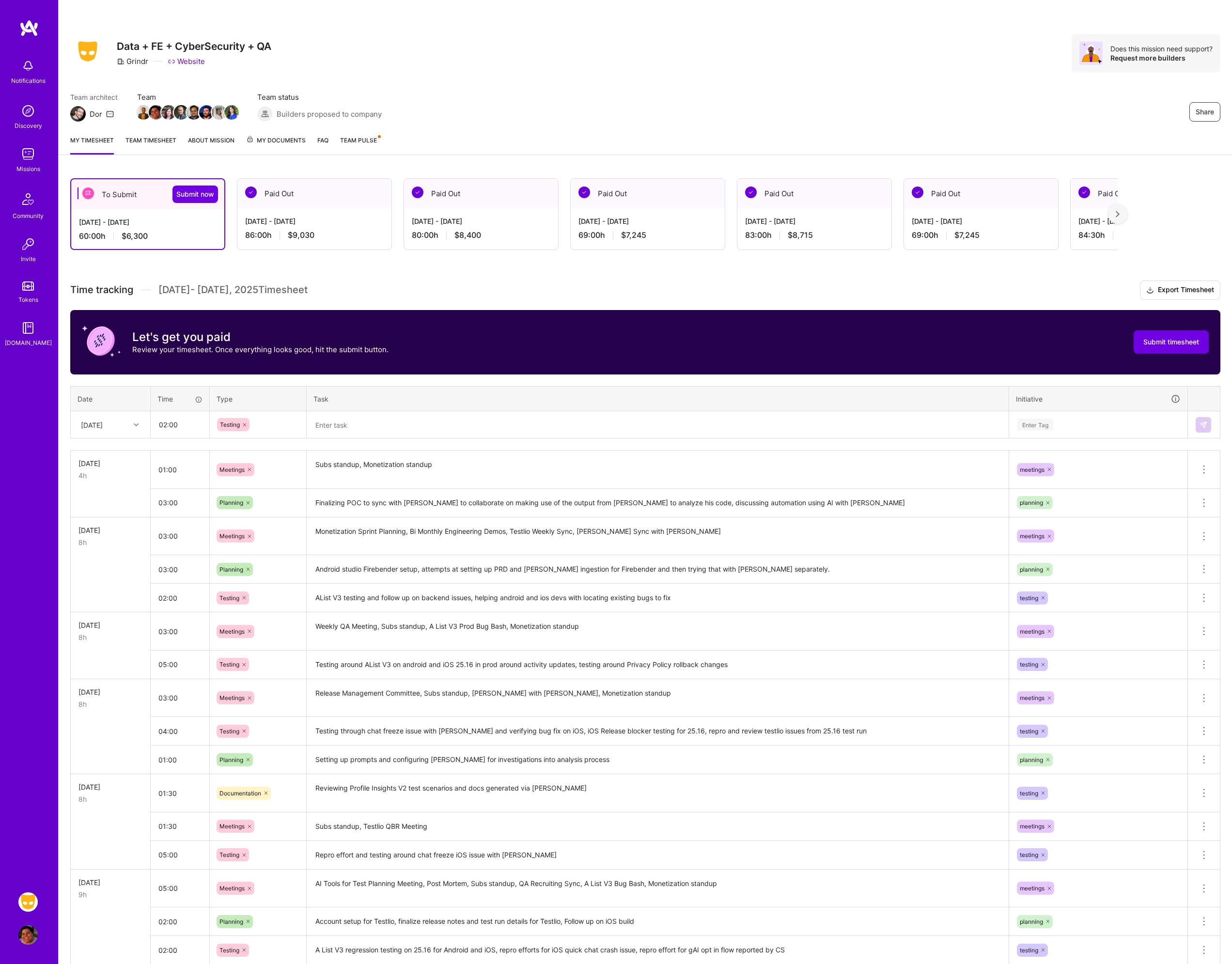
click at [332, 430] on textarea at bounding box center [658, 425] width 700 height 25
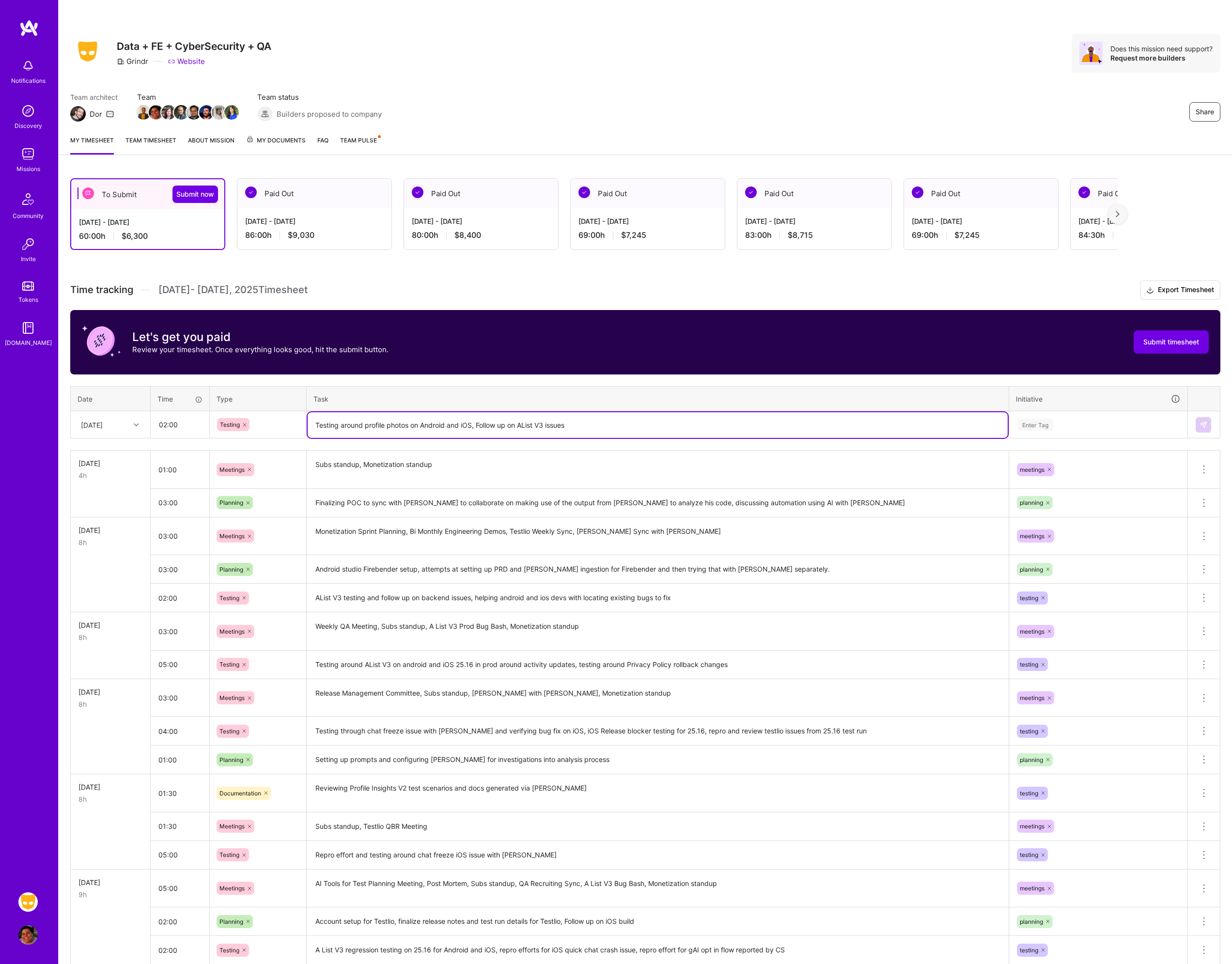
type textarea "Testing around profile photos on Android and iOS, Follow up on AList V3 issues"
click at [1061, 432] on div "Enter Tag" at bounding box center [1098, 425] width 177 height 25
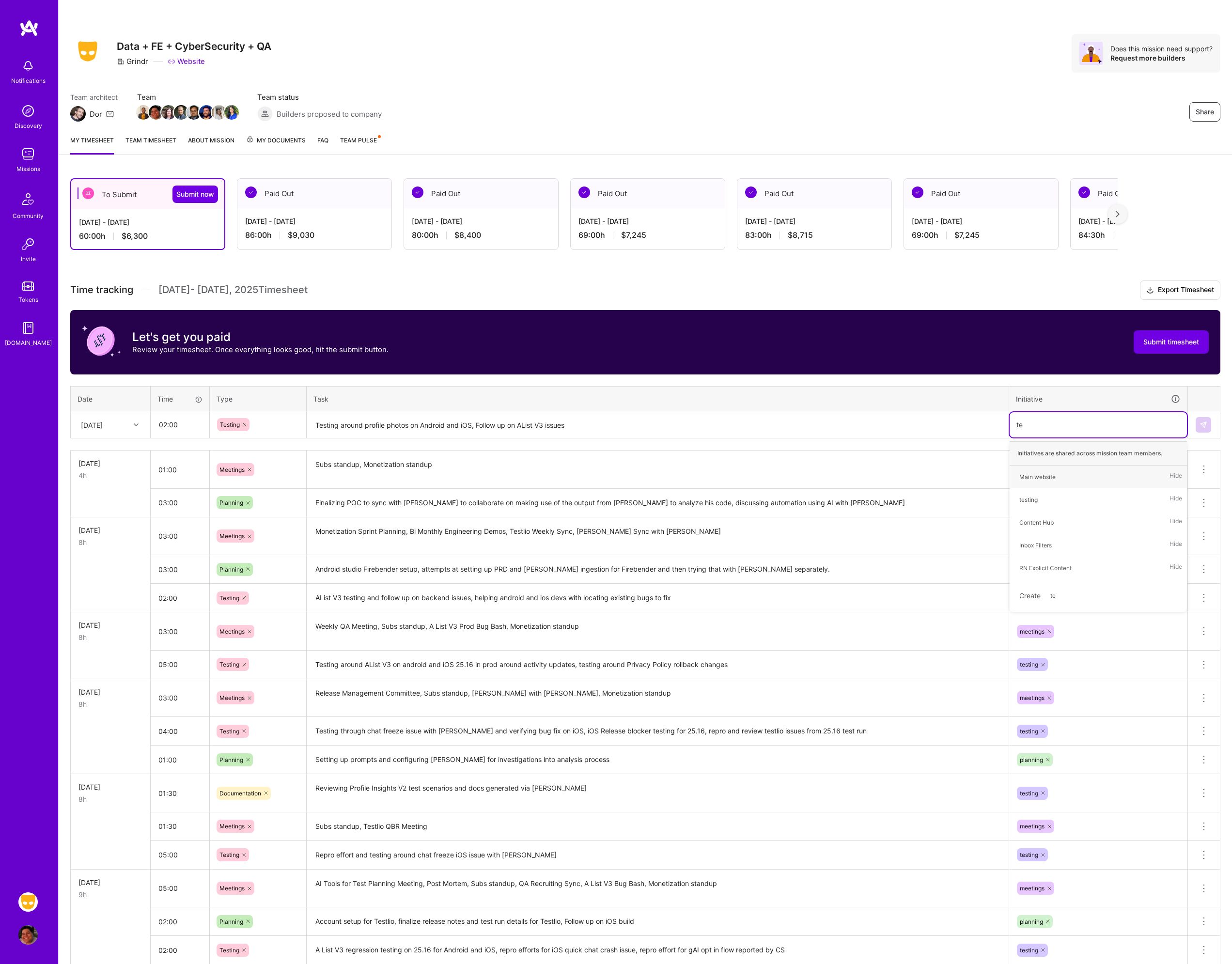
type input "tes"
click at [1051, 475] on div "testing Hide" at bounding box center [1098, 477] width 177 height 23
click at [1196, 422] on button at bounding box center [1203, 425] width 15 height 15
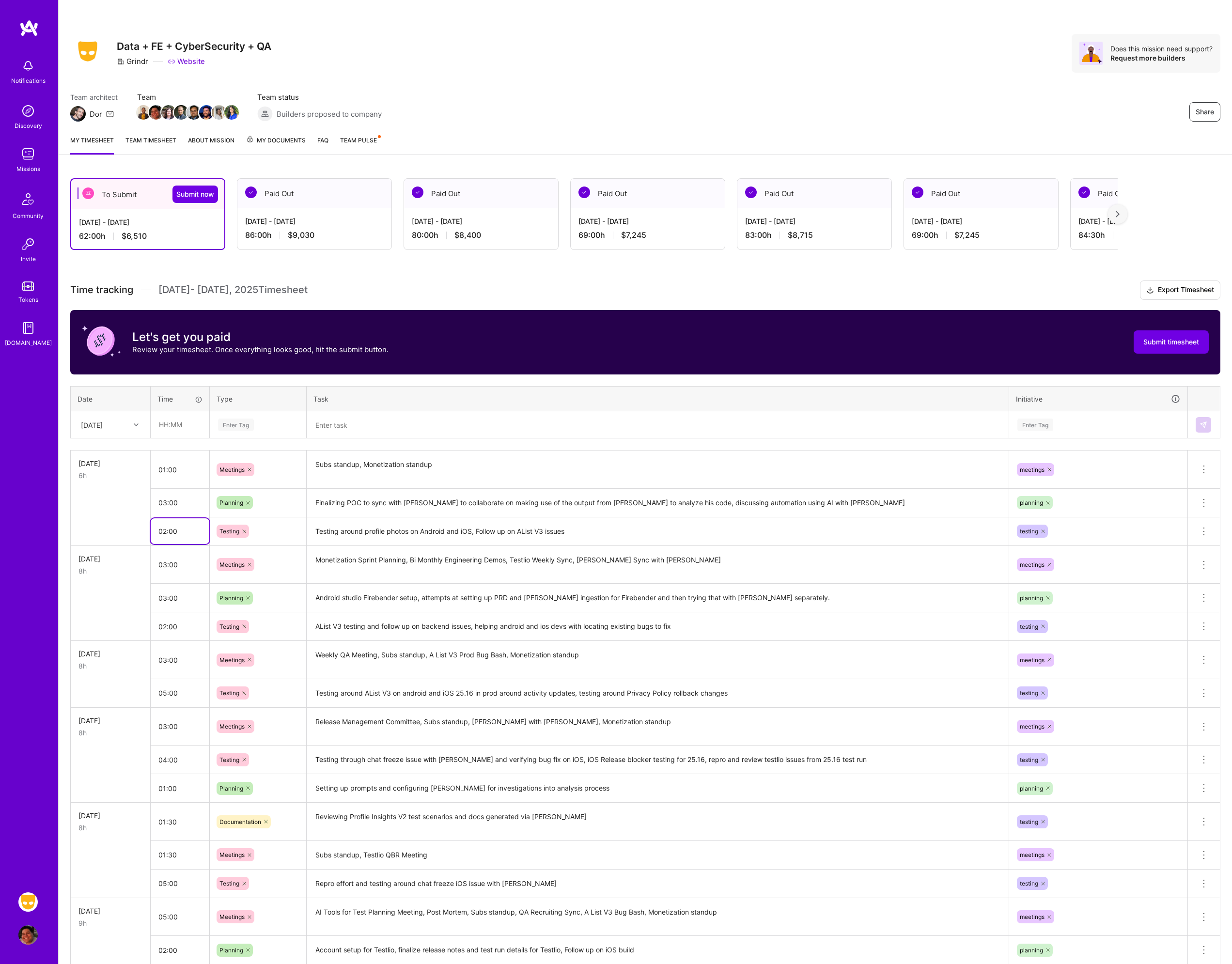
click at [191, 535] on input "02:00" at bounding box center [180, 531] width 58 height 25
type input "04:00"
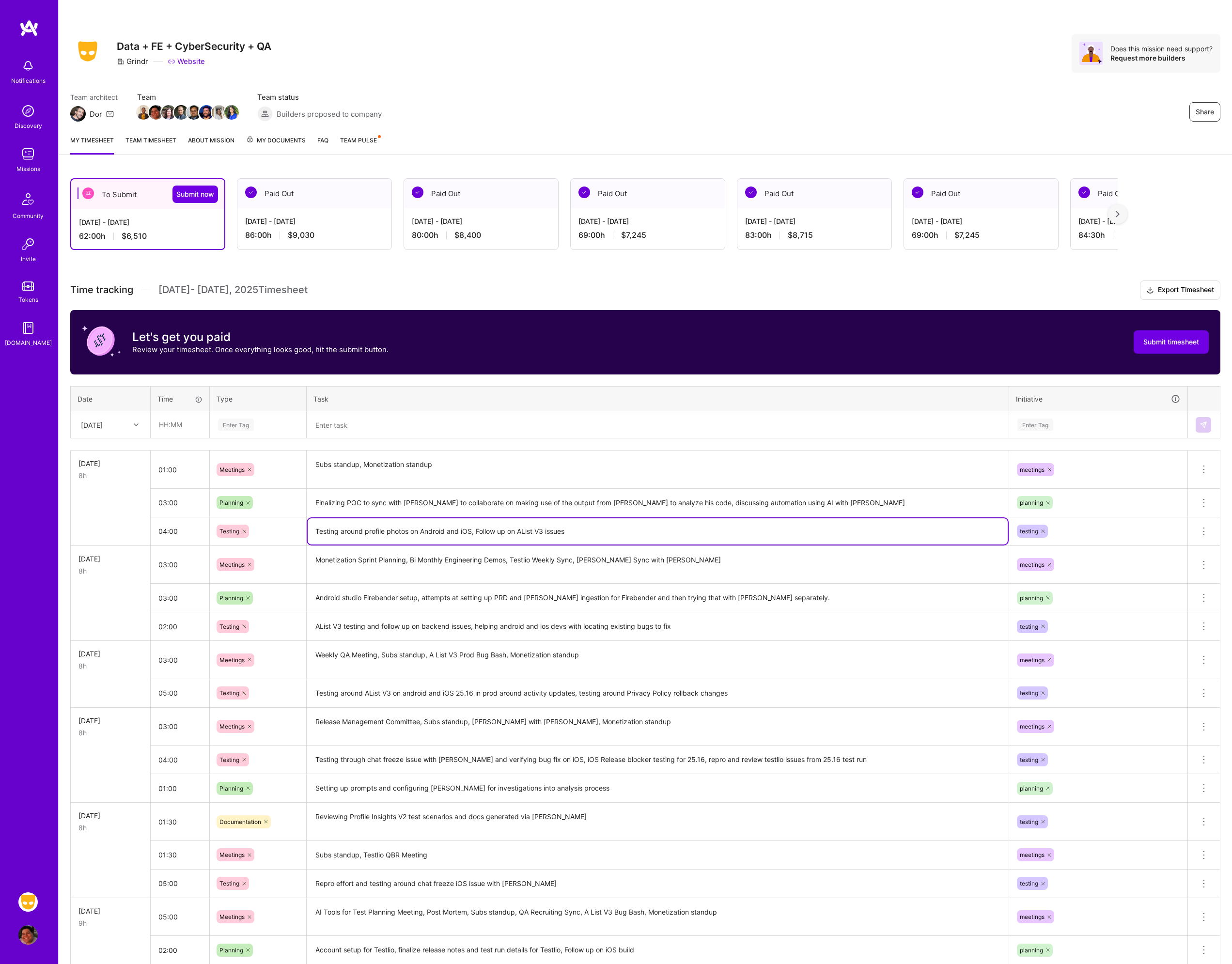
click at [446, 531] on textarea "Testing around profile photos on Android and iOS, Follow up on AList V3 issues" at bounding box center [658, 531] width 700 height 26
click at [585, 537] on textarea "Testing around profile photos on Android and iOS, Follow up on AList V3 issues" at bounding box center [658, 531] width 700 height 26
click at [509, 528] on textarea "Testing around profile photos on Android and iOS, Follow up on AList V3 issues" at bounding box center [658, 531] width 700 height 26
type textarea "Testing around profile photos on Android and iOS, Follow up testing on AList V3…"
click at [351, 428] on textarea at bounding box center [658, 425] width 700 height 25
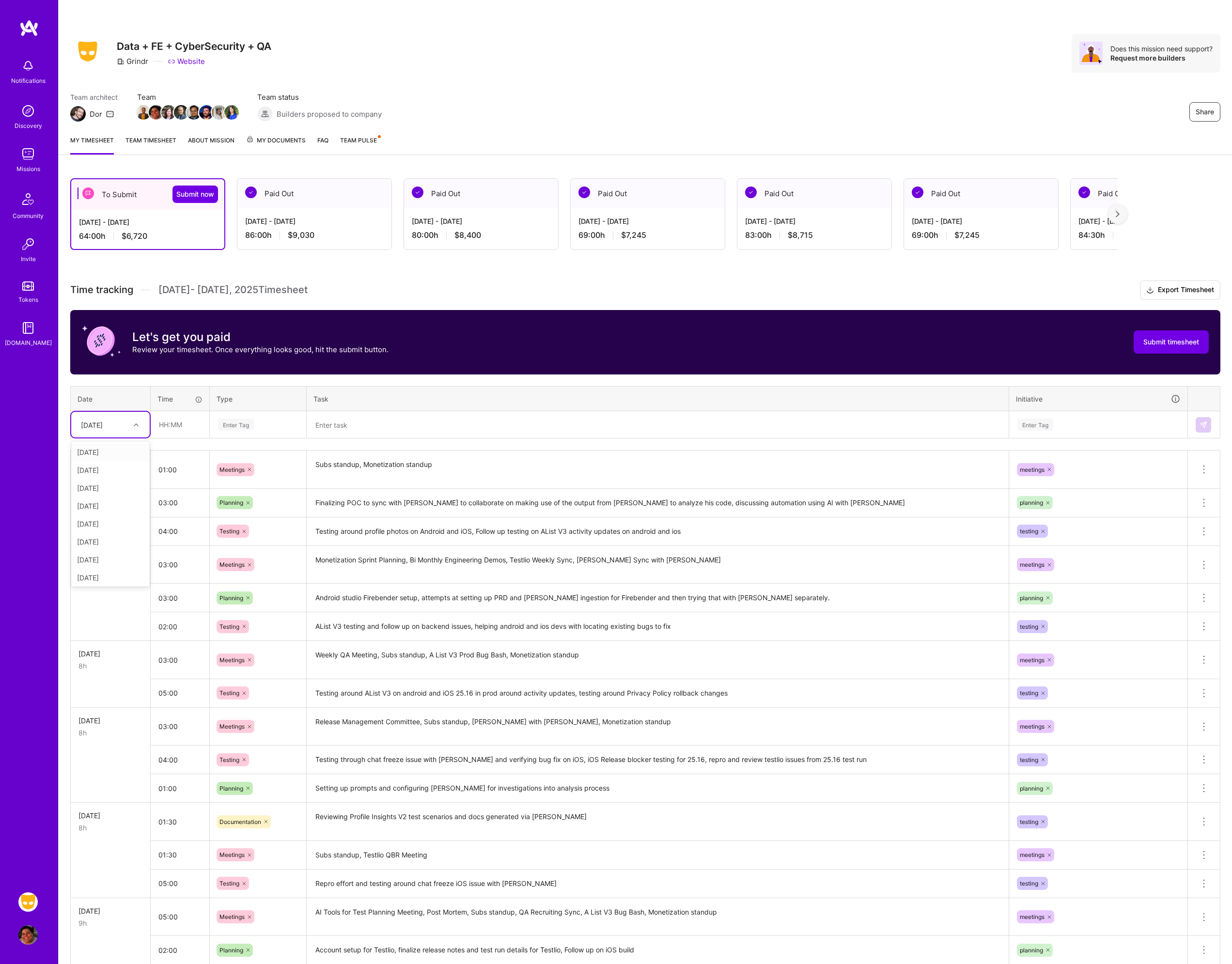
click at [103, 423] on div "[DATE]" at bounding box center [92, 425] width 22 height 10
click at [104, 506] on div "[DATE]" at bounding box center [110, 504] width 78 height 18
click at [183, 425] on input "text" at bounding box center [180, 425] width 57 height 25
click at [186, 426] on input "text" at bounding box center [180, 425] width 57 height 25
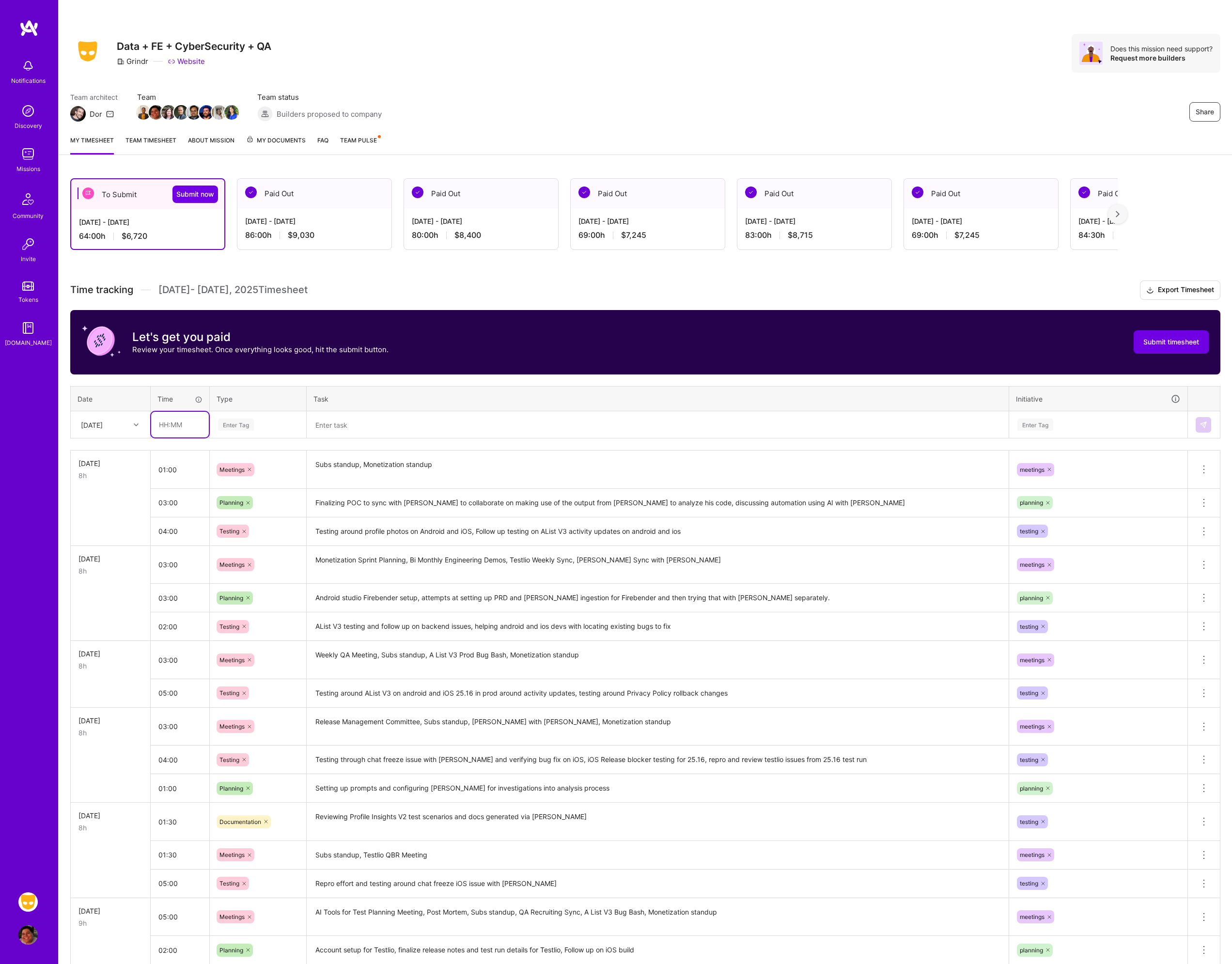
click at [176, 427] on input "text" at bounding box center [180, 425] width 57 height 25
type input "05:00"
click at [235, 431] on div "Enter Tag" at bounding box center [257, 425] width 95 height 25
type input "mee"
click at [239, 458] on span "Meetings" at bounding box center [232, 457] width 35 height 14
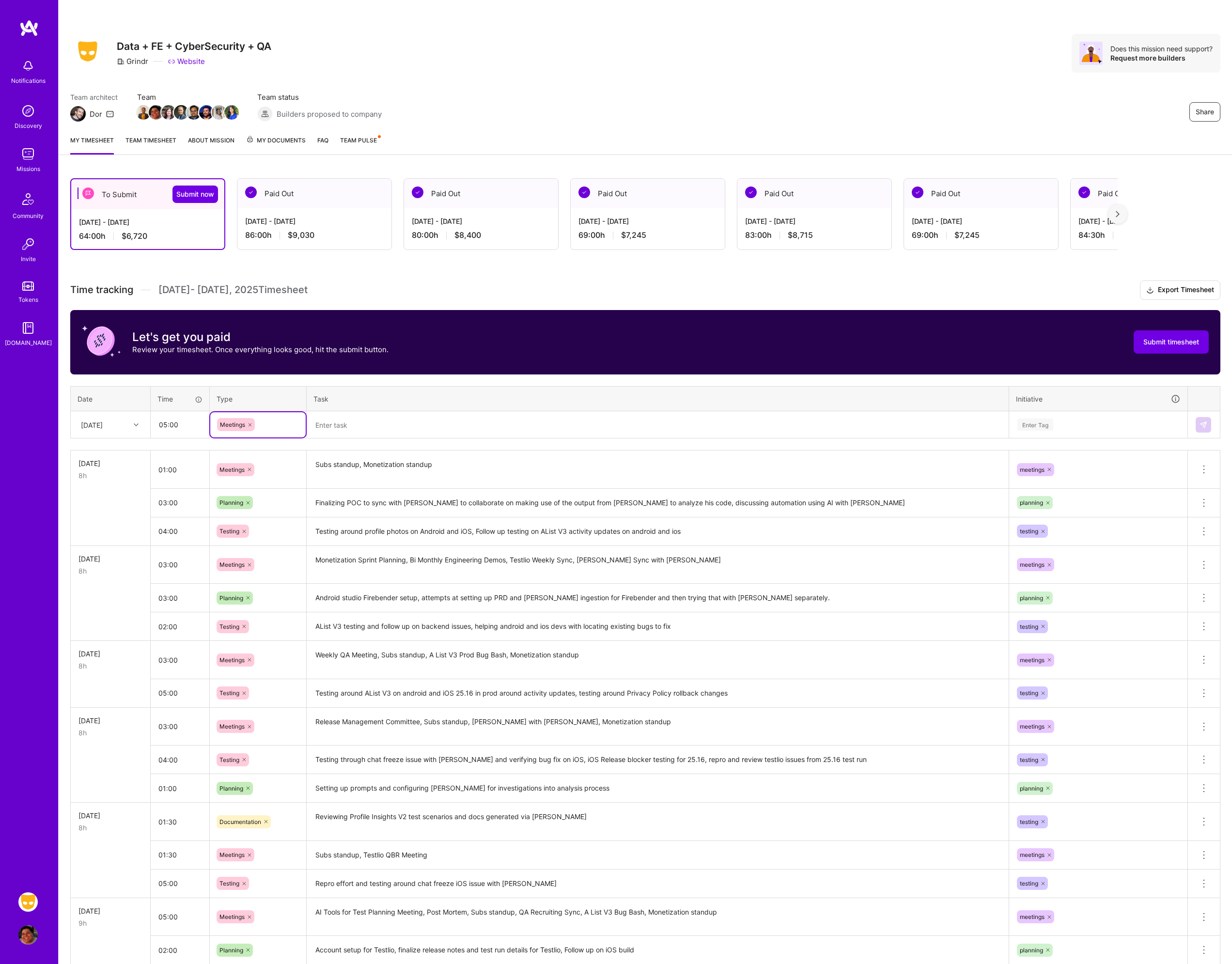
click at [351, 425] on textarea at bounding box center [658, 425] width 700 height 25
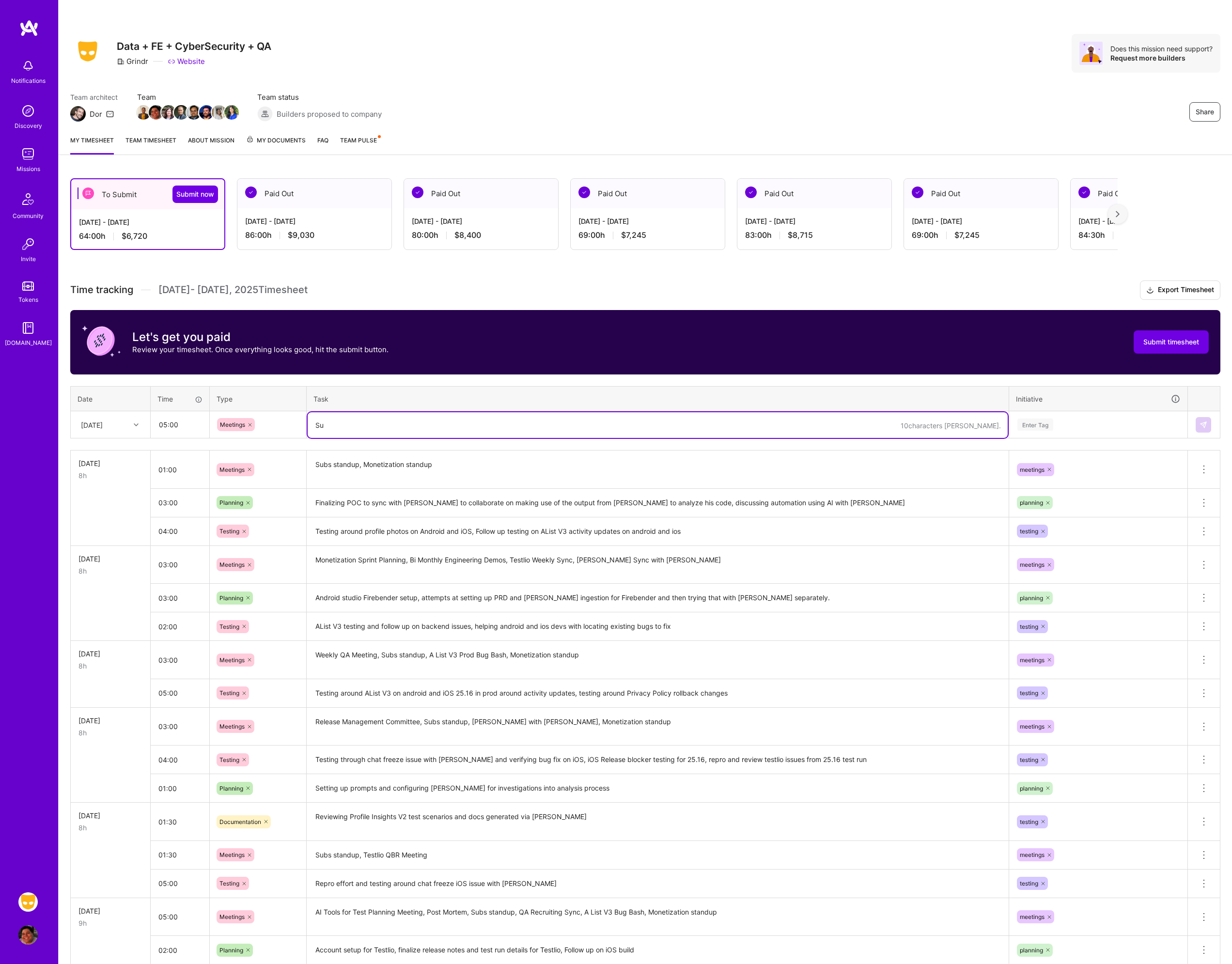
type textarea "S"
type textarea "[PERSON_NAME] Sync with [PERSON_NAME], Collaboration with [PERSON_NAME] using g…"
click at [1051, 433] on div "Enter Tag" at bounding box center [1098, 425] width 177 height 25
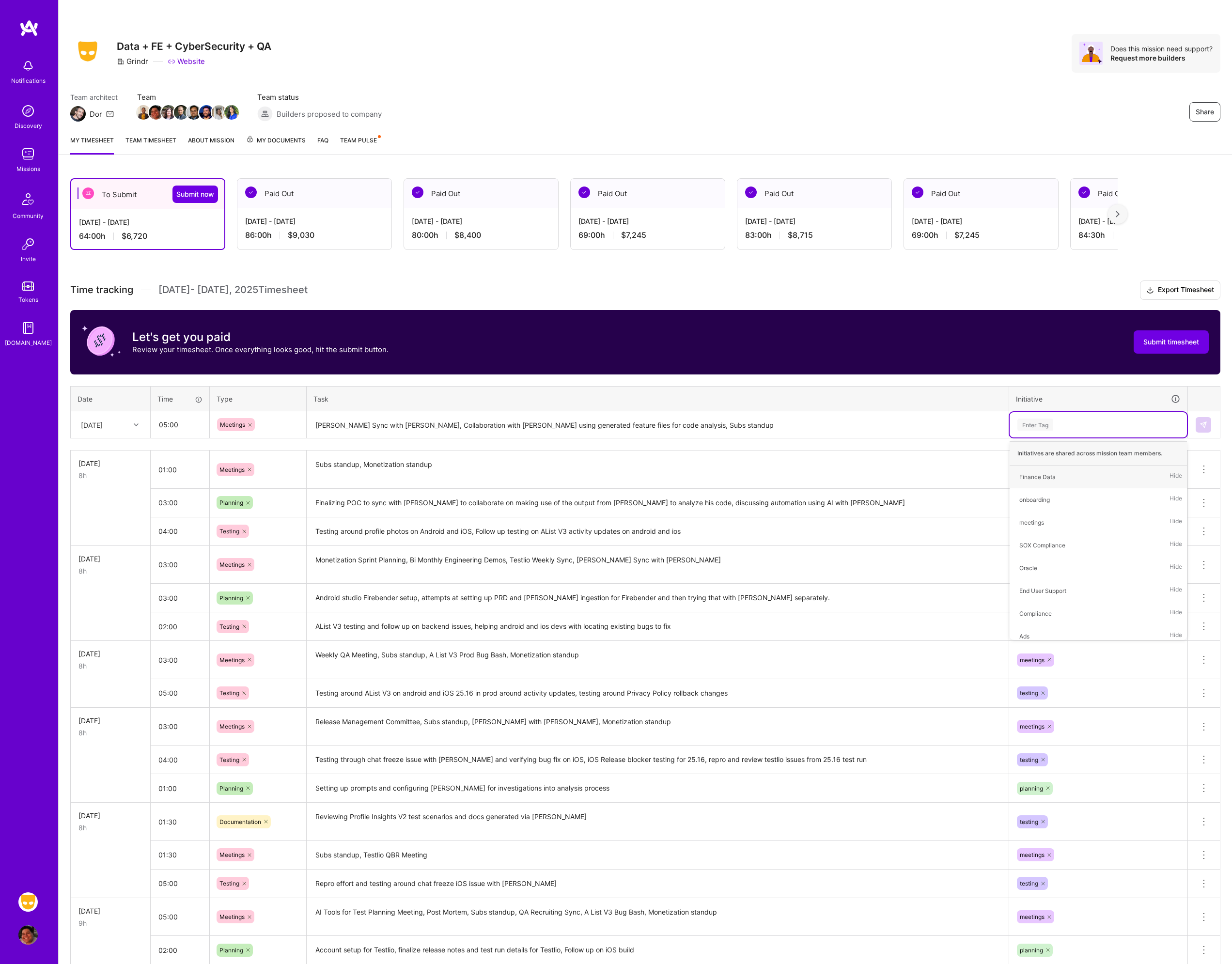
type input "n"
type input "mee"
click at [1046, 474] on span "meetings" at bounding box center [1031, 477] width 35 height 14
click at [1205, 420] on button at bounding box center [1203, 425] width 15 height 15
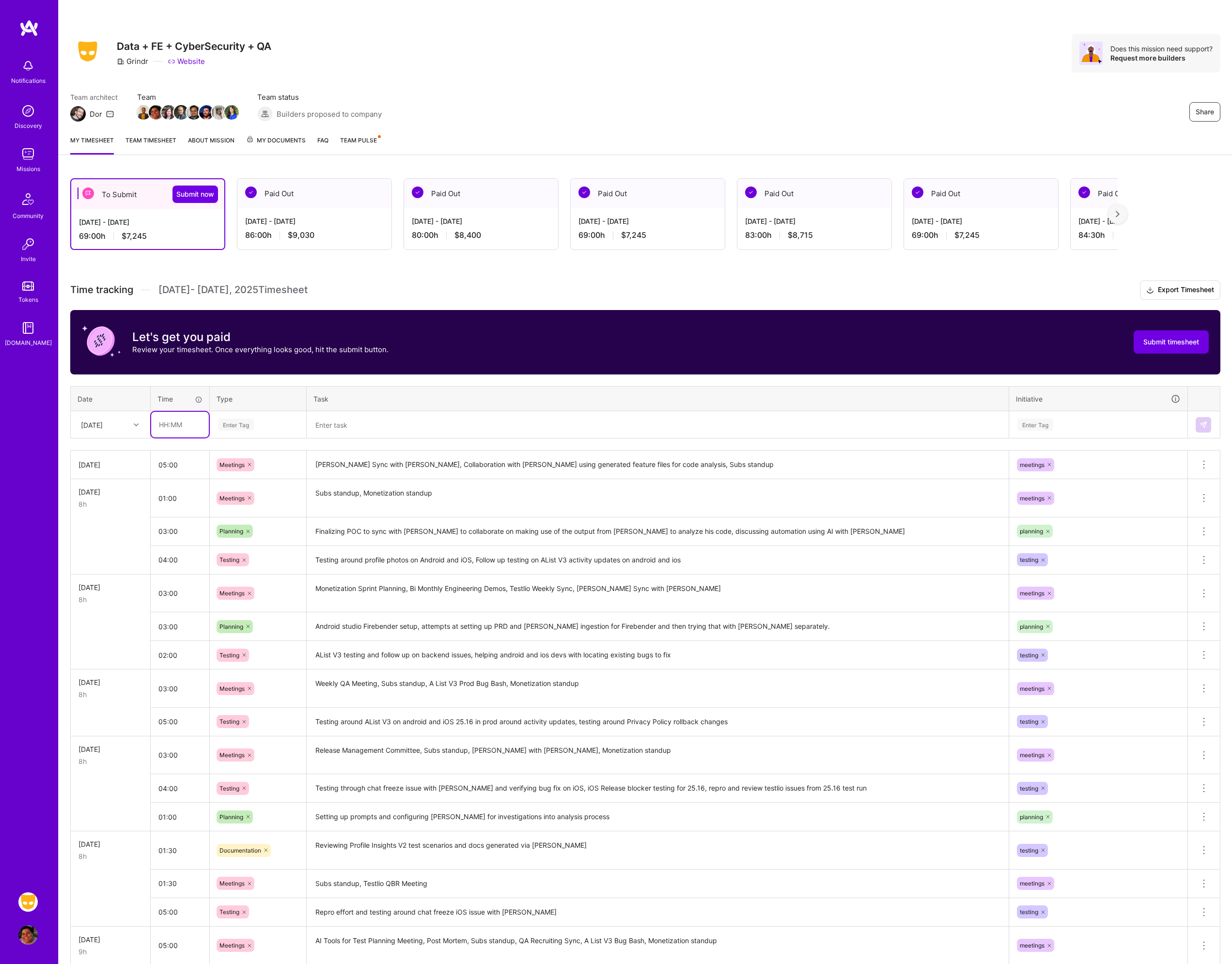
click at [177, 431] on input "text" at bounding box center [180, 425] width 57 height 25
type input "03:00"
click at [265, 420] on div "Enter Tag" at bounding box center [257, 425] width 82 height 12
type input "tes"
click at [255, 452] on div "Testing" at bounding box center [257, 457] width 95 height 23
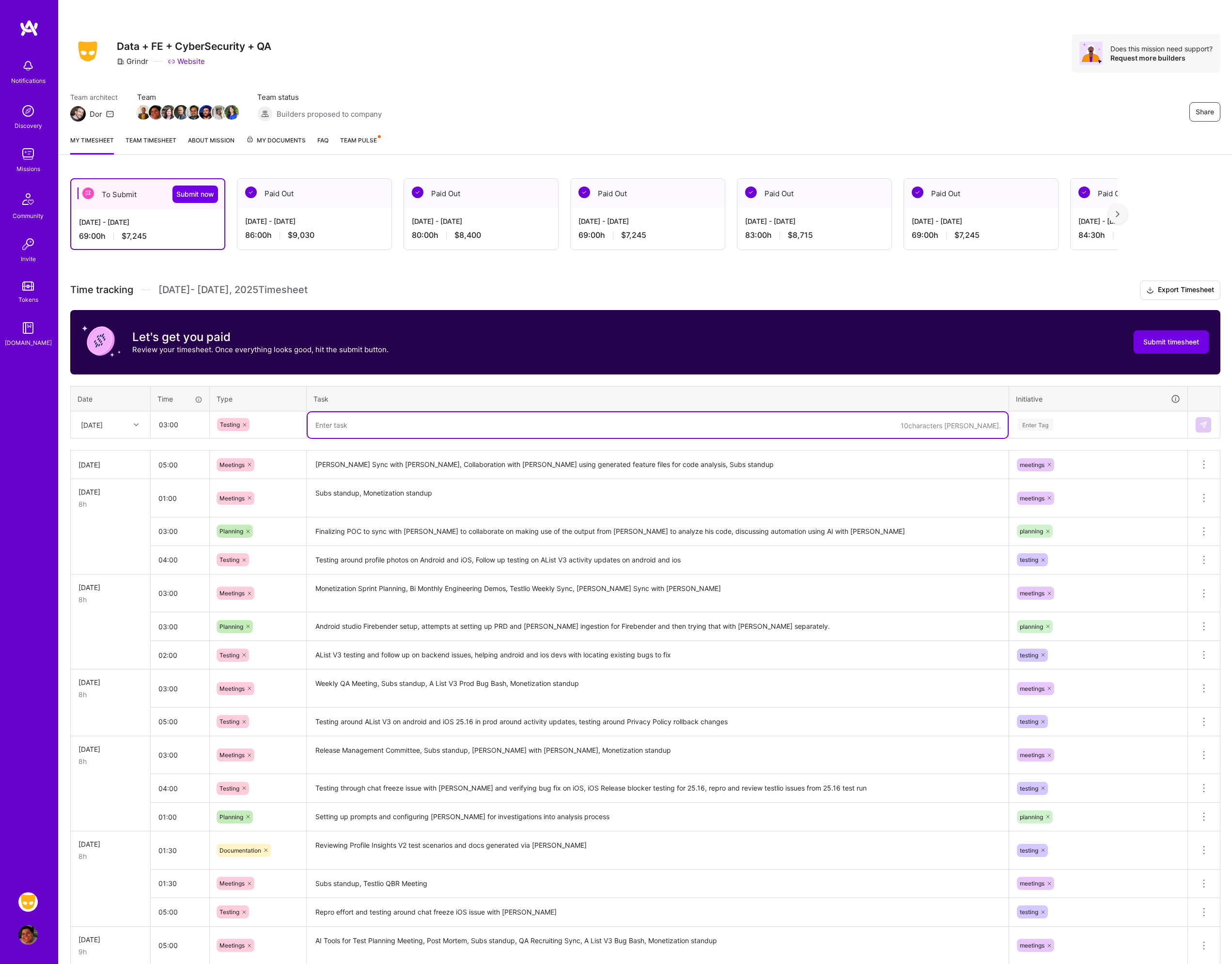
click at [392, 418] on textarea at bounding box center [658, 425] width 700 height 25
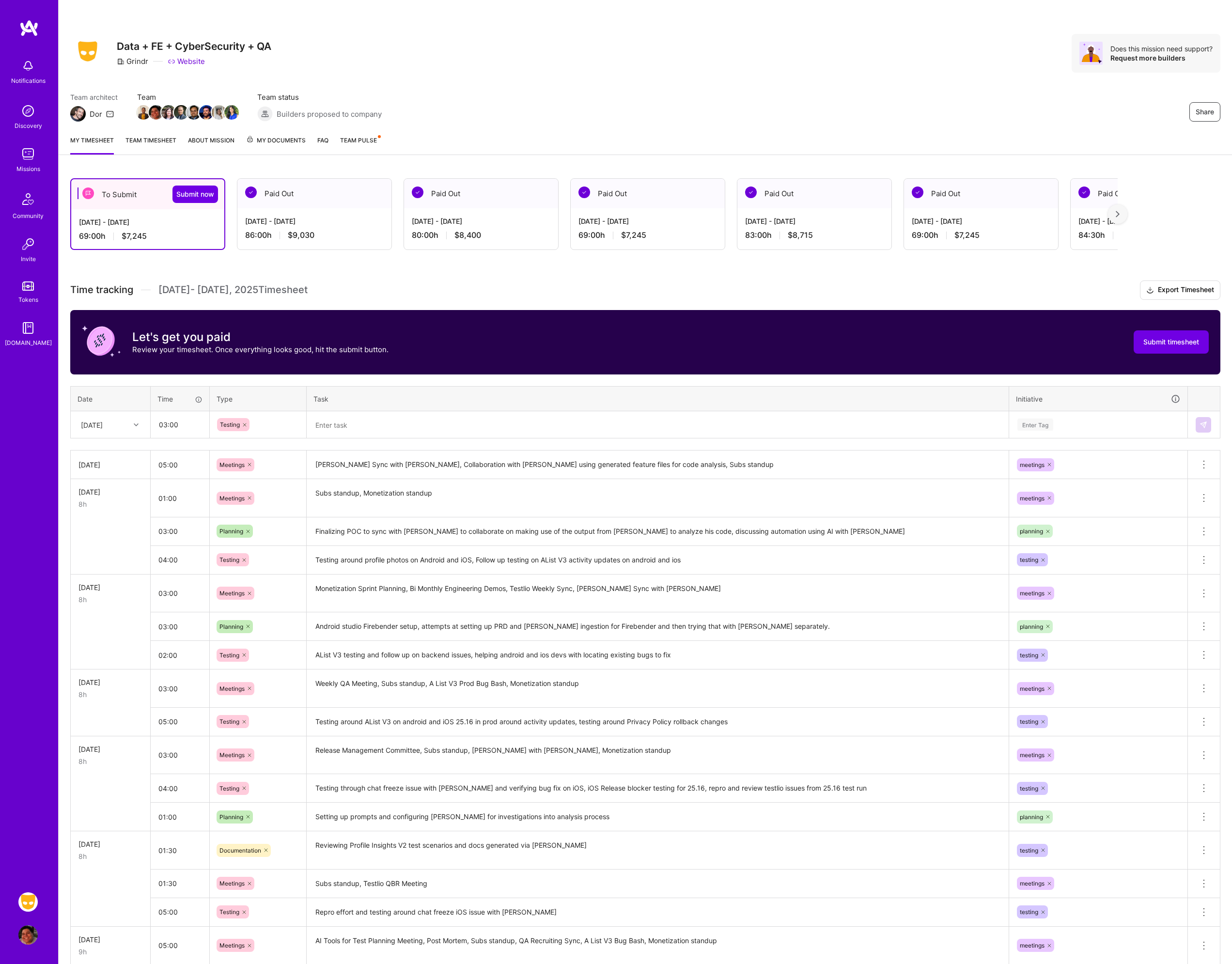
click at [341, 425] on textarea at bounding box center [658, 425] width 700 height 25
click at [176, 425] on input "03:00" at bounding box center [180, 425] width 57 height 25
type input "01:00"
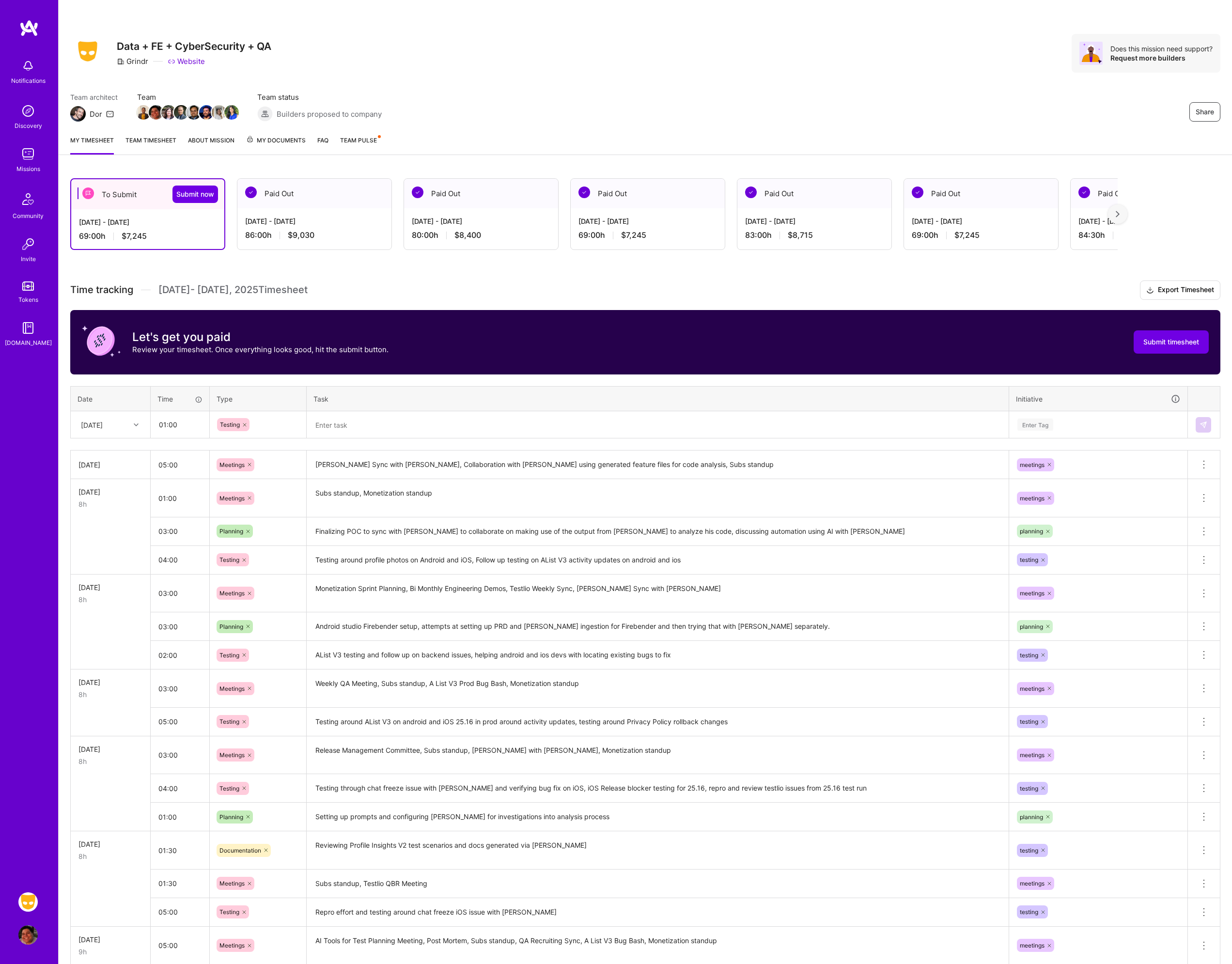
click at [260, 427] on div "Testing" at bounding box center [257, 425] width 82 height 14
click at [247, 555] on div "Planning" at bounding box center [257, 565] width 95 height 23
click at [349, 424] on textarea at bounding box center [658, 425] width 700 height 25
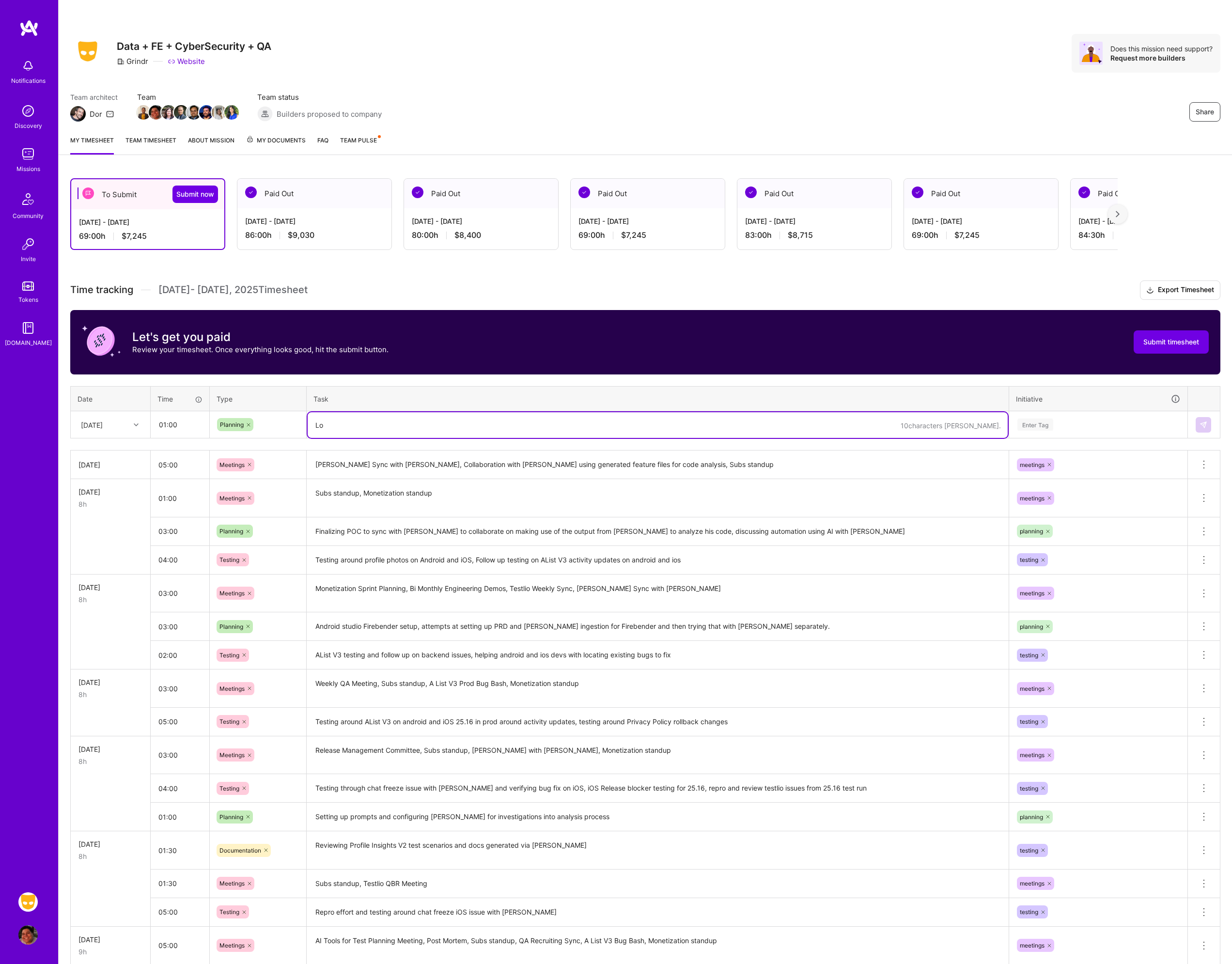
type textarea "L"
type textarea "S"
type textarea "Drafting plan for Testlio 25.17 run"
click at [1065, 420] on div "Enter Tag" at bounding box center [1098, 425] width 164 height 12
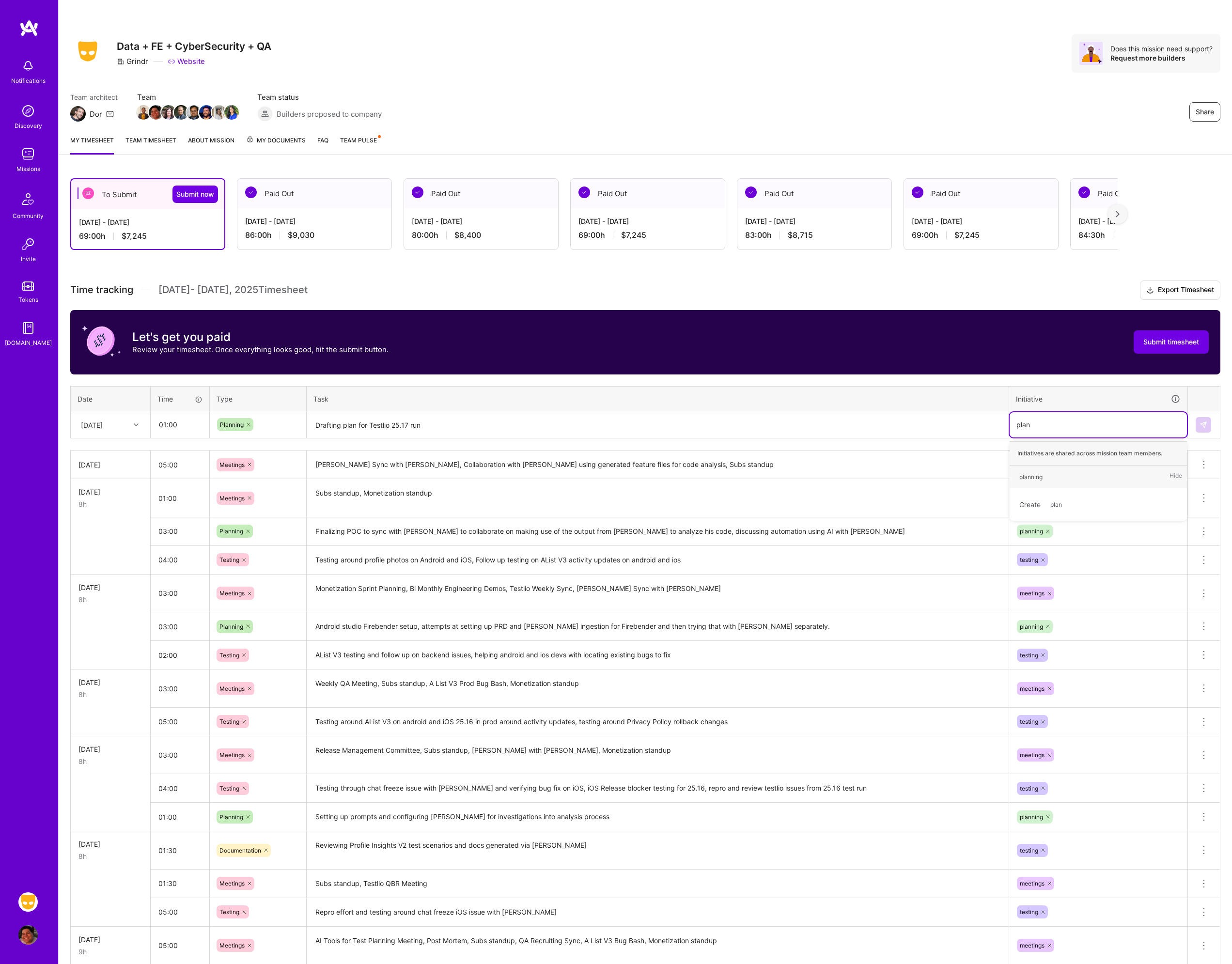
type input "plann"
click at [1055, 468] on div "planning Hide" at bounding box center [1098, 477] width 177 height 23
click at [1202, 421] on img at bounding box center [1202, 425] width 8 height 8
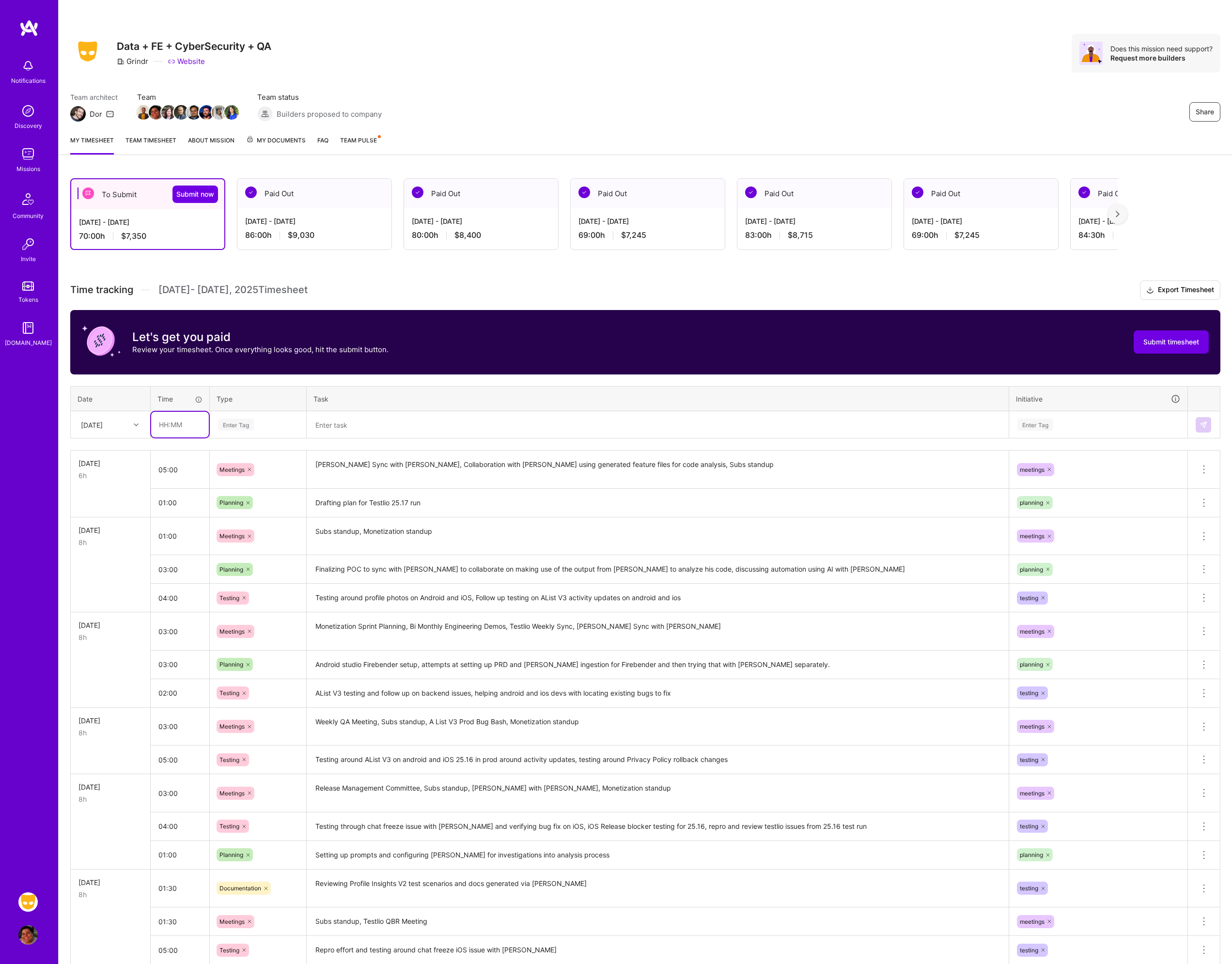
click at [182, 427] on input "text" at bounding box center [180, 425] width 57 height 25
type input "02:00"
click at [257, 424] on div "Enter Tag" at bounding box center [257, 425] width 82 height 12
click at [248, 539] on div "Testing" at bounding box center [257, 536] width 95 height 23
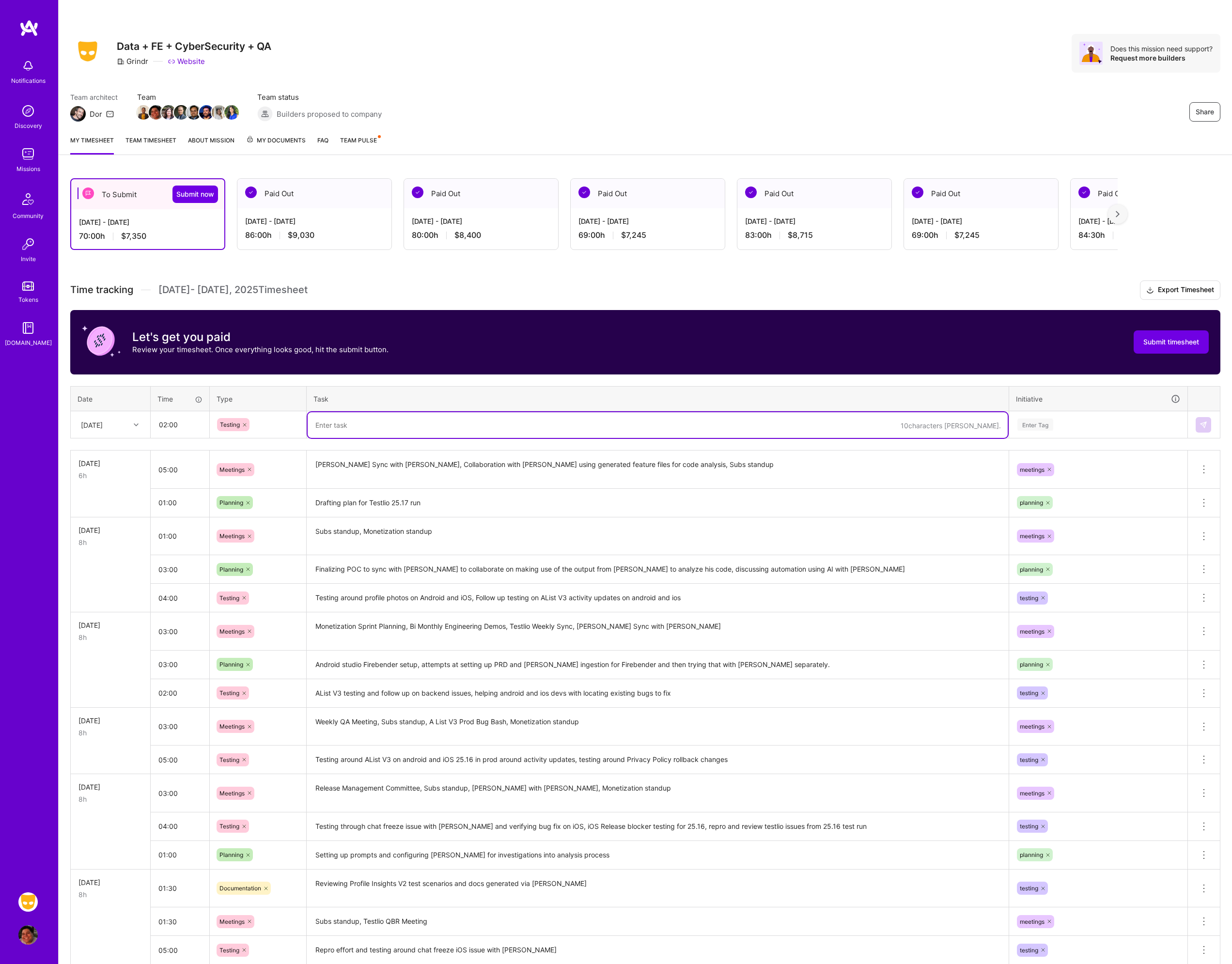
click at [340, 427] on textarea at bounding box center [658, 425] width 700 height 25
type textarea "C"
click at [188, 501] on input "01:00" at bounding box center [180, 502] width 58 height 25
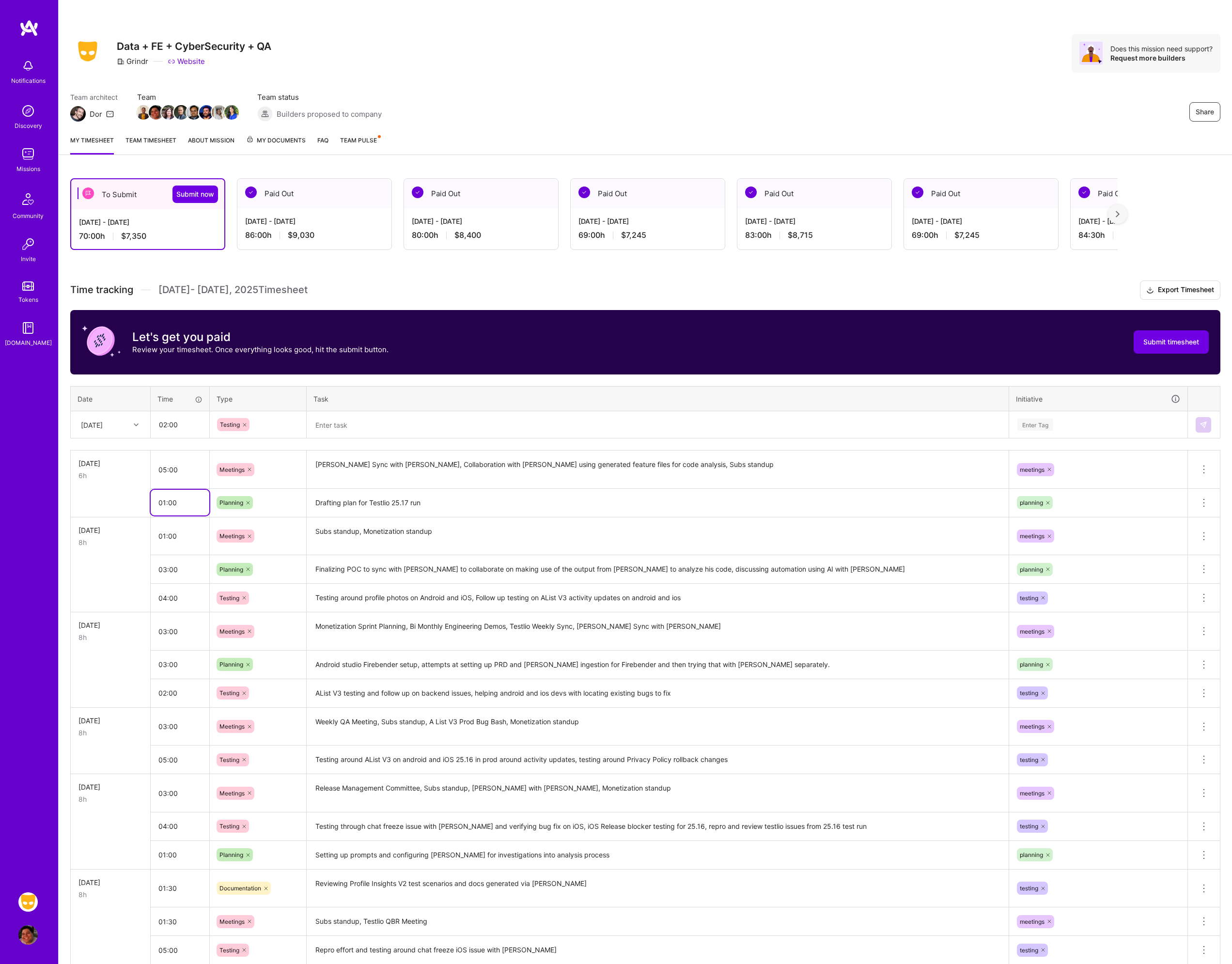
click at [189, 501] on input "01:00" at bounding box center [180, 502] width 58 height 25
type input "03:00"
click at [197, 431] on input "02:00" at bounding box center [180, 425] width 57 height 25
click at [245, 424] on icon at bounding box center [244, 425] width 6 height 6
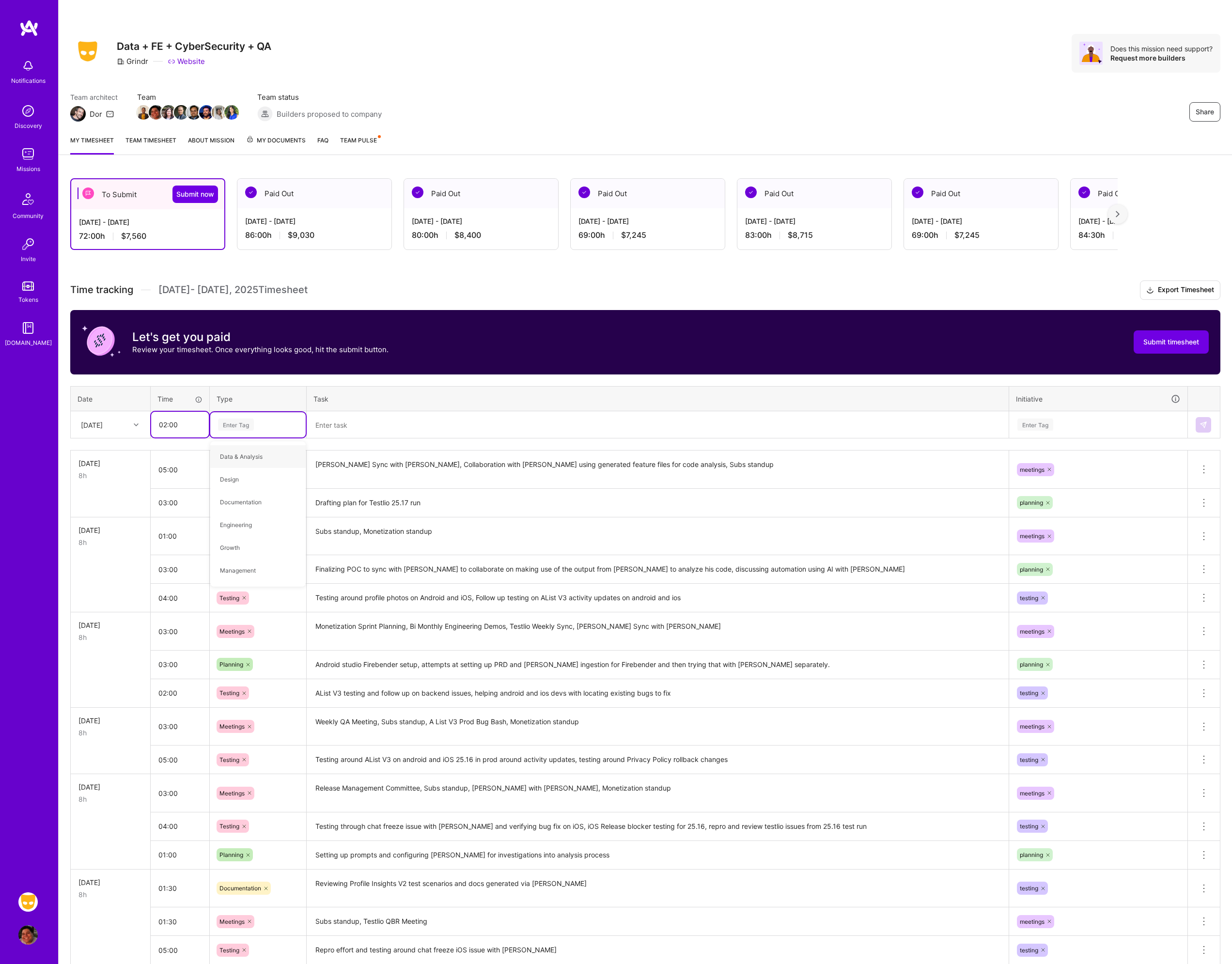
click at [188, 424] on input "02:00" at bounding box center [180, 425] width 57 height 25
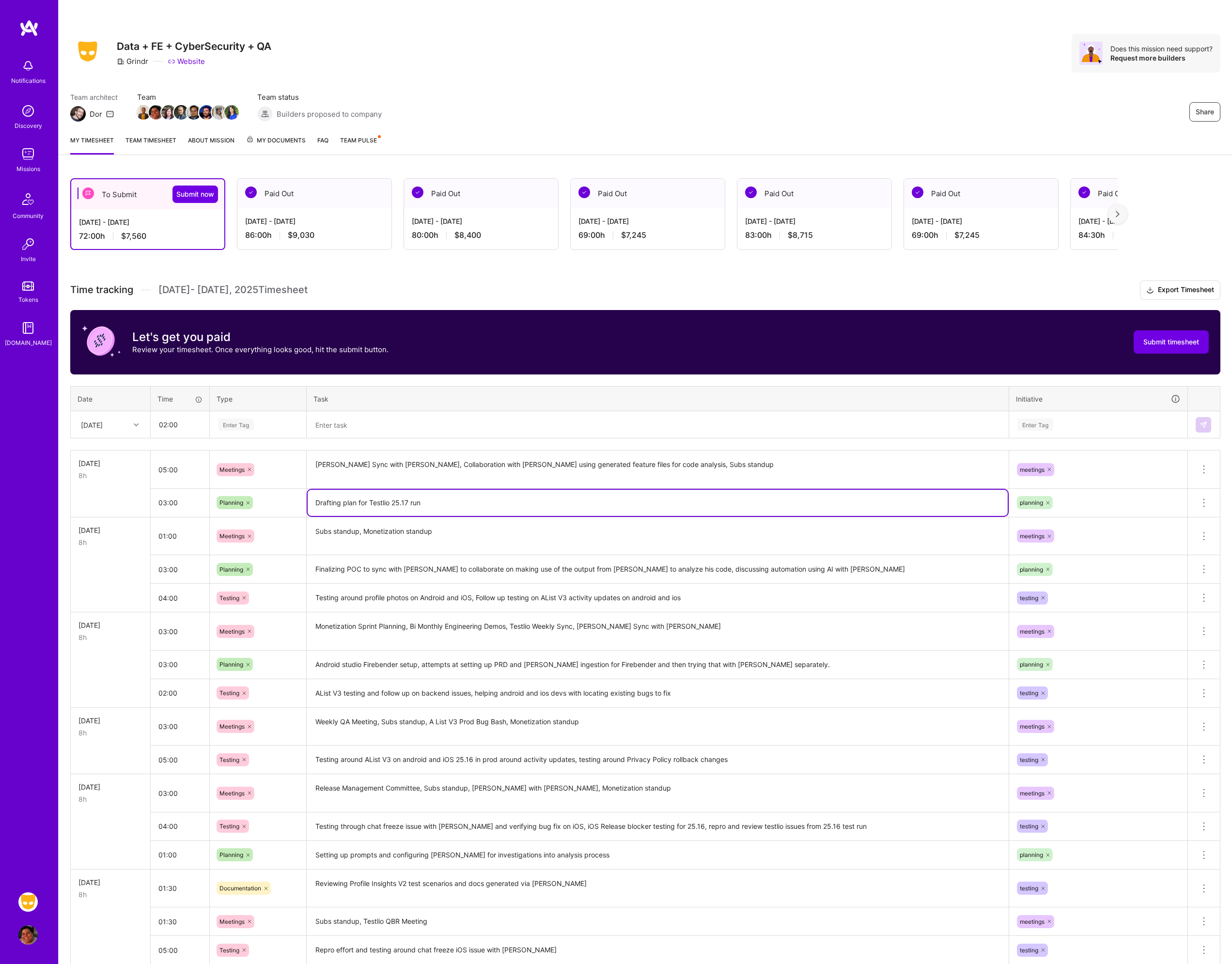
click at [471, 510] on textarea "Drafting plan for Testlio 25.17 run" at bounding box center [658, 502] width 700 height 26
type textarea "Drafting plan for Testlio 25.17 run, configuring openai to try out with test ca…"
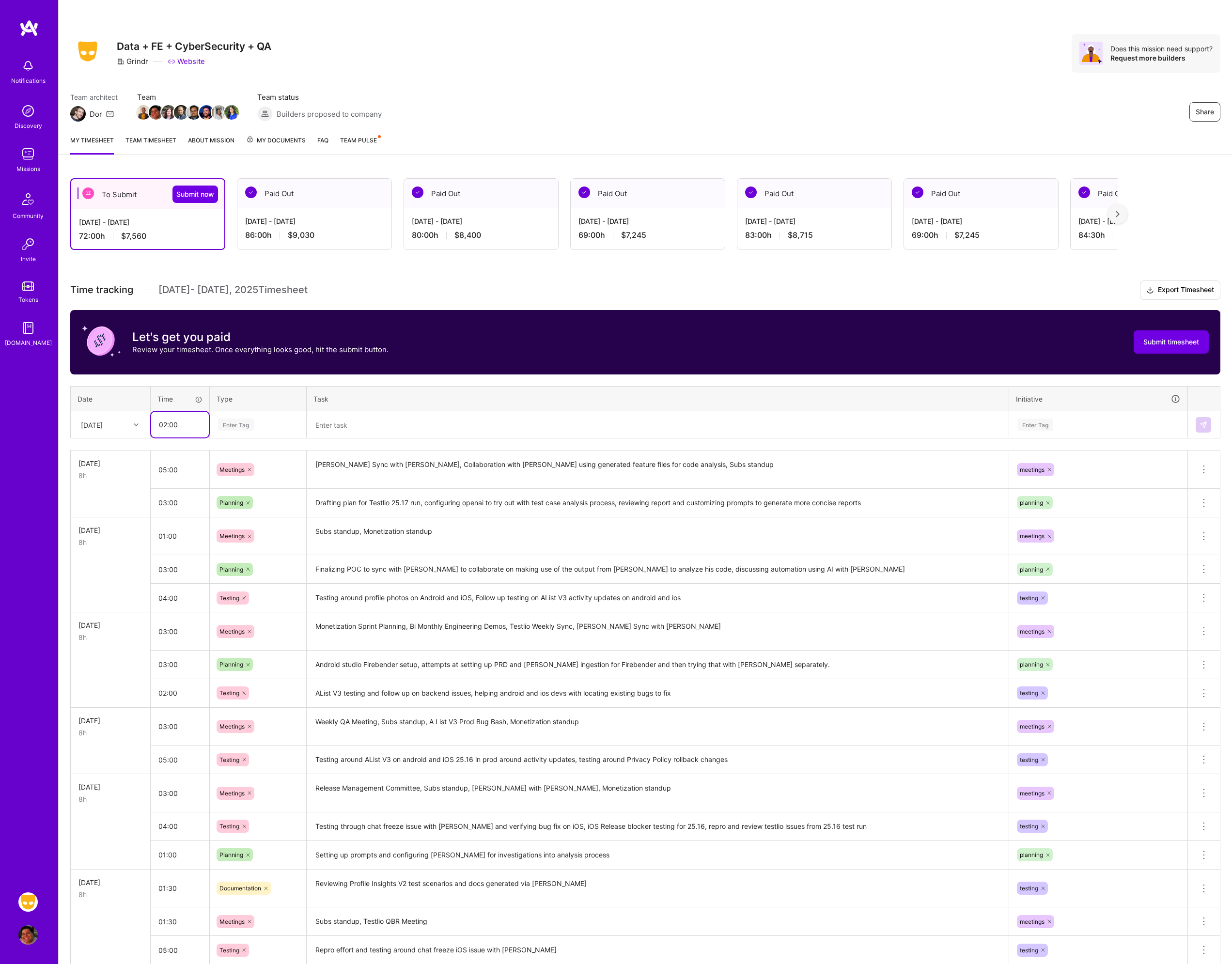
click at [181, 424] on input "02:00" at bounding box center [180, 425] width 57 height 25
click at [103, 425] on div "[DATE]" at bounding box center [92, 425] width 22 height 10
click at [106, 561] on div "[DATE]" at bounding box center [110, 557] width 78 height 18
click at [233, 425] on div "Enter Tag" at bounding box center [235, 425] width 35 height 15
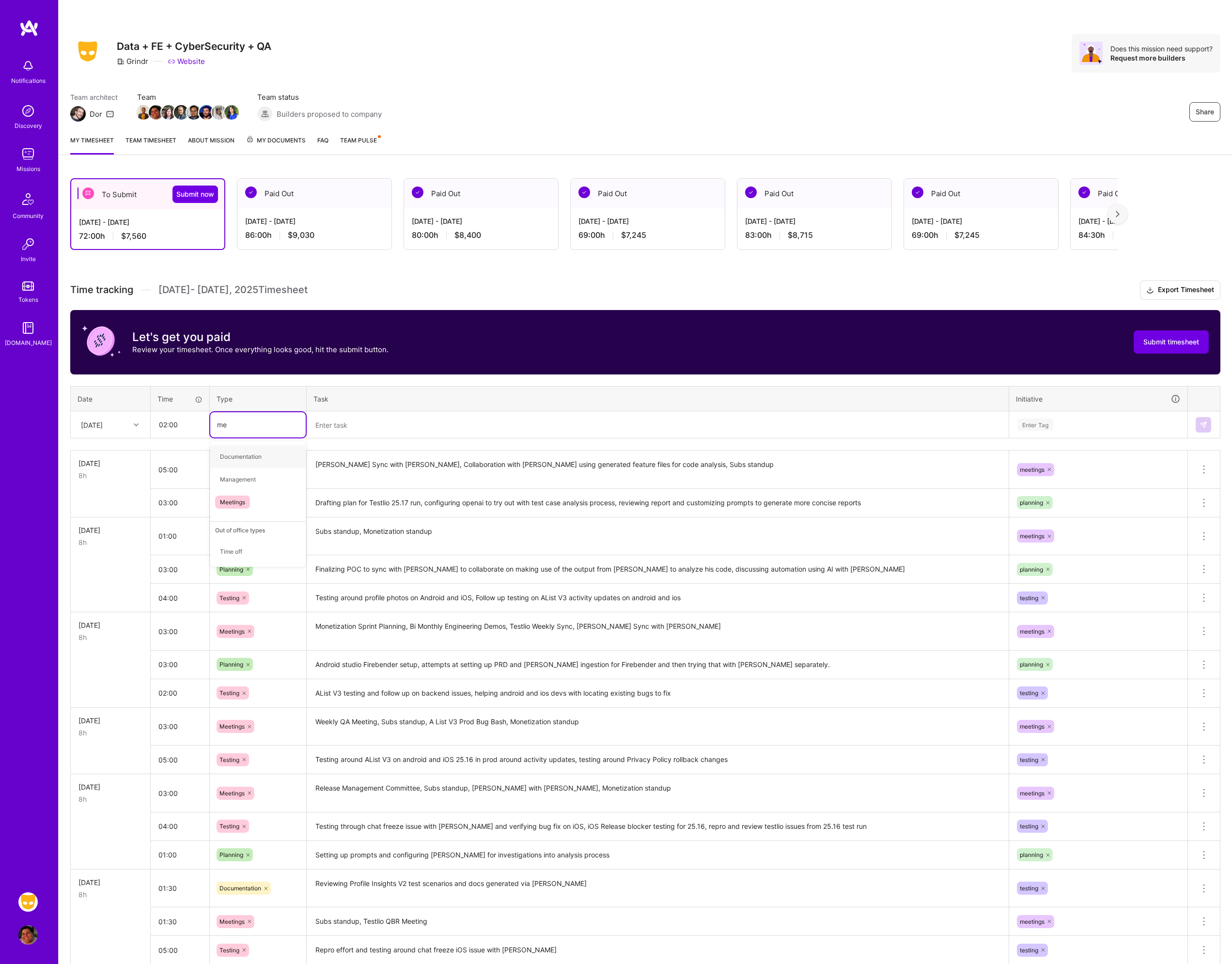
type input "mee"
drag, startPoint x: 244, startPoint y: 452, endPoint x: 303, endPoint y: 446, distance: 59.3
click at [244, 452] on span "Meetings" at bounding box center [232, 457] width 35 height 14
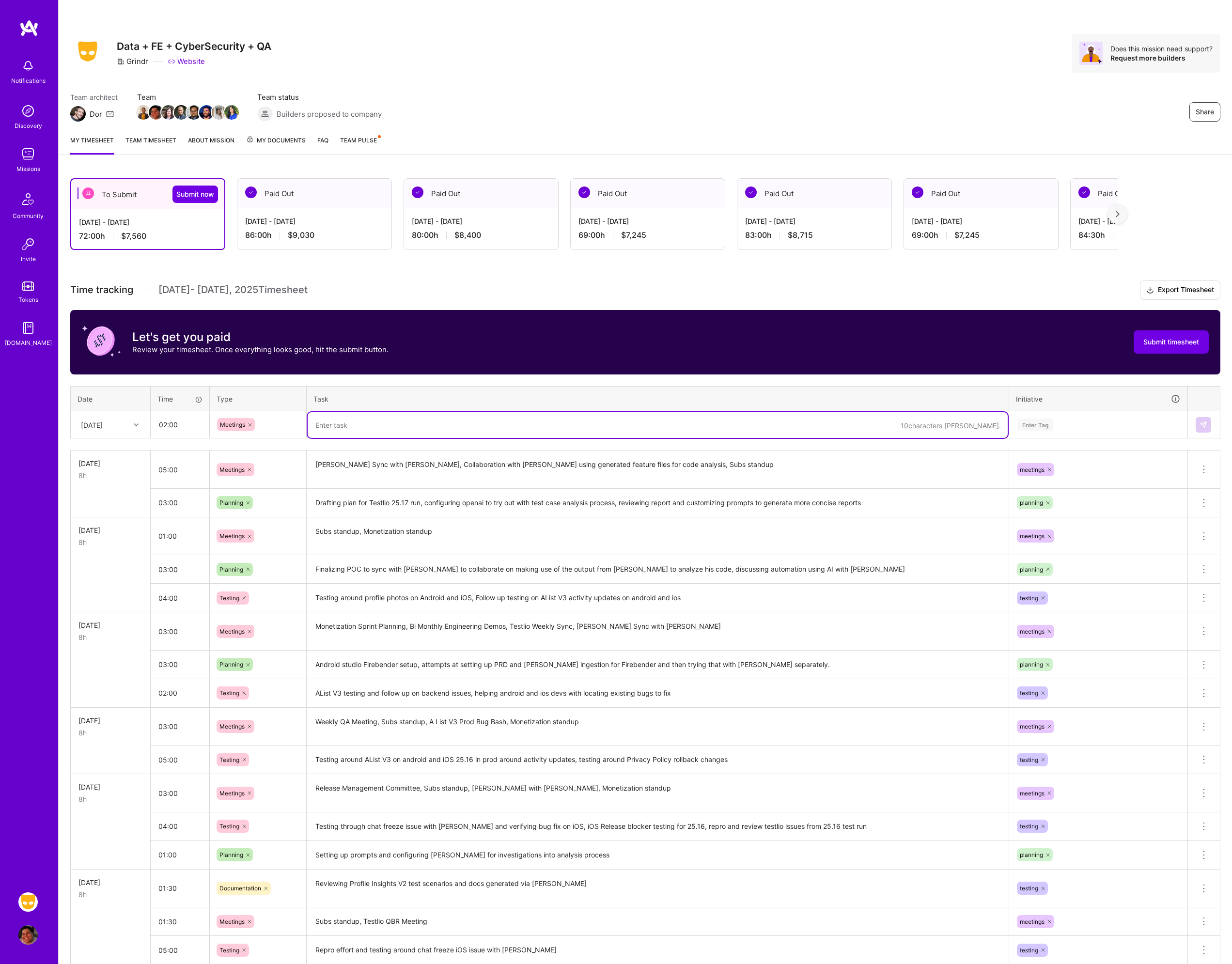
click at [351, 431] on textarea at bounding box center [658, 425] width 700 height 25
type textarea "Release management committee, iOS Automation Meeting with [PERSON_NAME]/[PERSON…"
click at [1068, 426] on div "Enter Tag" at bounding box center [1098, 425] width 164 height 12
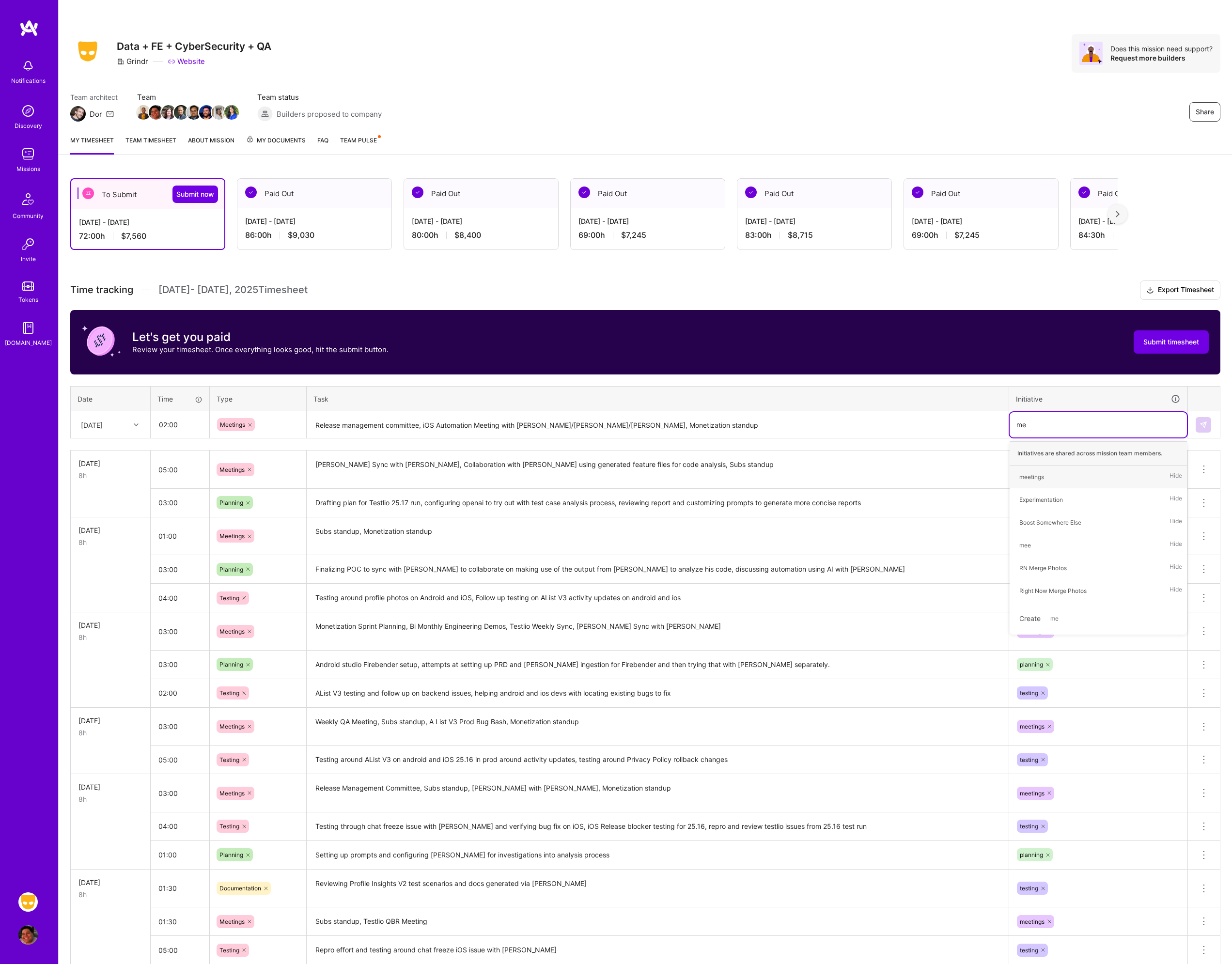
type input "mee"
click at [1057, 474] on div "meetings Hide" at bounding box center [1098, 477] width 177 height 23
click at [1208, 419] on button at bounding box center [1203, 425] width 15 height 15
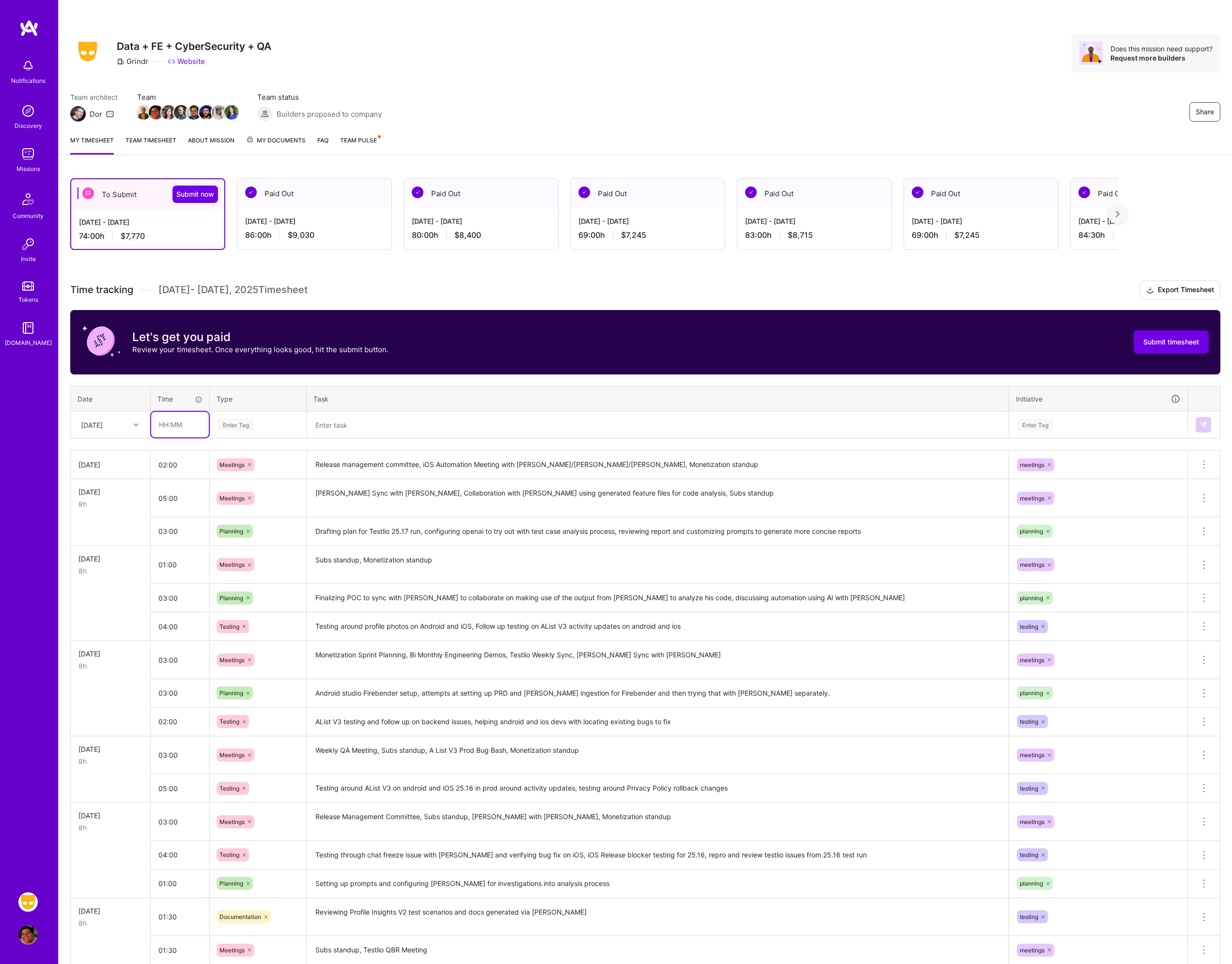
click at [183, 419] on input "text" at bounding box center [180, 425] width 57 height 25
type input "05:00"
click at [252, 425] on div "Enter Tag" at bounding box center [235, 425] width 35 height 15
type input "tes"
click at [252, 461] on div "Testing" at bounding box center [257, 457] width 95 height 23
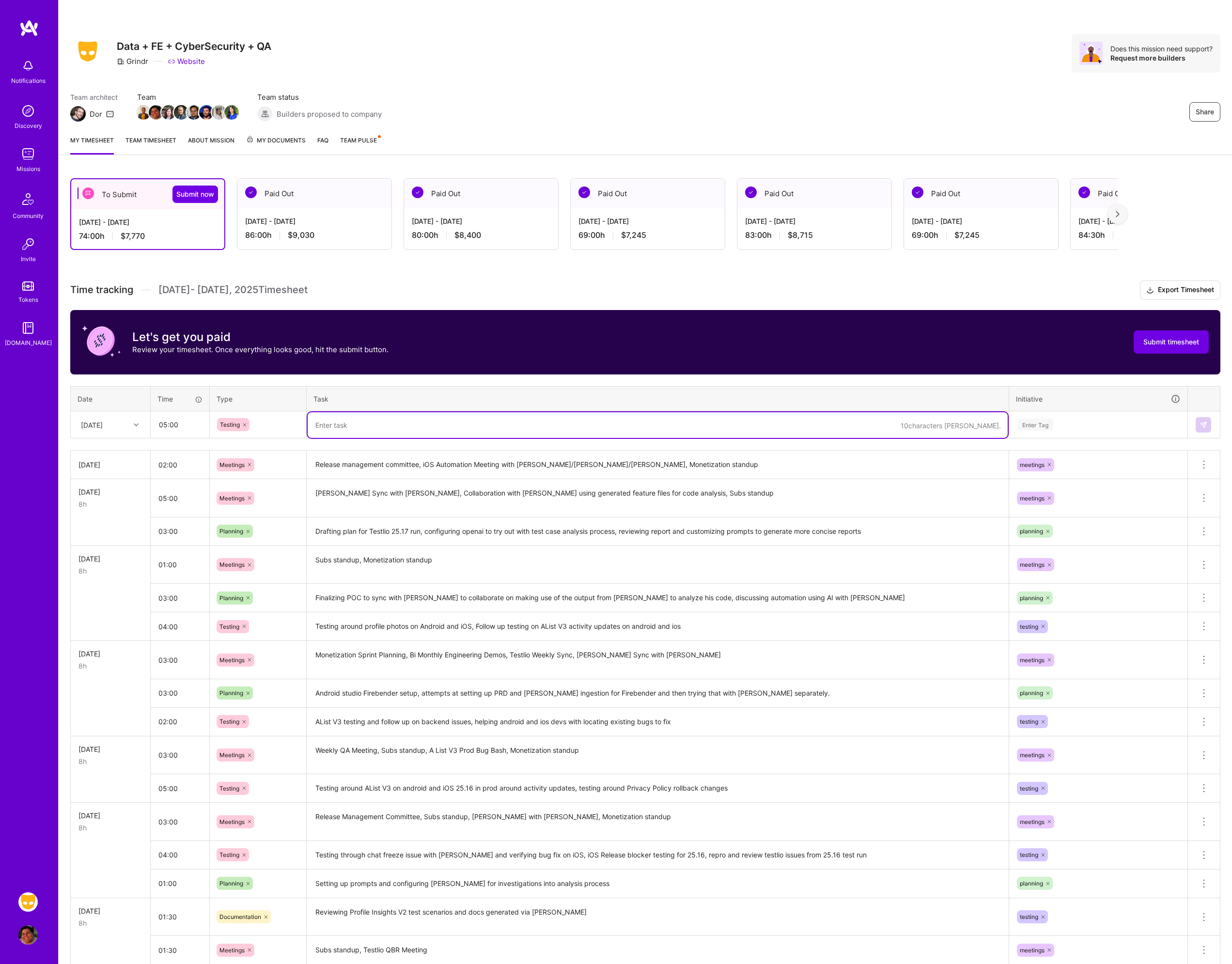
click at [360, 427] on textarea at bounding box center [658, 425] width 700 height 25
click at [366, 425] on textarea "Async bug bash for AList V3 and Blocking on Android and iOS," at bounding box center [658, 425] width 700 height 25
type textarea "Async bug bash testing for AList V3 and Blocking on Android and iOS, testing ar…"
click at [1062, 423] on div "Enter Tag" at bounding box center [1098, 425] width 164 height 12
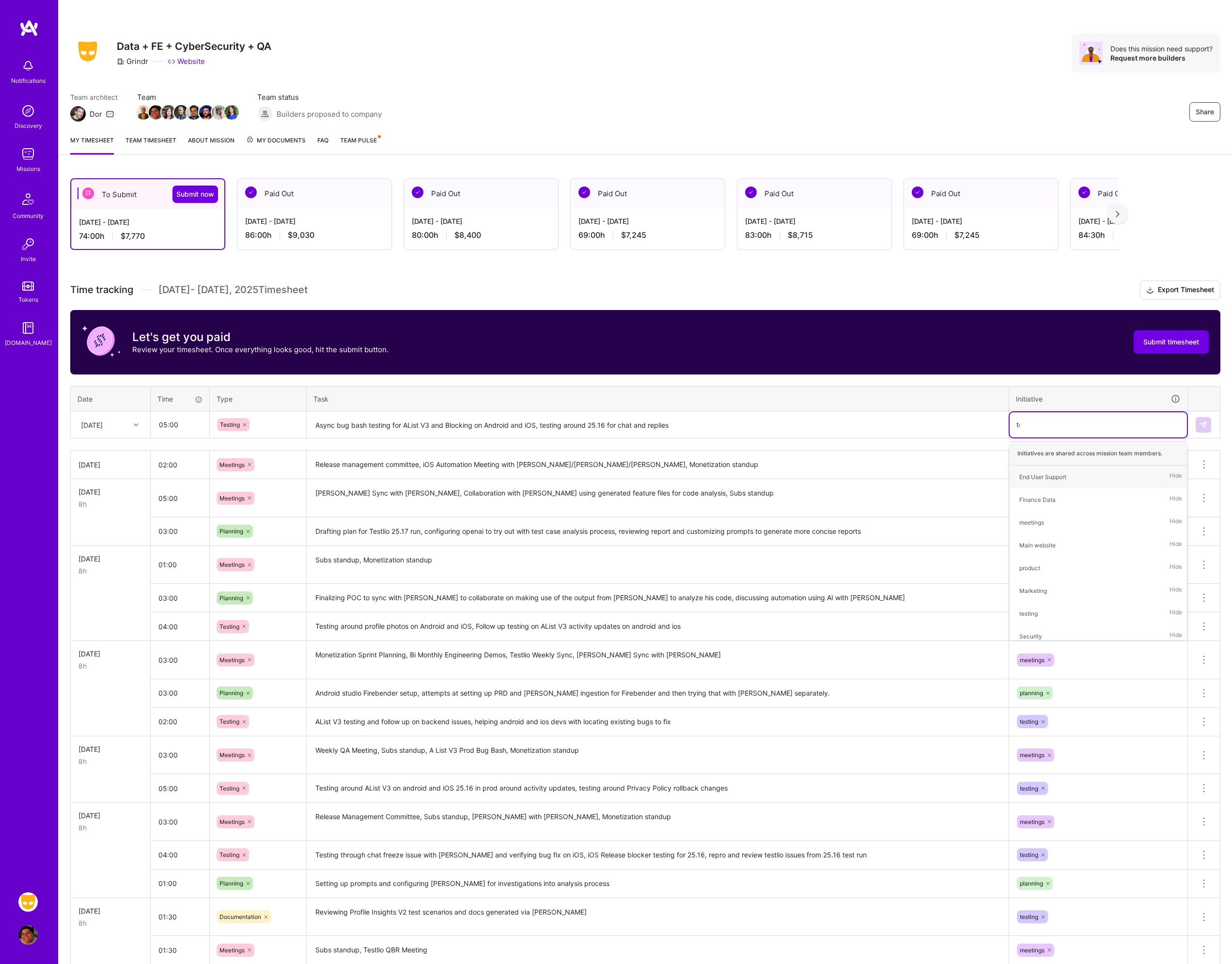
type input "tes"
click at [1041, 474] on span "testing" at bounding box center [1028, 477] width 28 height 14
click at [1200, 425] on img at bounding box center [1202, 425] width 8 height 8
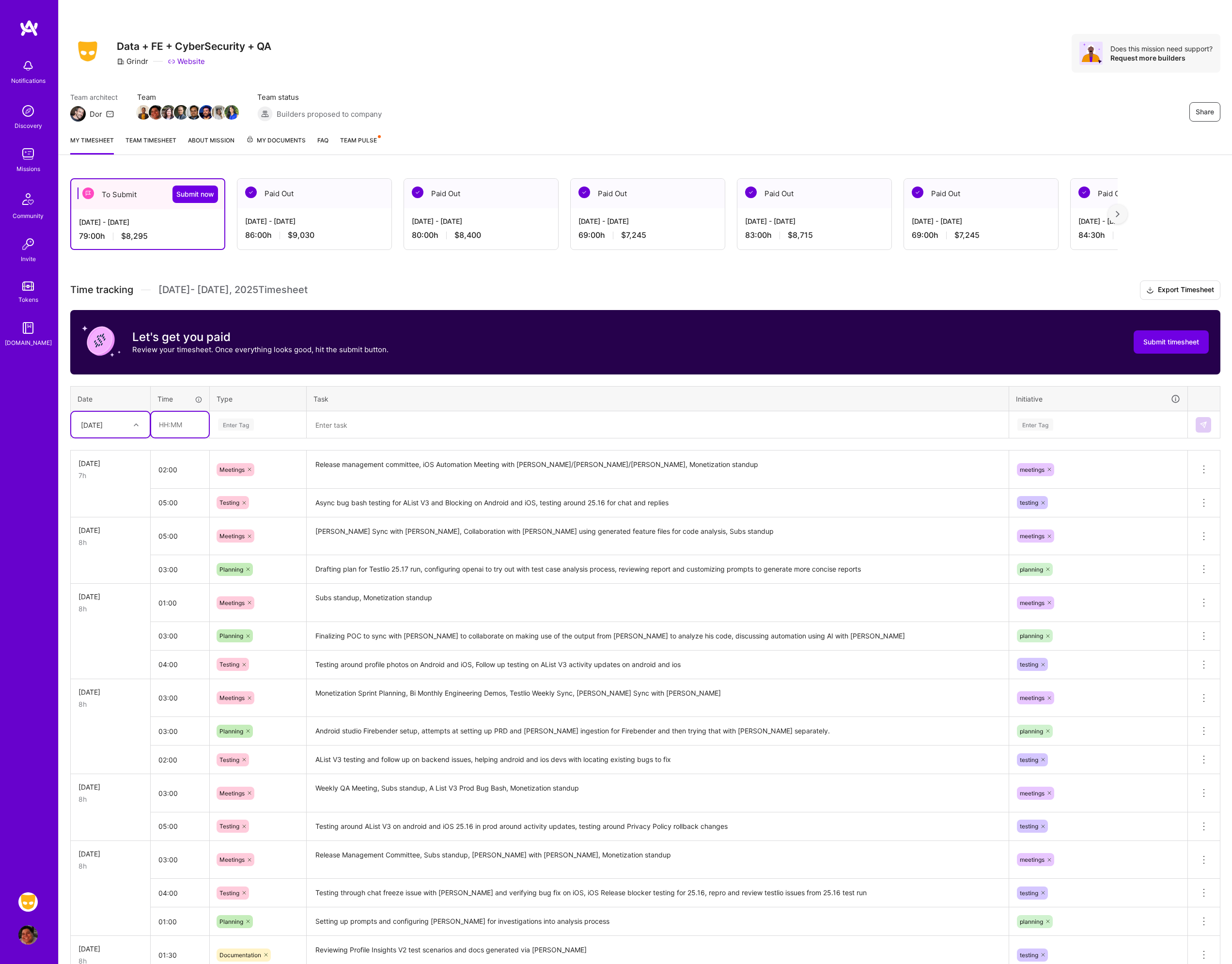
click at [176, 428] on input "text" at bounding box center [180, 425] width 57 height 25
type input "01:00"
click at [246, 420] on div "Enter Tag" at bounding box center [235, 425] width 35 height 15
click at [251, 501] on span "Documentation" at bounding box center [240, 502] width 51 height 14
click at [344, 430] on textarea at bounding box center [658, 425] width 700 height 25
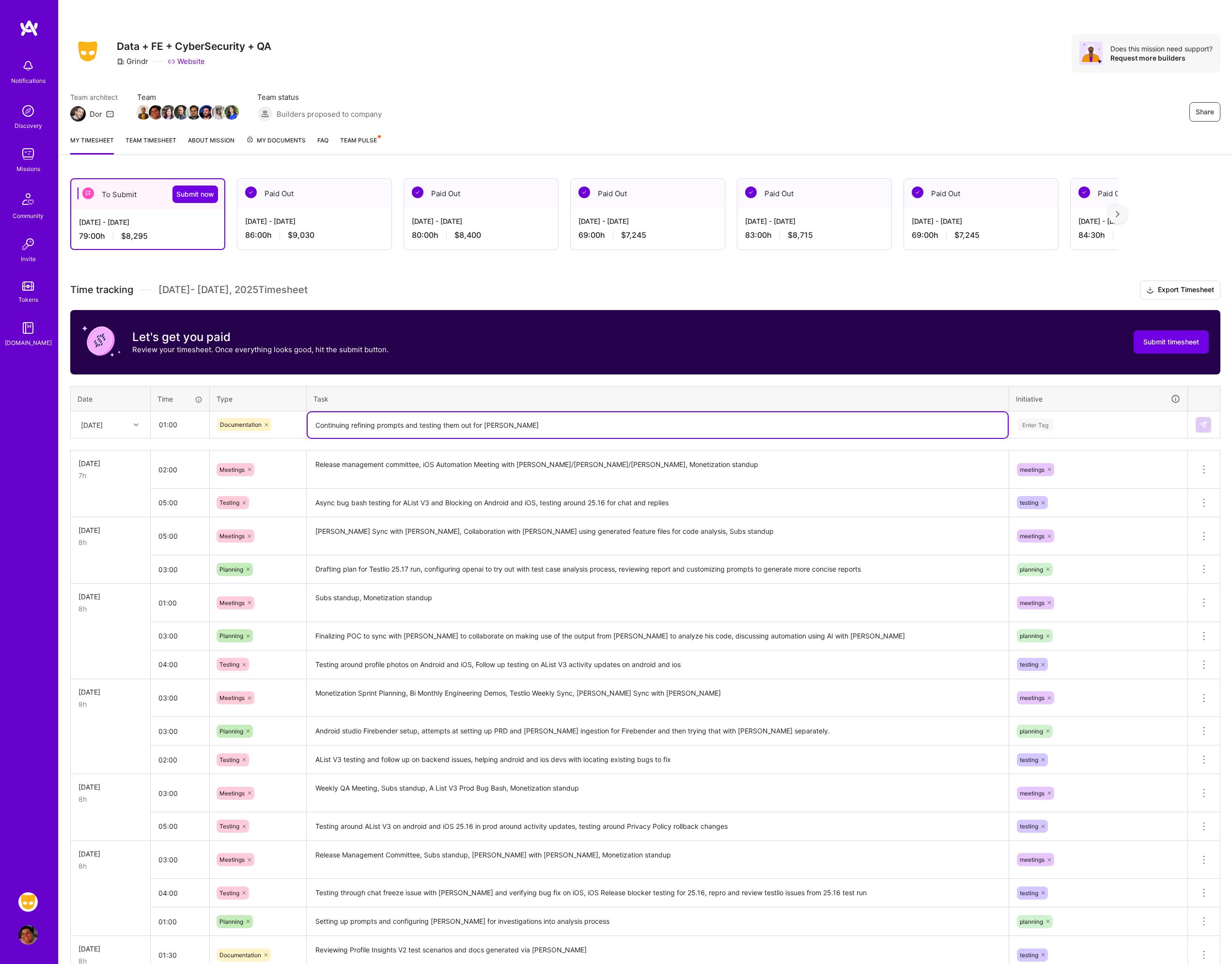
click at [471, 427] on textarea "Continuing refining prompts and testing them out for [PERSON_NAME]" at bounding box center [658, 425] width 700 height 25
click at [322, 428] on textarea "Updating test cases for AListV4 that were [PERSON_NAME]" at bounding box center [658, 425] width 700 height 25
click at [345, 425] on textarea "Updating test cases for AListV4 that were [PERSON_NAME]" at bounding box center [658, 425] width 700 height 25
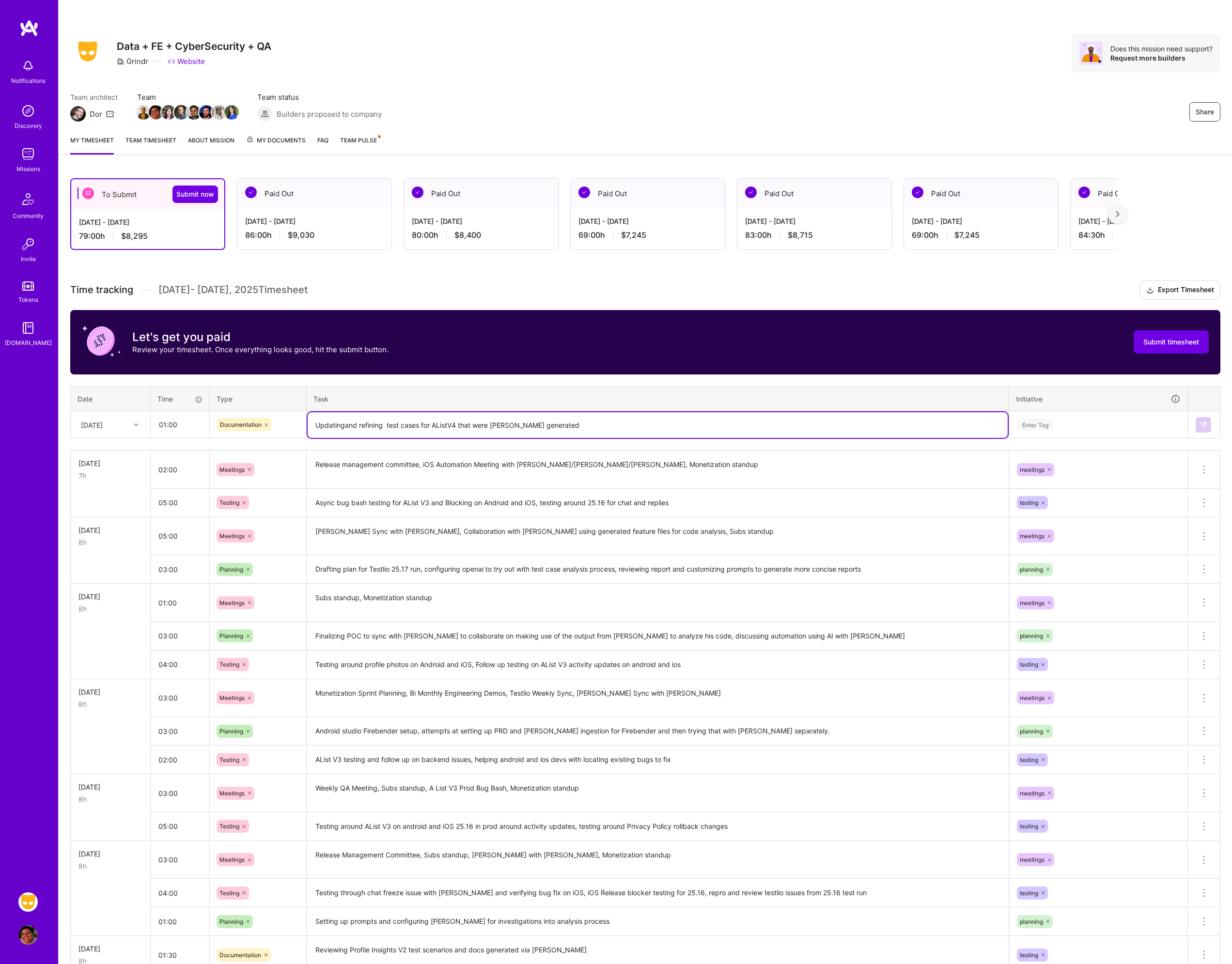
type textarea "Updatingand refining test cases for AListV4 that were [PERSON_NAME] generated"
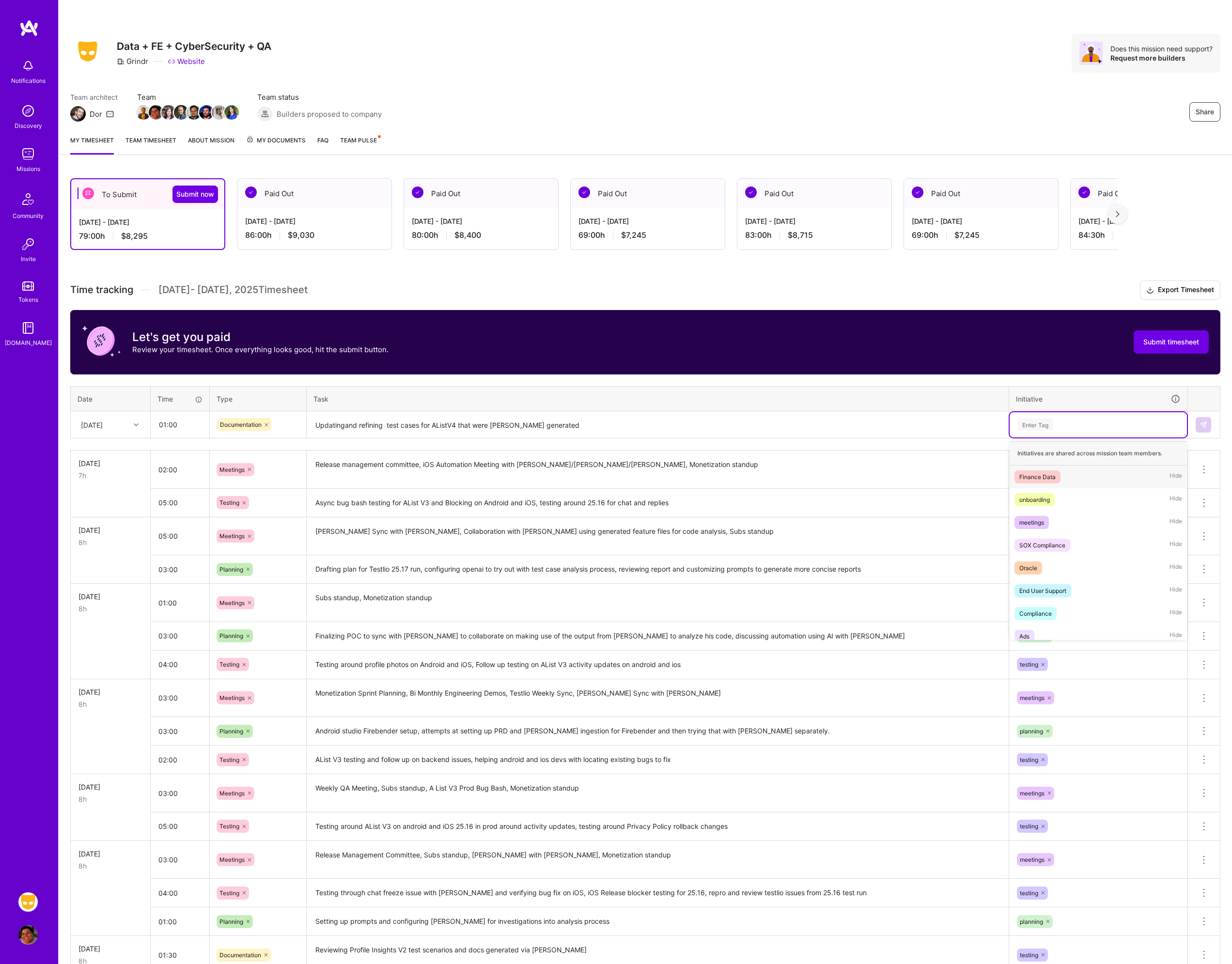
click at [1050, 425] on div "Enter Tag" at bounding box center [1035, 425] width 35 height 15
type input "plann"
click at [1049, 479] on div "planning Hide" at bounding box center [1098, 477] width 177 height 23
click at [1208, 426] on button at bounding box center [1203, 425] width 15 height 15
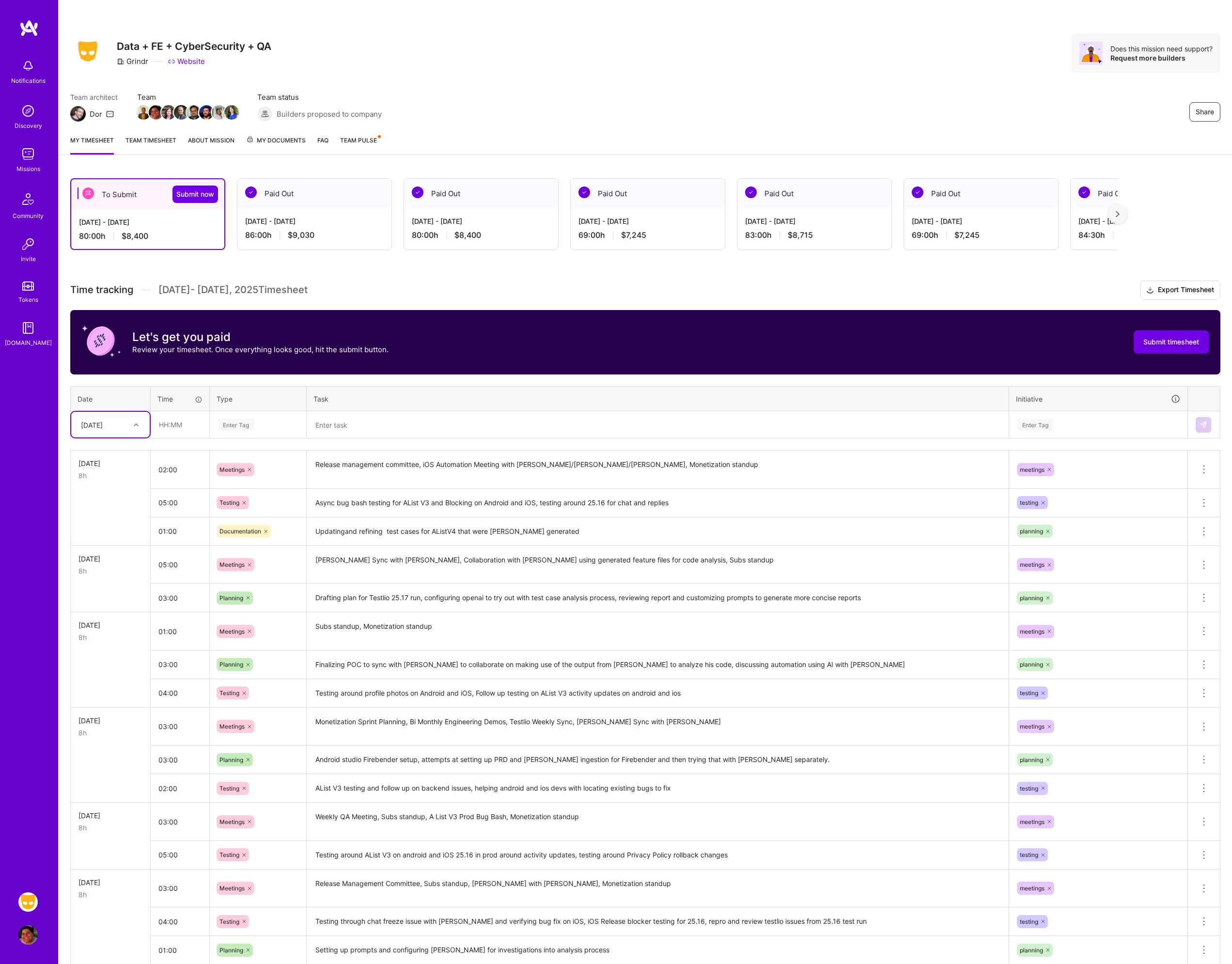
click at [103, 426] on div "[DATE]" at bounding box center [92, 425] width 22 height 10
click at [109, 575] on div "[DATE]" at bounding box center [110, 576] width 78 height 18
click at [177, 423] on input "text" at bounding box center [180, 425] width 57 height 25
type input "04:00"
click at [250, 420] on div "Enter Tag" at bounding box center [235, 425] width 35 height 15
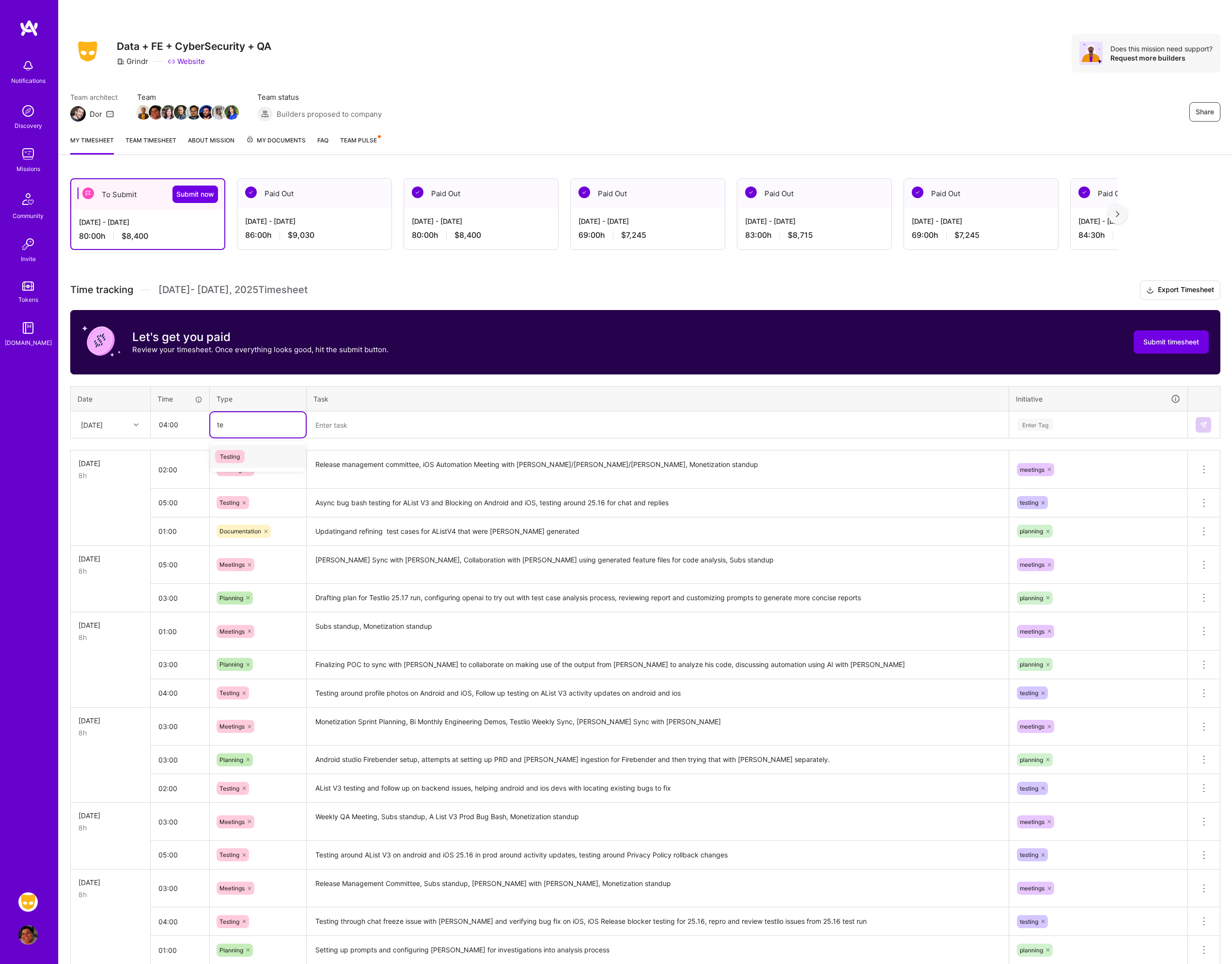
type input "tes"
click at [244, 449] on div "Testing" at bounding box center [257, 457] width 95 height 23
click at [332, 425] on textarea at bounding box center [658, 425] width 700 height 25
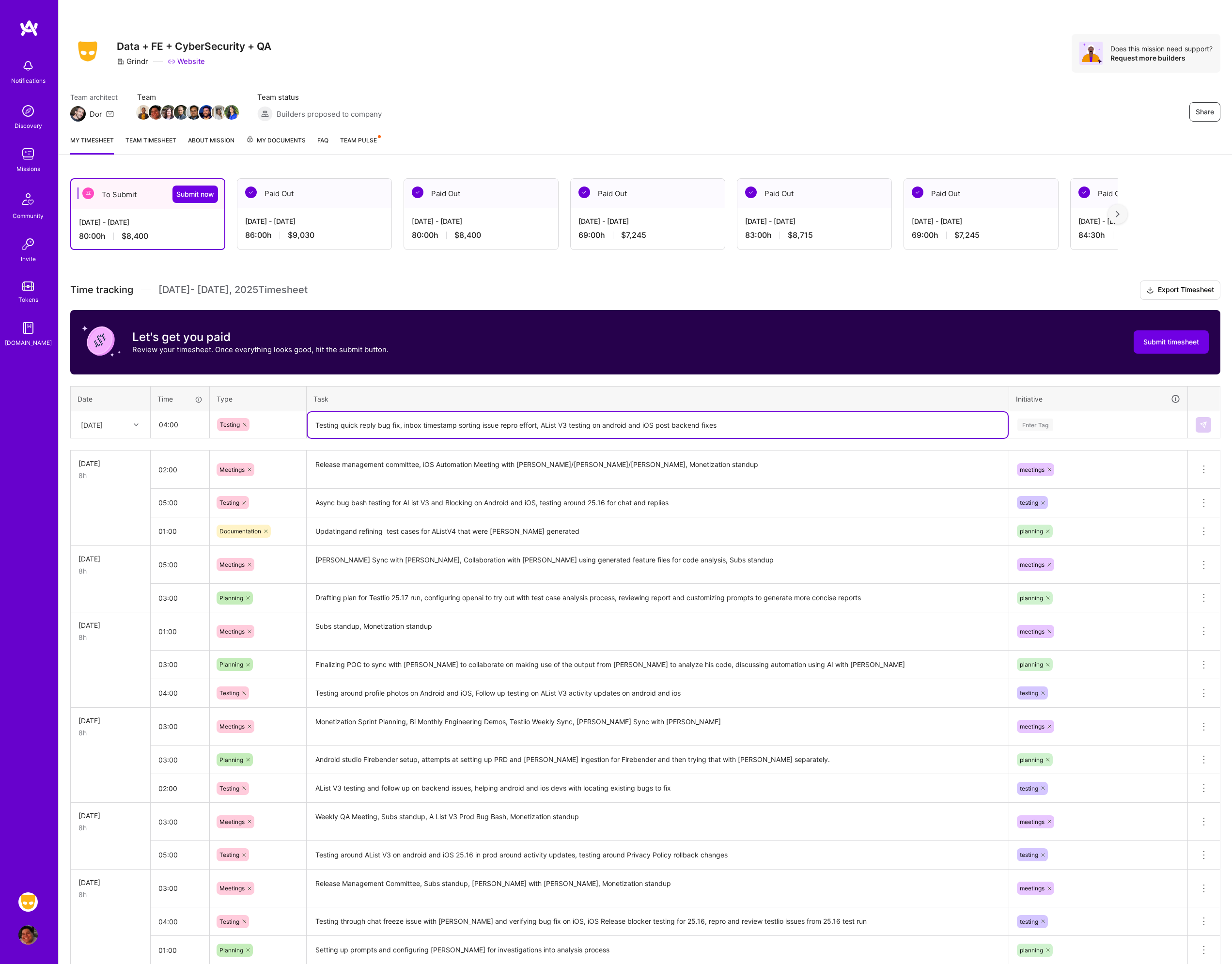
type textarea "Testing quick reply bug fix, inbox timestamp sorting issue repro effort, AList …"
click at [187, 428] on input "04:00" at bounding box center [180, 425] width 57 height 25
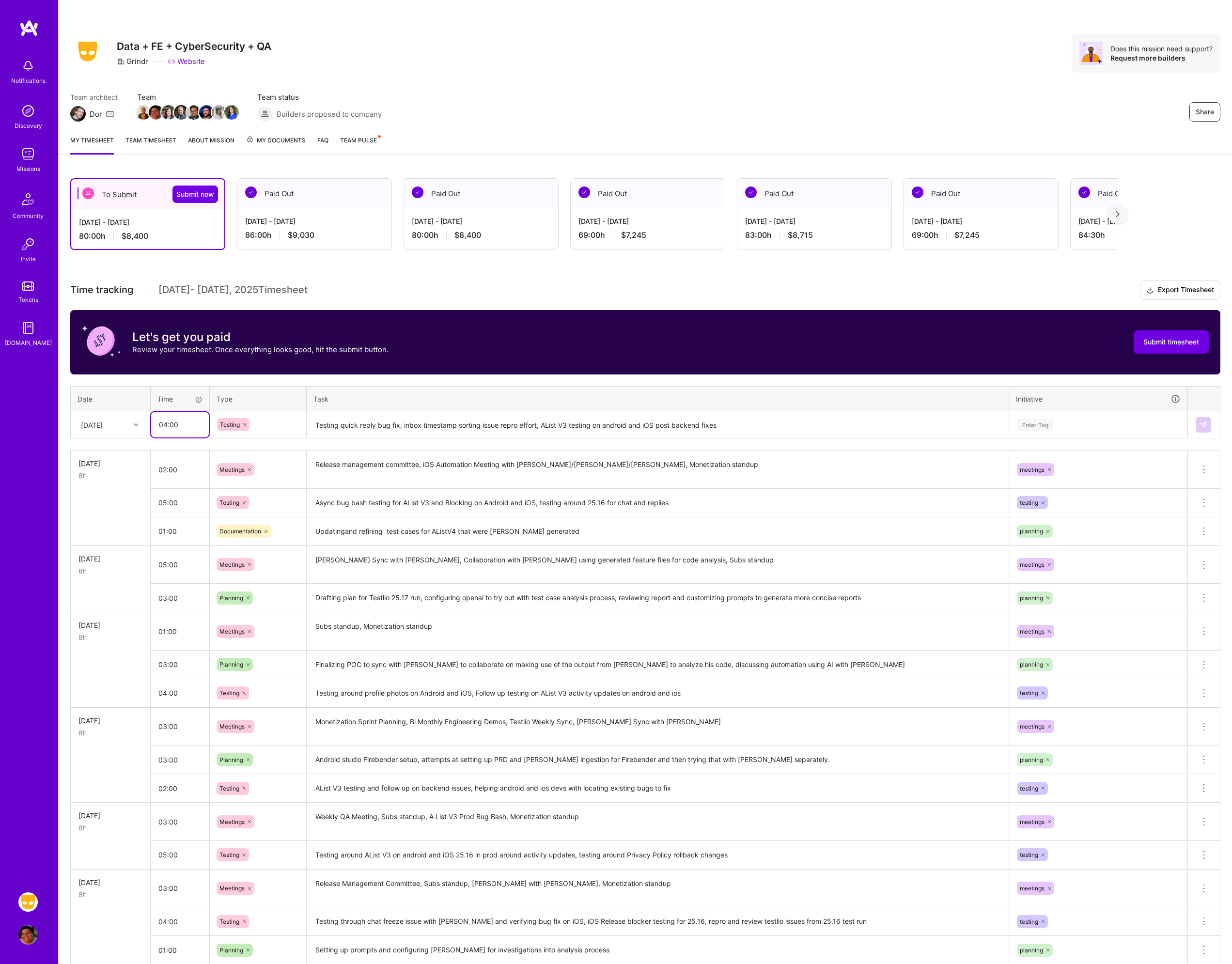
click at [187, 428] on input "04:00" at bounding box center [180, 425] width 57 height 25
type input "3"
type input "05:00"
click at [757, 425] on textarea "Testing quick reply bug fix, inbox timestamp sorting issue repro effort, AList …" at bounding box center [658, 425] width 700 height 25
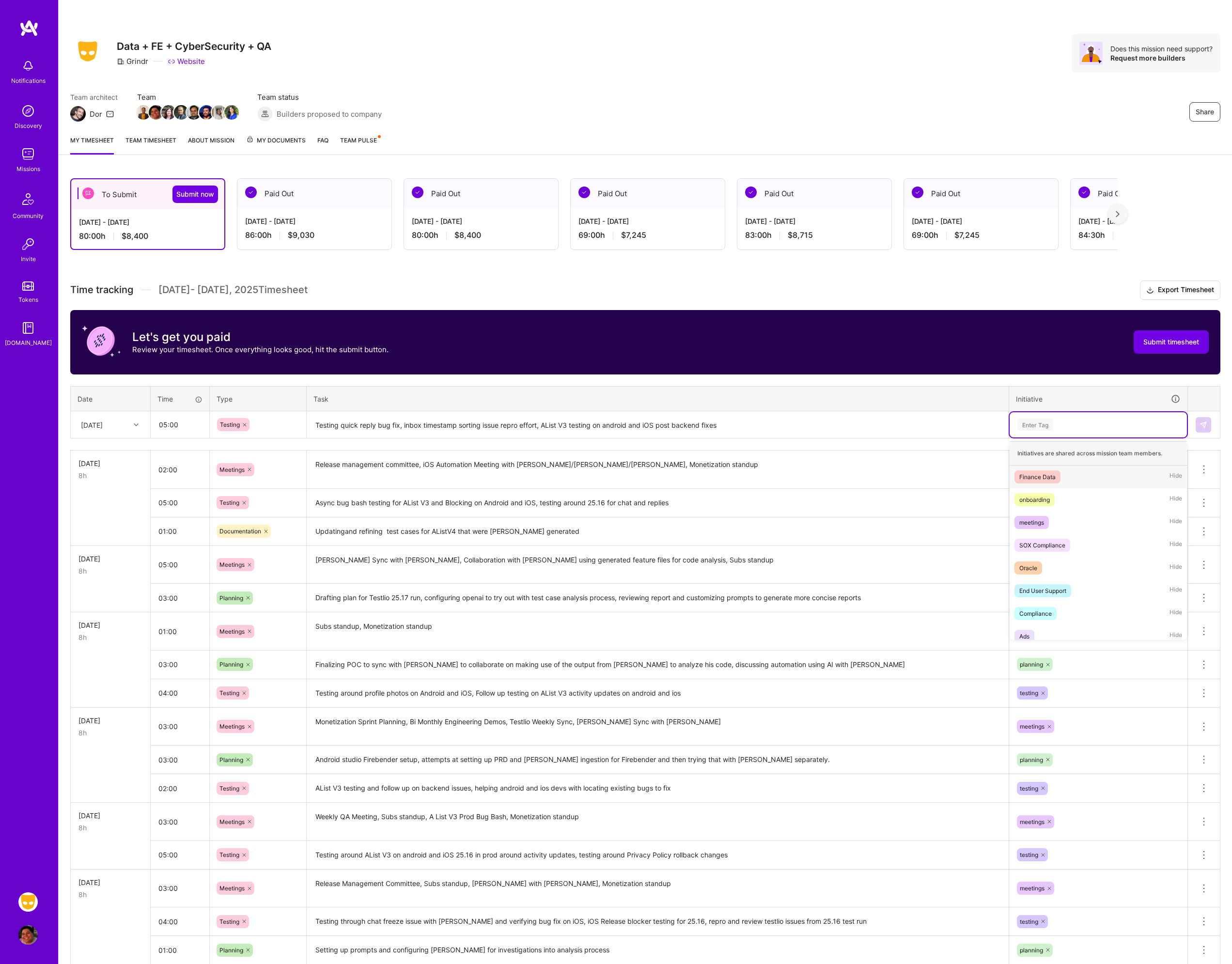
click at [1063, 427] on div "Enter Tag" at bounding box center [1098, 425] width 164 height 12
type input "tes"
click at [1035, 474] on div "testing" at bounding box center [1029, 477] width 19 height 10
click at [1196, 430] on button at bounding box center [1203, 425] width 15 height 15
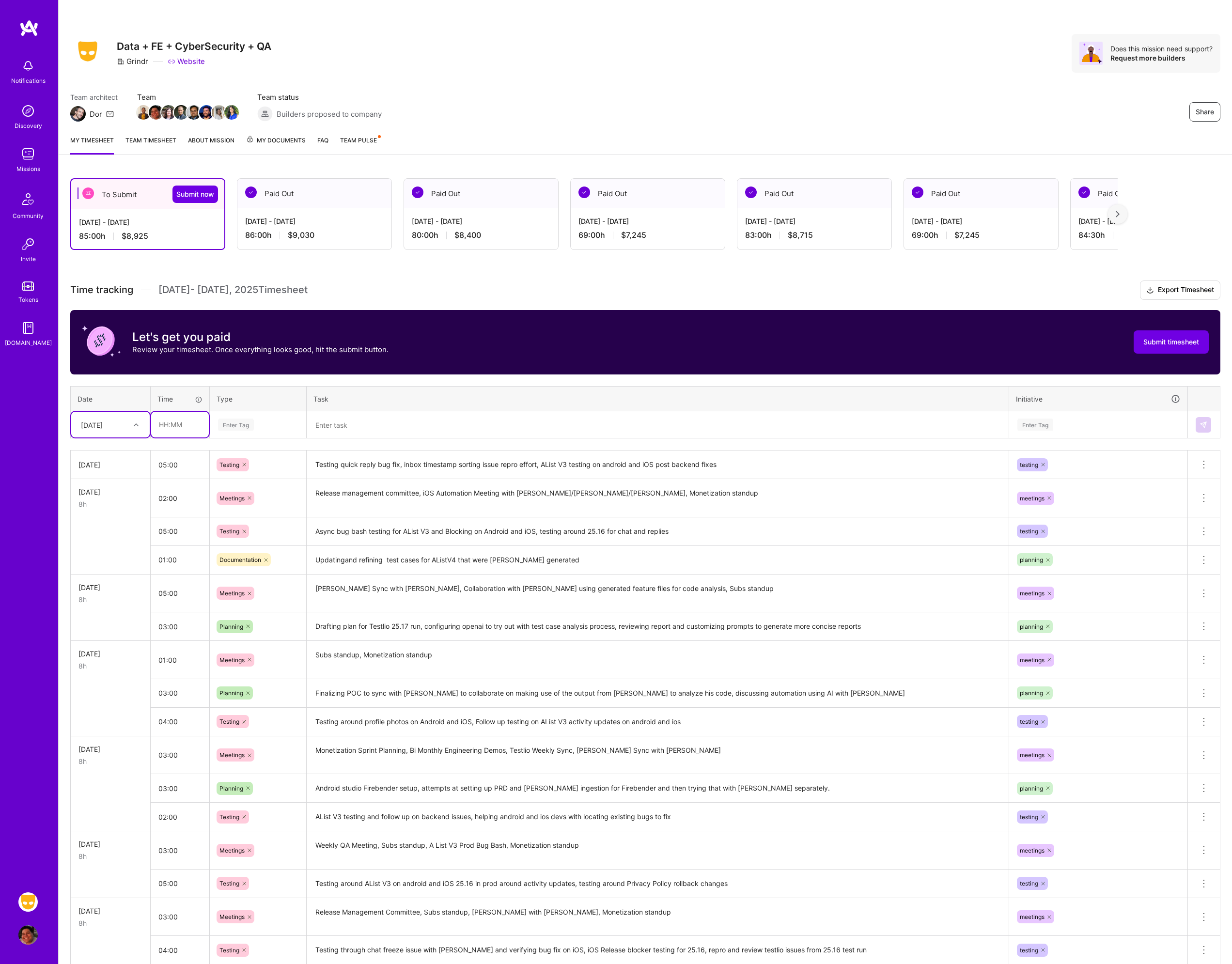
click at [169, 426] on input "text" at bounding box center [180, 425] width 57 height 25
type input "02:00"
click at [257, 431] on div "Enter Tag" at bounding box center [257, 425] width 82 height 12
type input "mee"
click at [236, 457] on span "Meetings" at bounding box center [232, 457] width 35 height 14
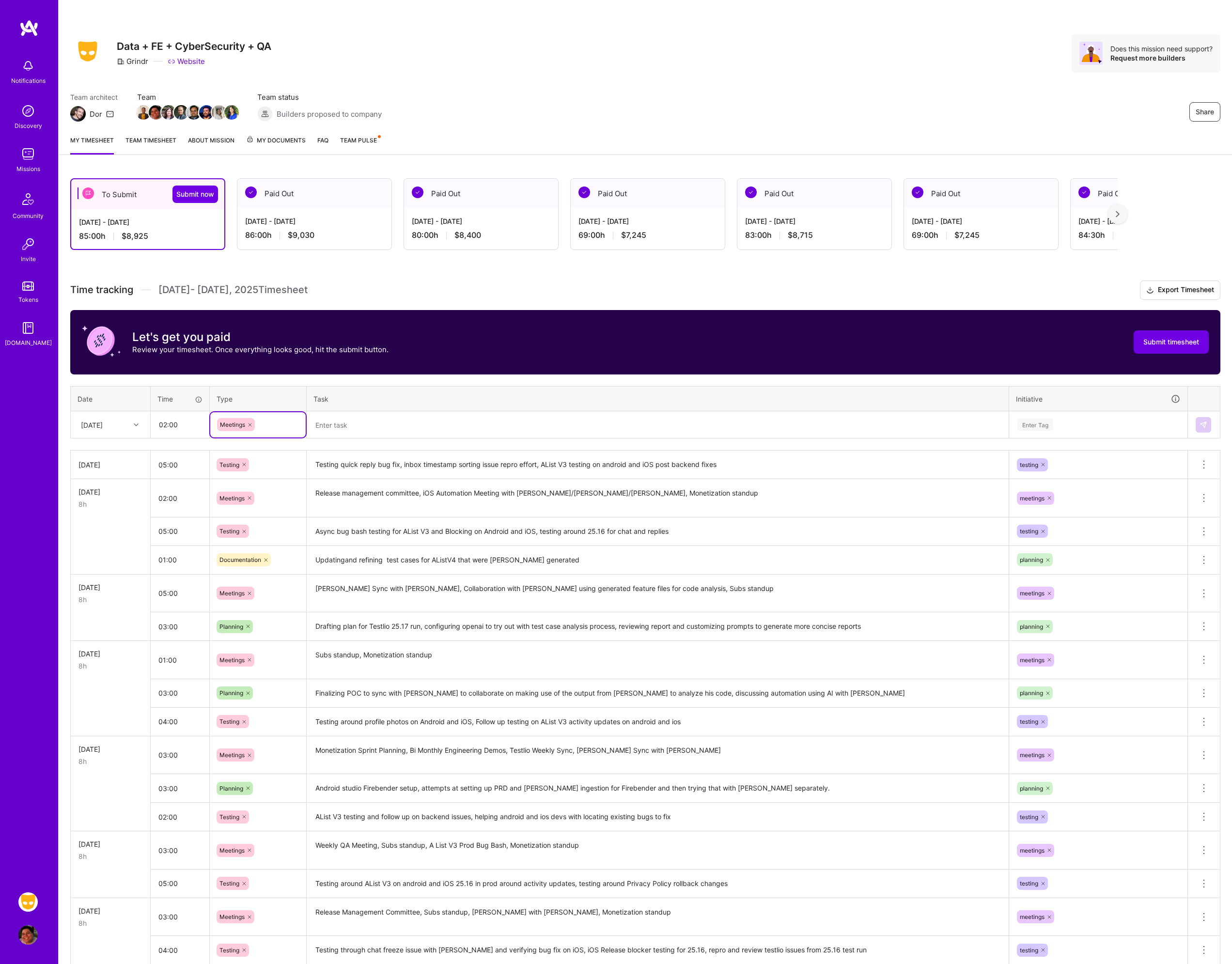
click at [340, 435] on textarea at bounding box center [658, 425] width 700 height 25
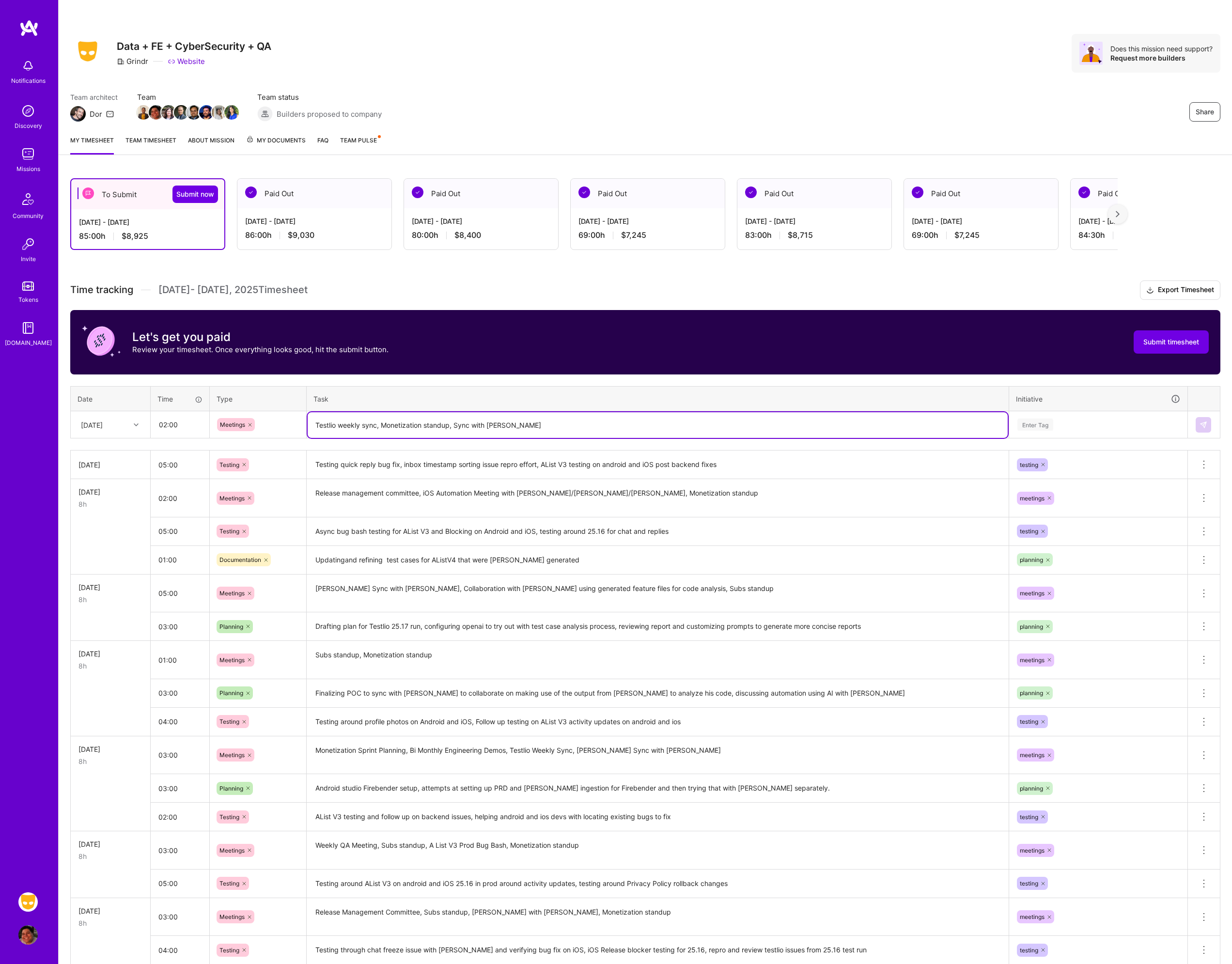
type textarea "Testlio weekly sync, Monetization standup, Sync with [PERSON_NAME]"
click at [1040, 425] on div "Enter Tag" at bounding box center [1035, 425] width 35 height 15
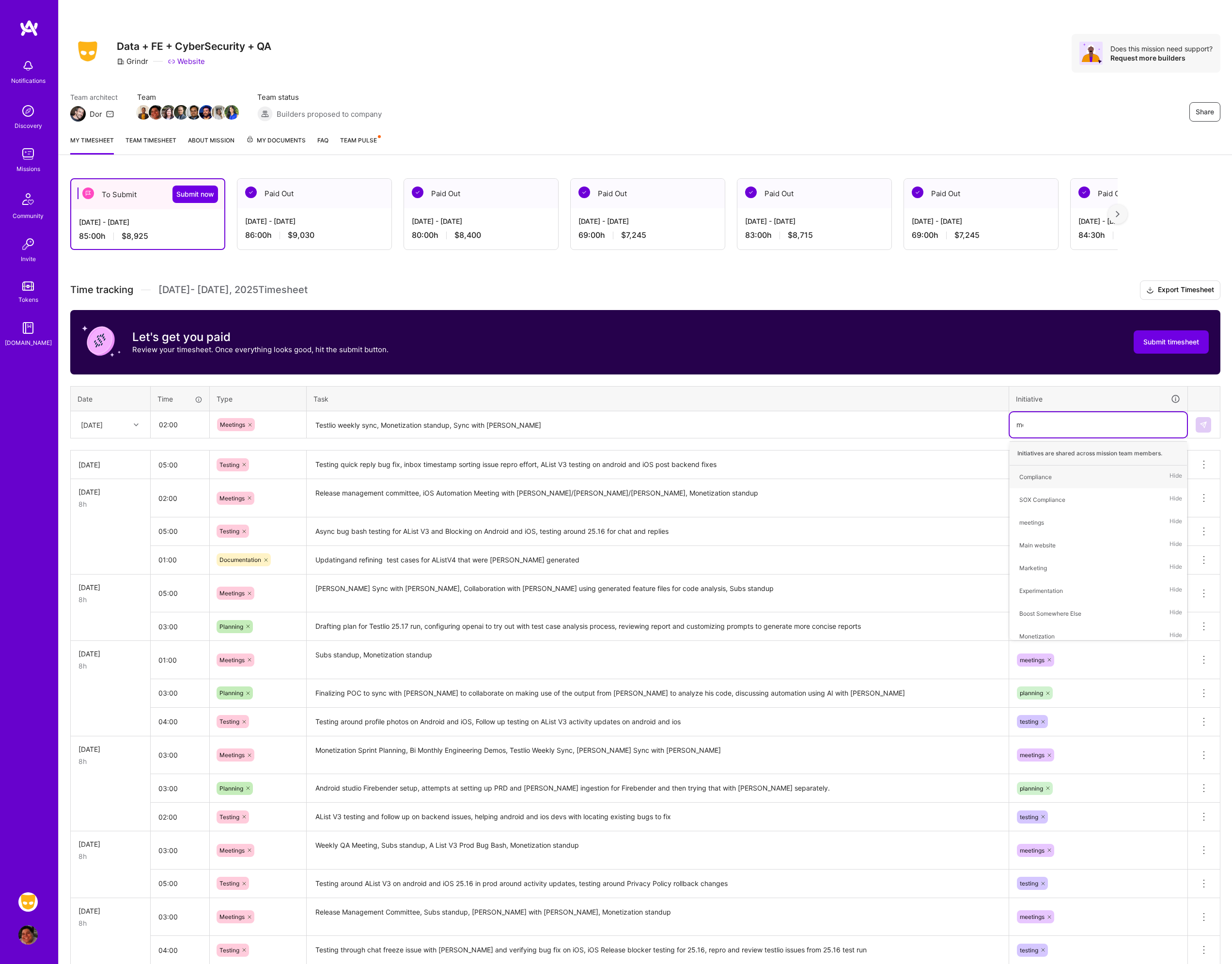
type input "mee"
click at [1044, 473] on div "meetings" at bounding box center [1031, 477] width 24 height 10
click at [1206, 428] on img at bounding box center [1202, 425] width 8 height 8
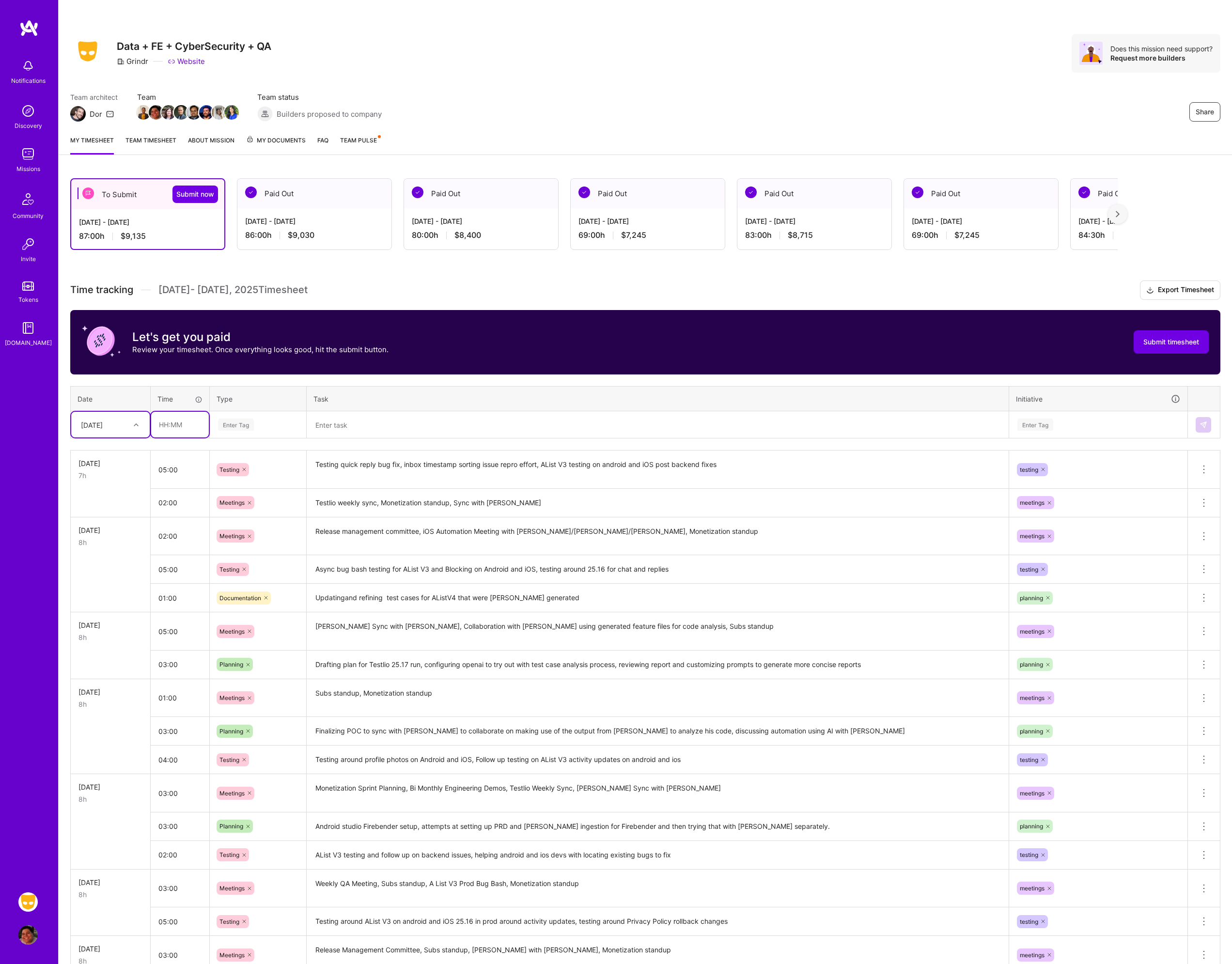
click at [161, 423] on input "text" at bounding box center [180, 425] width 57 height 25
type input "01:00"
click at [287, 420] on div "Enter Tag" at bounding box center [257, 425] width 82 height 12
click at [194, 508] on input "02:00" at bounding box center [180, 502] width 58 height 25
click at [185, 425] on input "01:00" at bounding box center [180, 425] width 57 height 25
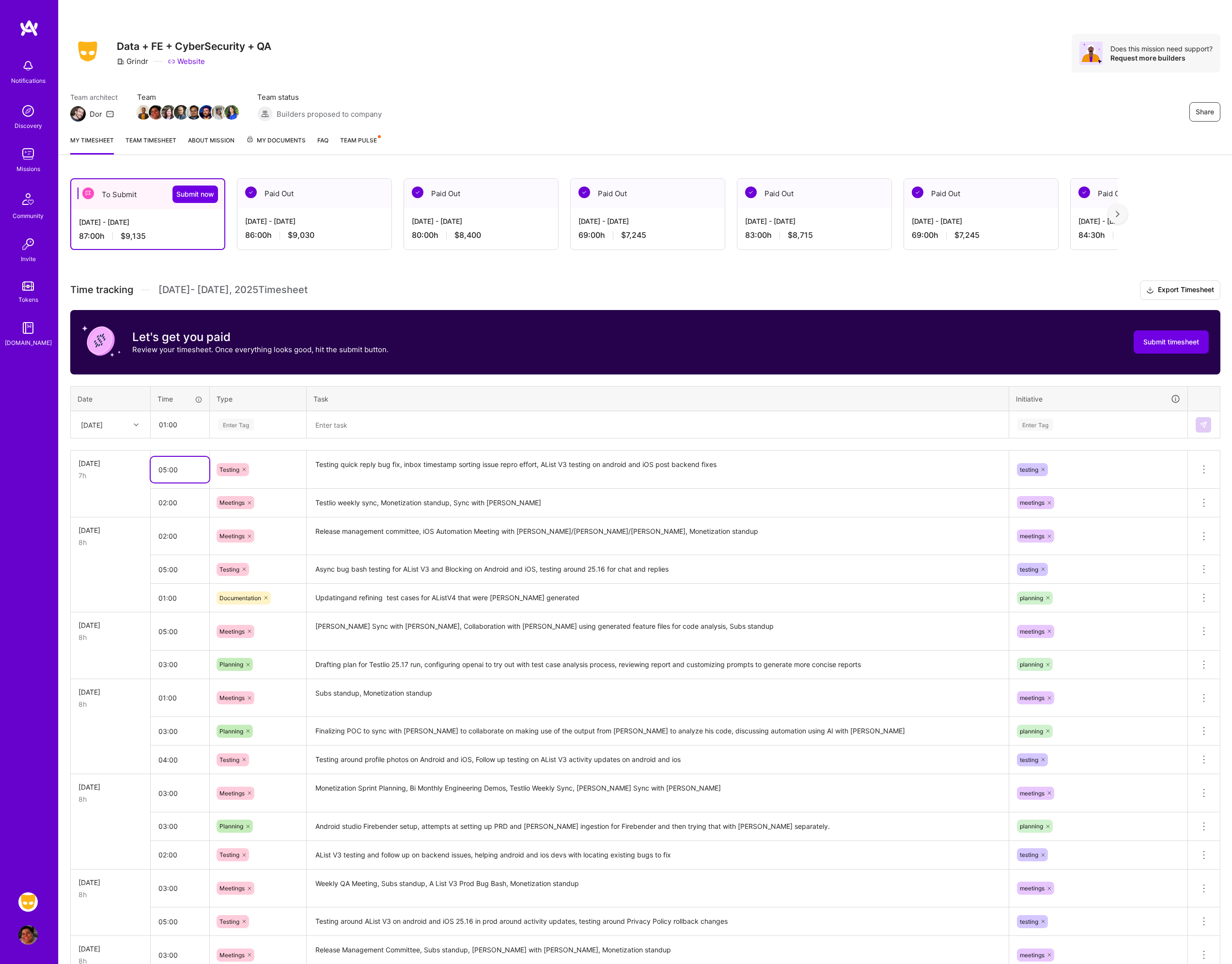
click at [169, 474] on input "05:00" at bounding box center [180, 469] width 58 height 25
type input "06:00"
click at [201, 425] on input "01:00" at bounding box center [180, 425] width 57 height 25
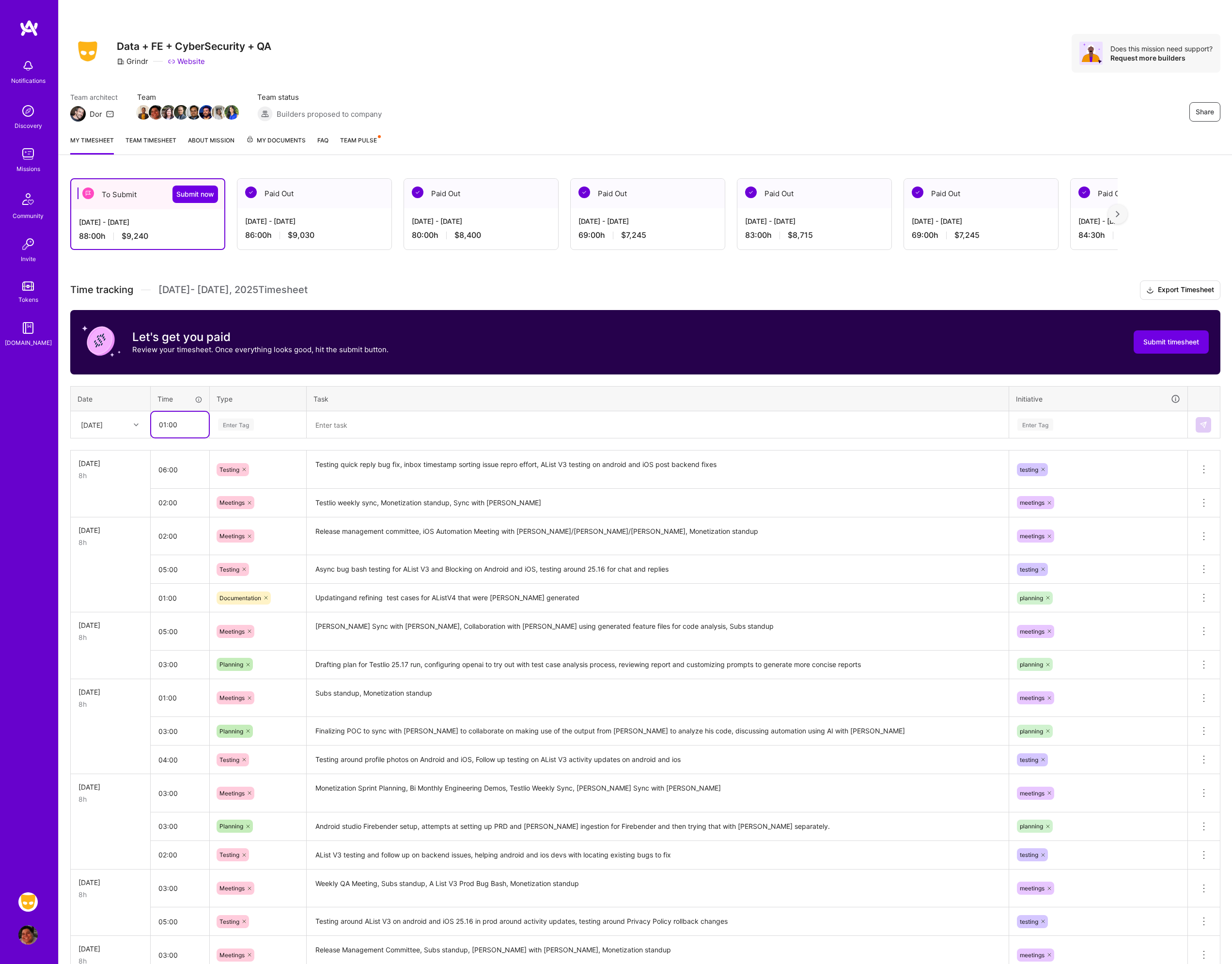
click at [171, 423] on input "01:00" at bounding box center [180, 425] width 57 height 25
click at [362, 279] on div "To Submit Submit now [DATE] - [DATE] 88:00 h $9,240 Paid Out [DATE] - [DATE] 86…" at bounding box center [645, 826] width 1173 height 1319
click at [183, 424] on input "text" at bounding box center [180, 425] width 57 height 25
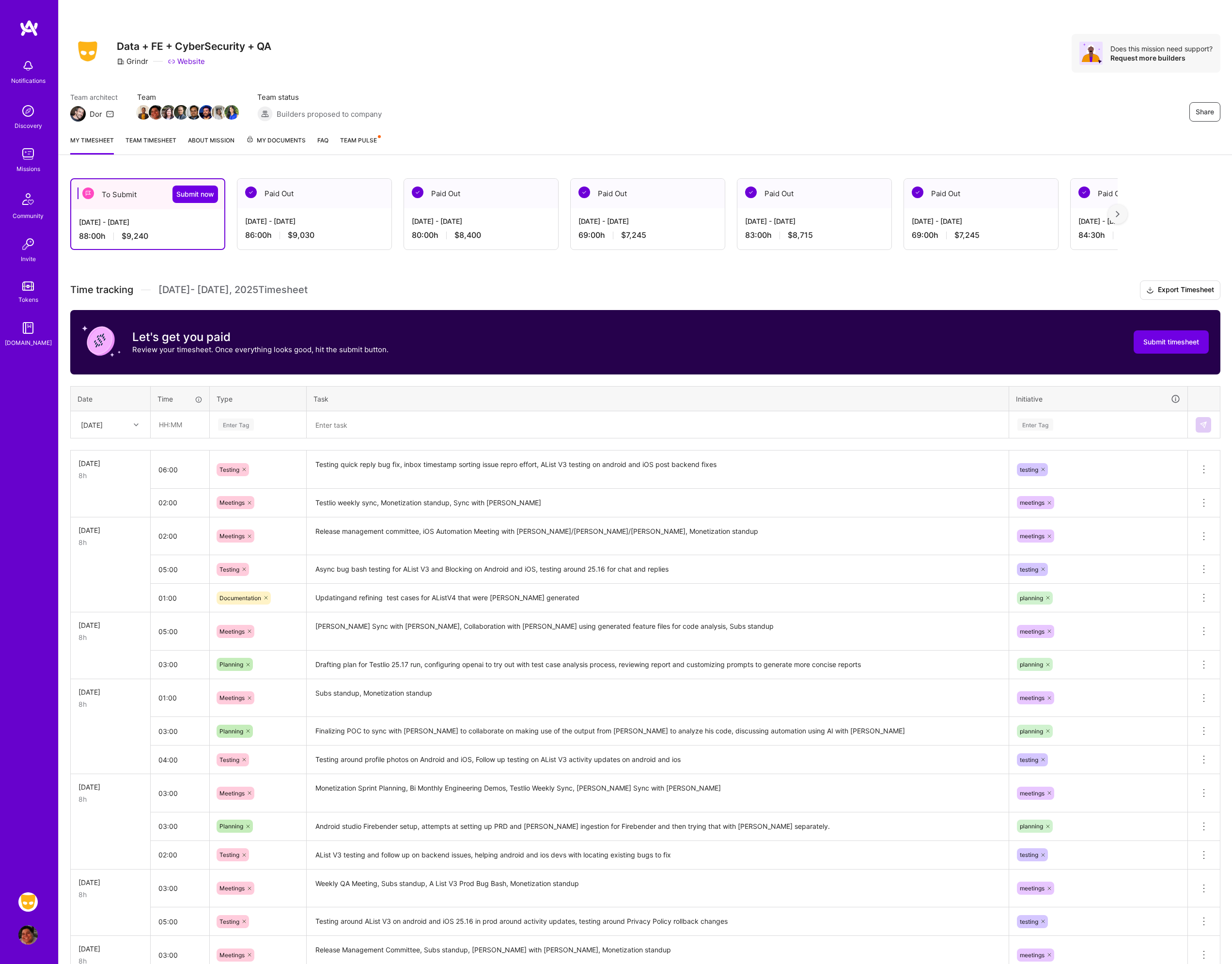
click at [122, 489] on td at bounding box center [111, 503] width 80 height 29
click at [177, 472] on input "06:00" at bounding box center [180, 469] width 58 height 25
type input "05:00"
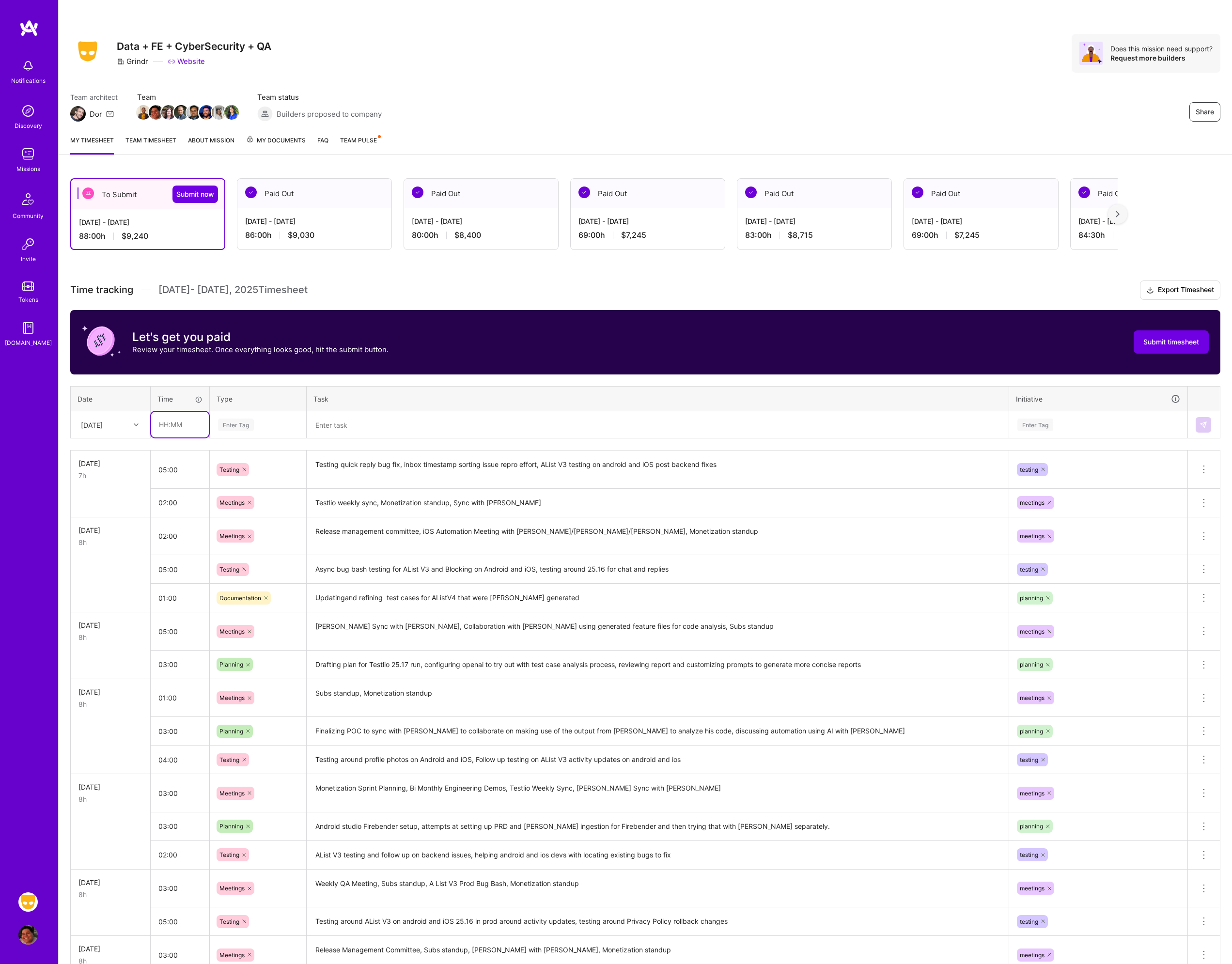
click at [188, 425] on input "text" at bounding box center [180, 425] width 57 height 25
type input "01:00"
click at [253, 429] on div "Enter Tag" at bounding box center [235, 425] width 35 height 15
type input "plann"
click at [269, 453] on div "Planning" at bounding box center [257, 457] width 95 height 23
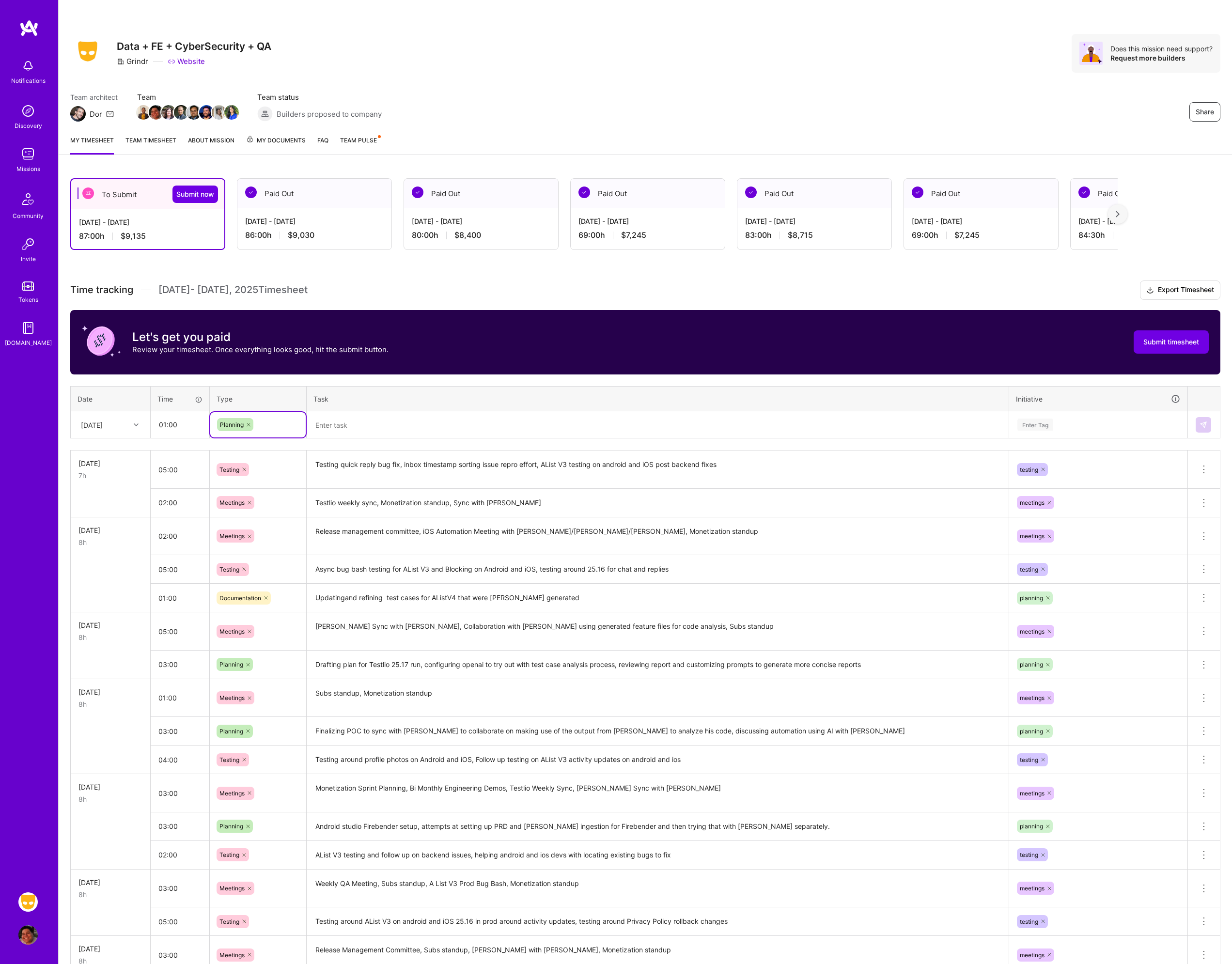
click at [326, 423] on textarea at bounding box center [658, 425] width 700 height 25
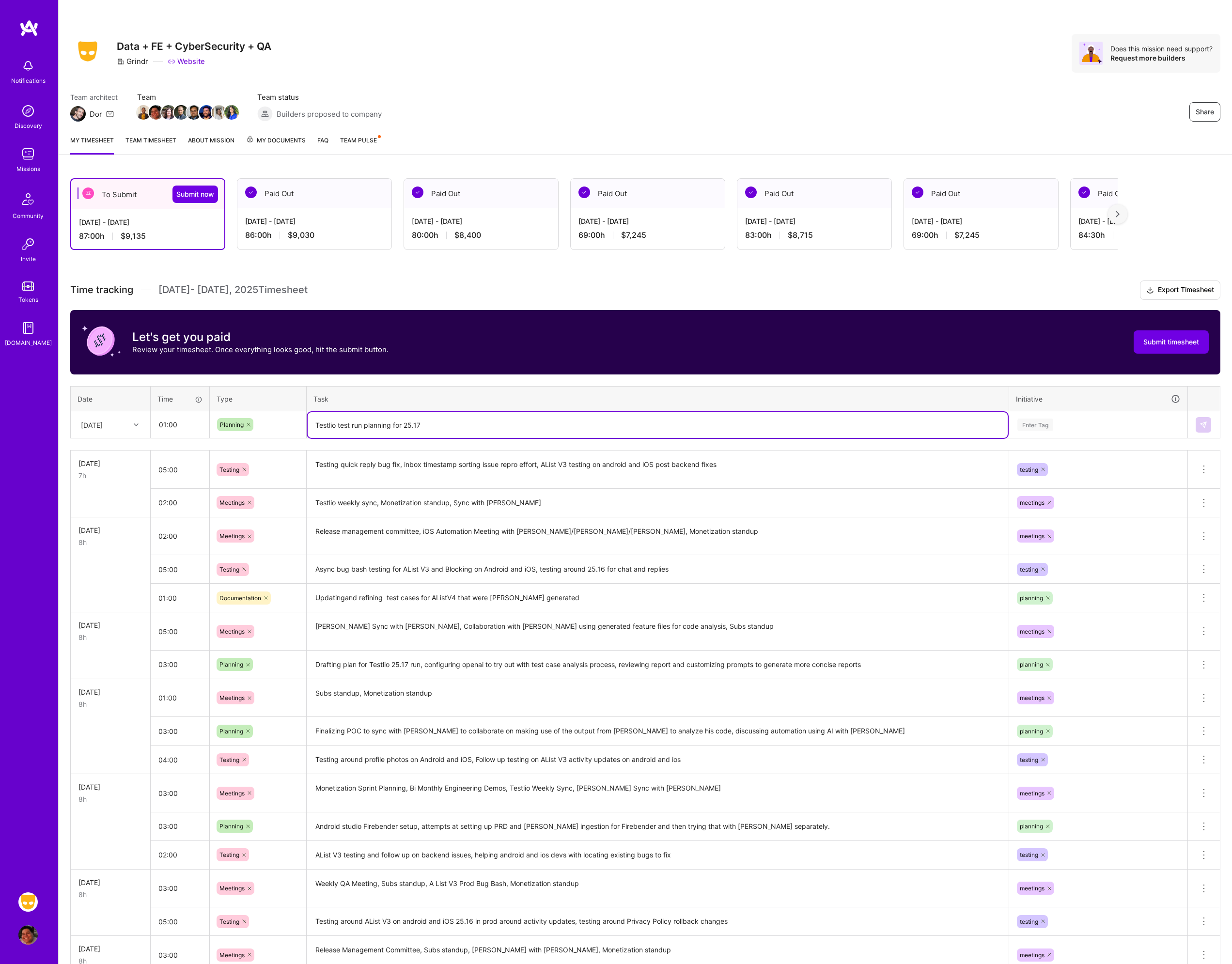
type textarea "Testlio test run planning for 25.17"
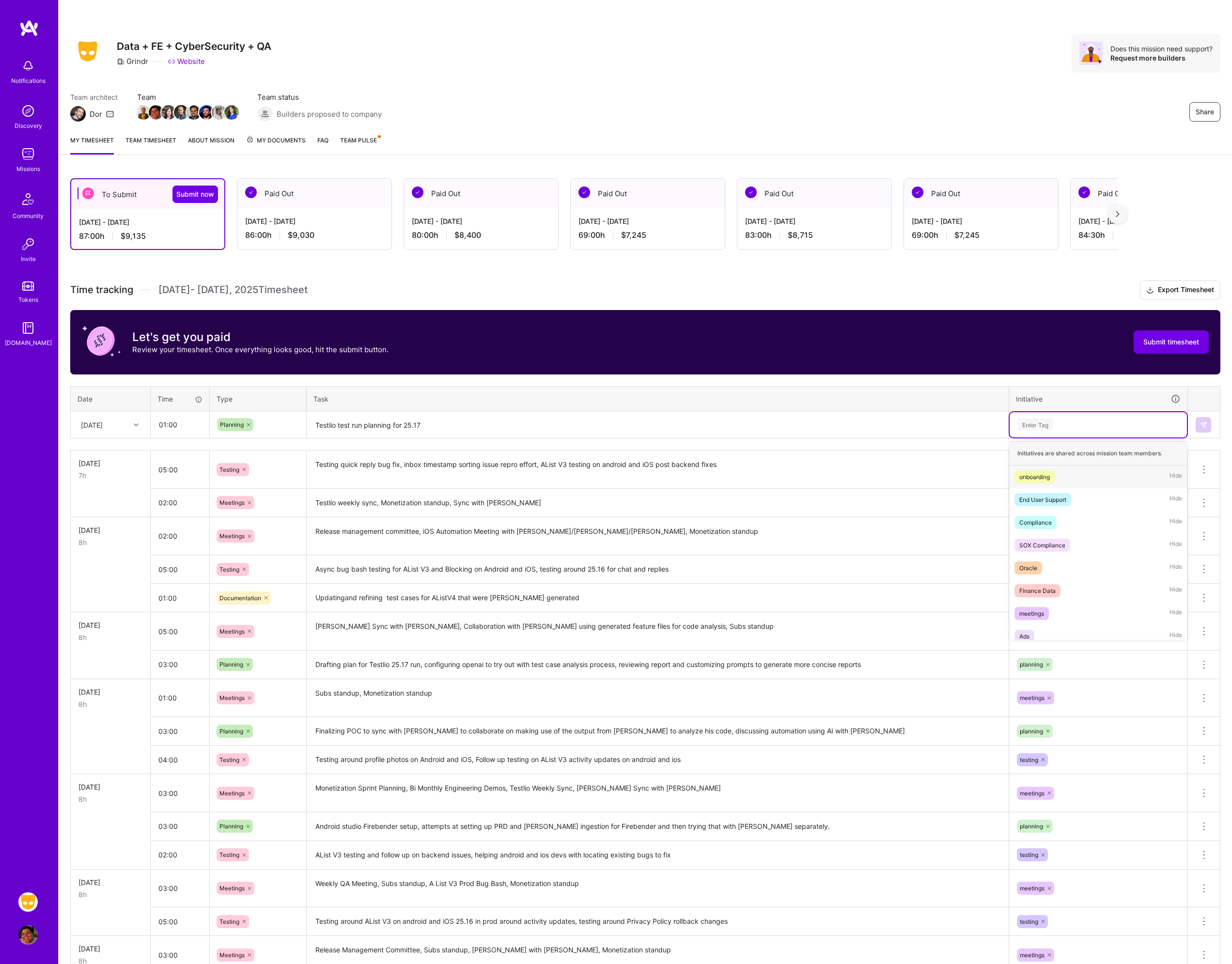
click at [1038, 424] on div "Enter Tag" at bounding box center [1035, 425] width 35 height 15
type input "plan"
click at [1062, 477] on div "planning Hide" at bounding box center [1098, 477] width 177 height 23
click at [1202, 428] on img at bounding box center [1202, 425] width 8 height 8
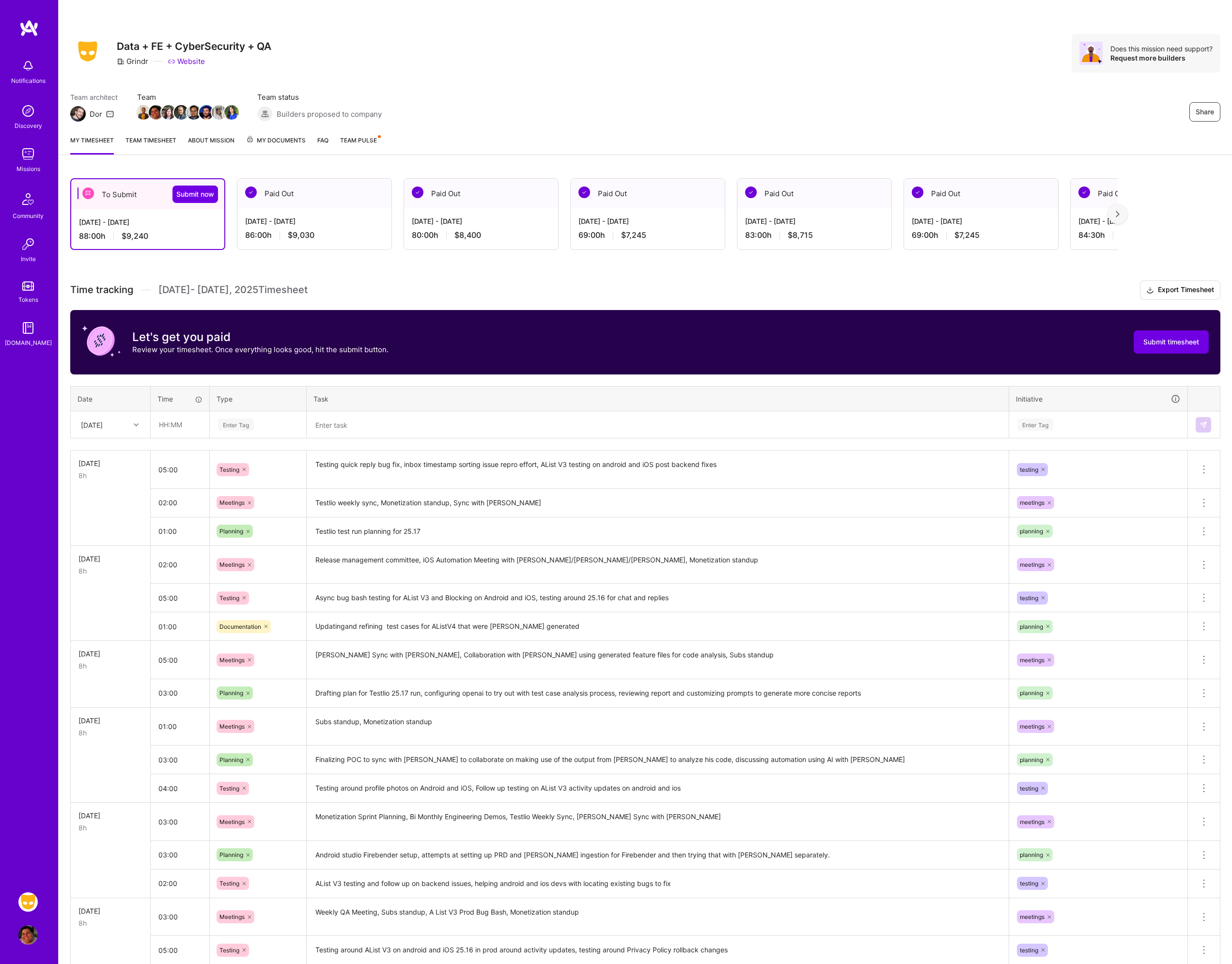
click at [122, 515] on td at bounding box center [111, 503] width 80 height 29
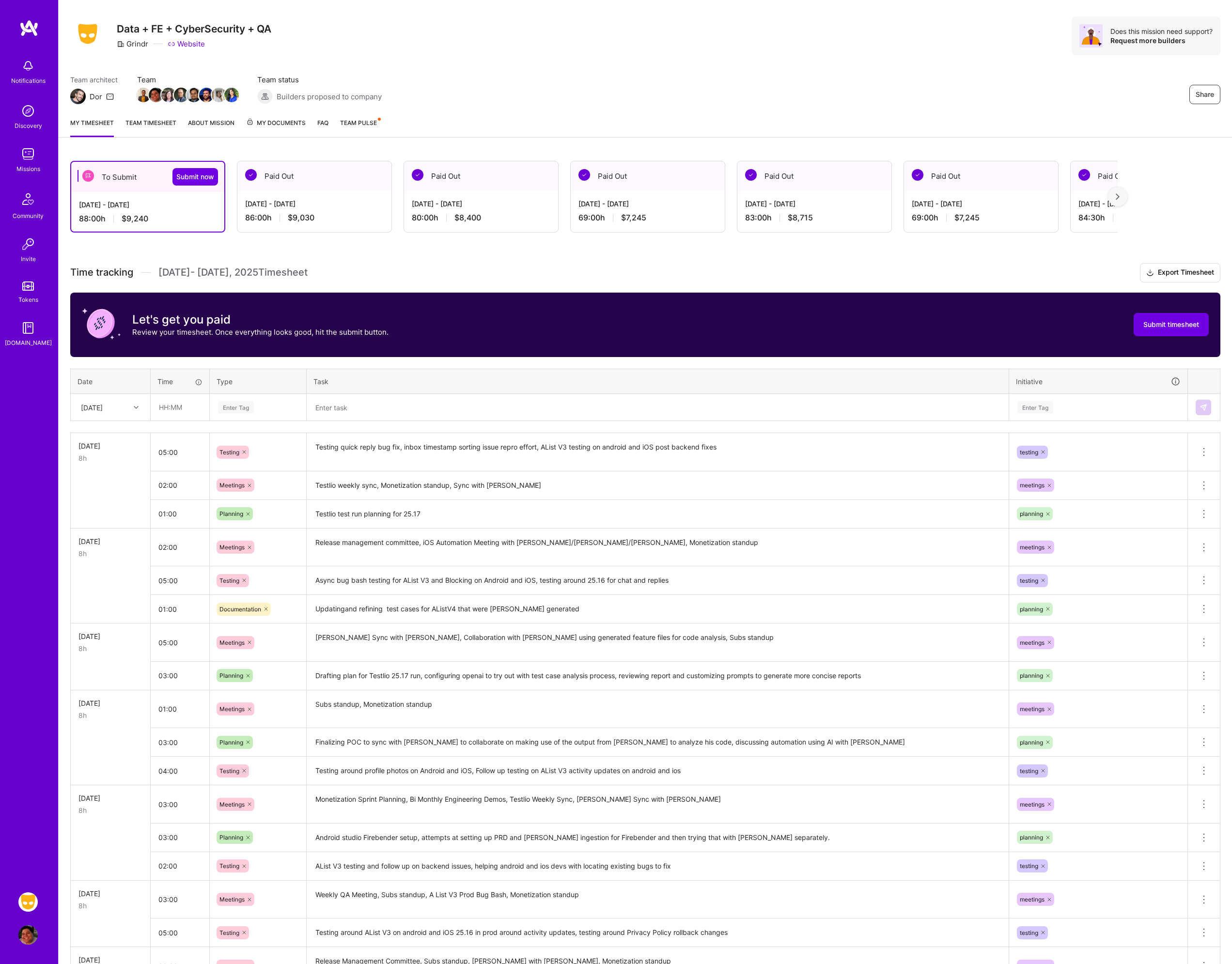
scroll to position [0, 0]
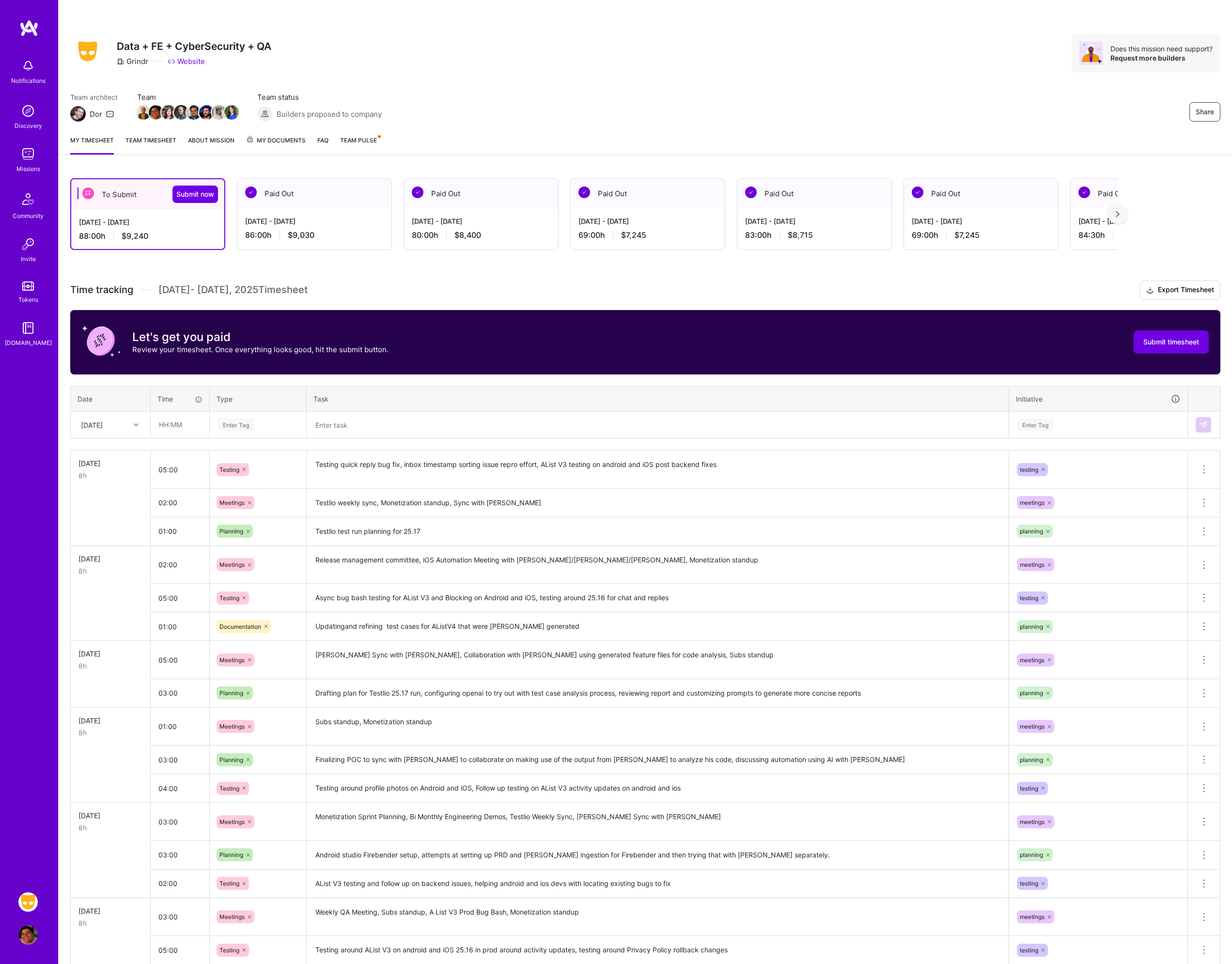
click at [397, 286] on h3 "Time tracking [DATE] - [DATE] Timesheet Export Timesheet" at bounding box center [645, 290] width 1150 height 19
click at [420, 288] on h3 "Time tracking [DATE] - [DATE] Timesheet Export Timesheet" at bounding box center [645, 290] width 1150 height 19
click at [35, 160] on img at bounding box center [28, 154] width 19 height 19
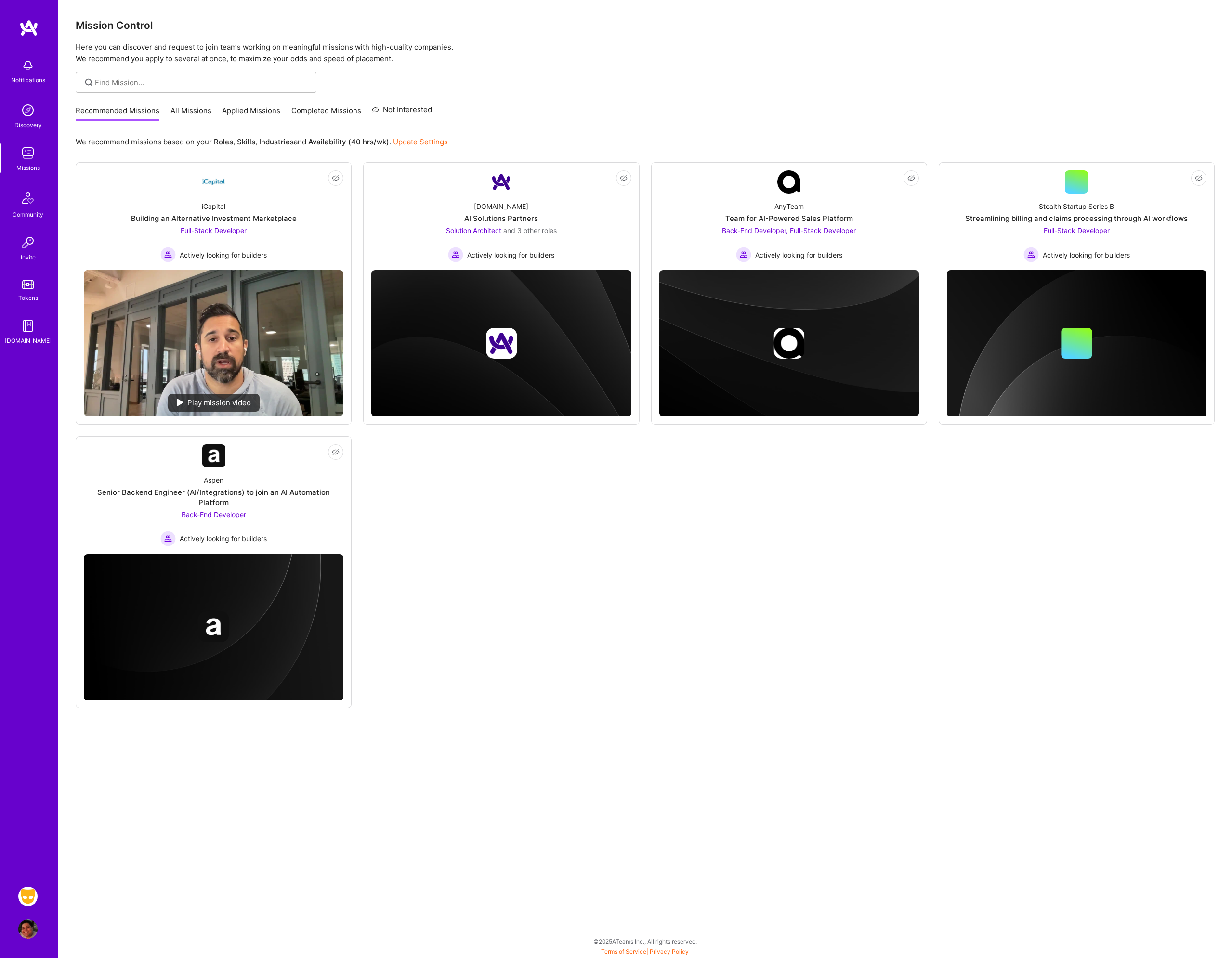
click at [26, 889] on img at bounding box center [28, 896] width 19 height 19
